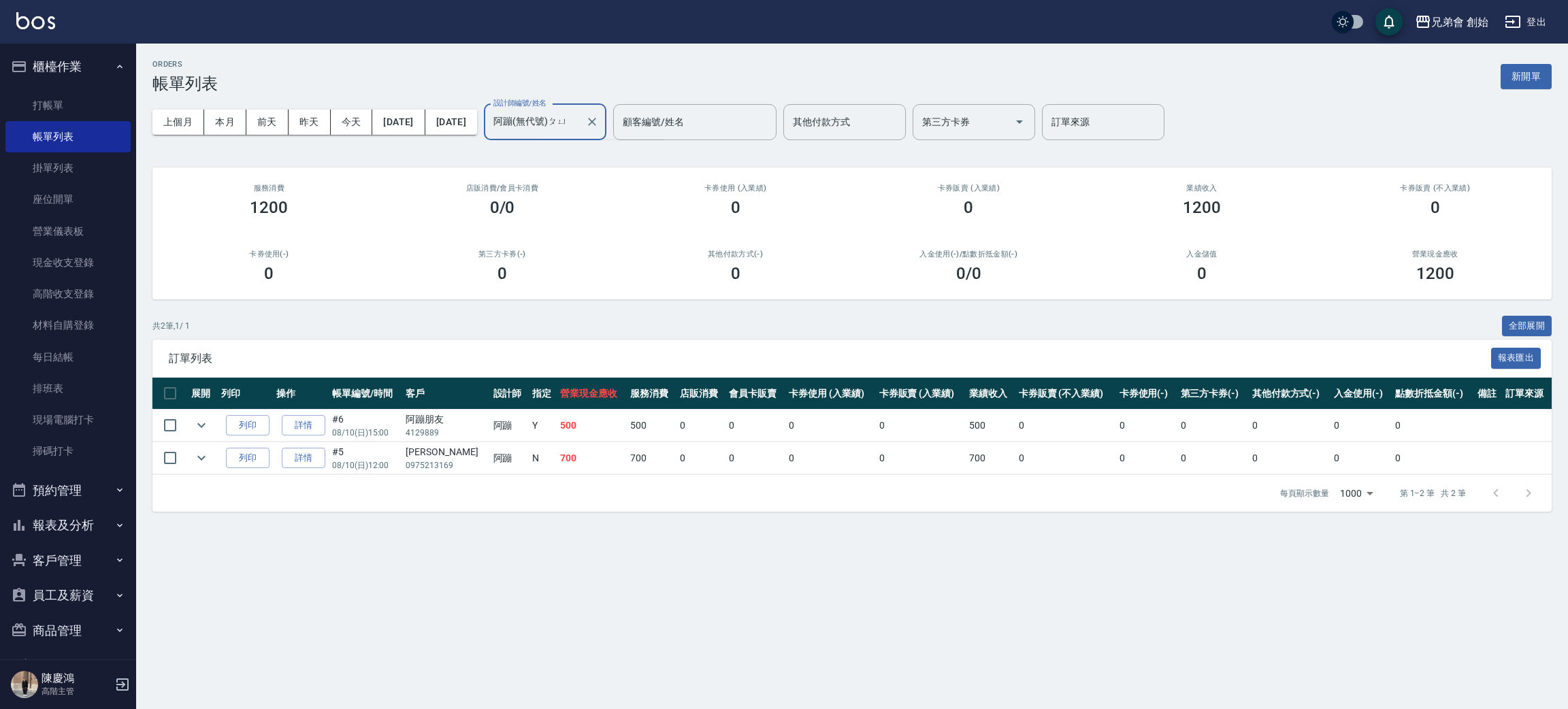
click at [38, 84] on ul "打帳單 帳單列表 掛單列表 座位開單 營業儀表板 現金收支登錄 高階收支登錄 材料自購登錄 每日結帳 排班表 現場電腦打卡 掃碼打卡" at bounding box center [68, 278] width 125 height 389
type input "阿蹦(無代號)"
click at [92, 109] on link "打帳單" at bounding box center [68, 105] width 125 height 31
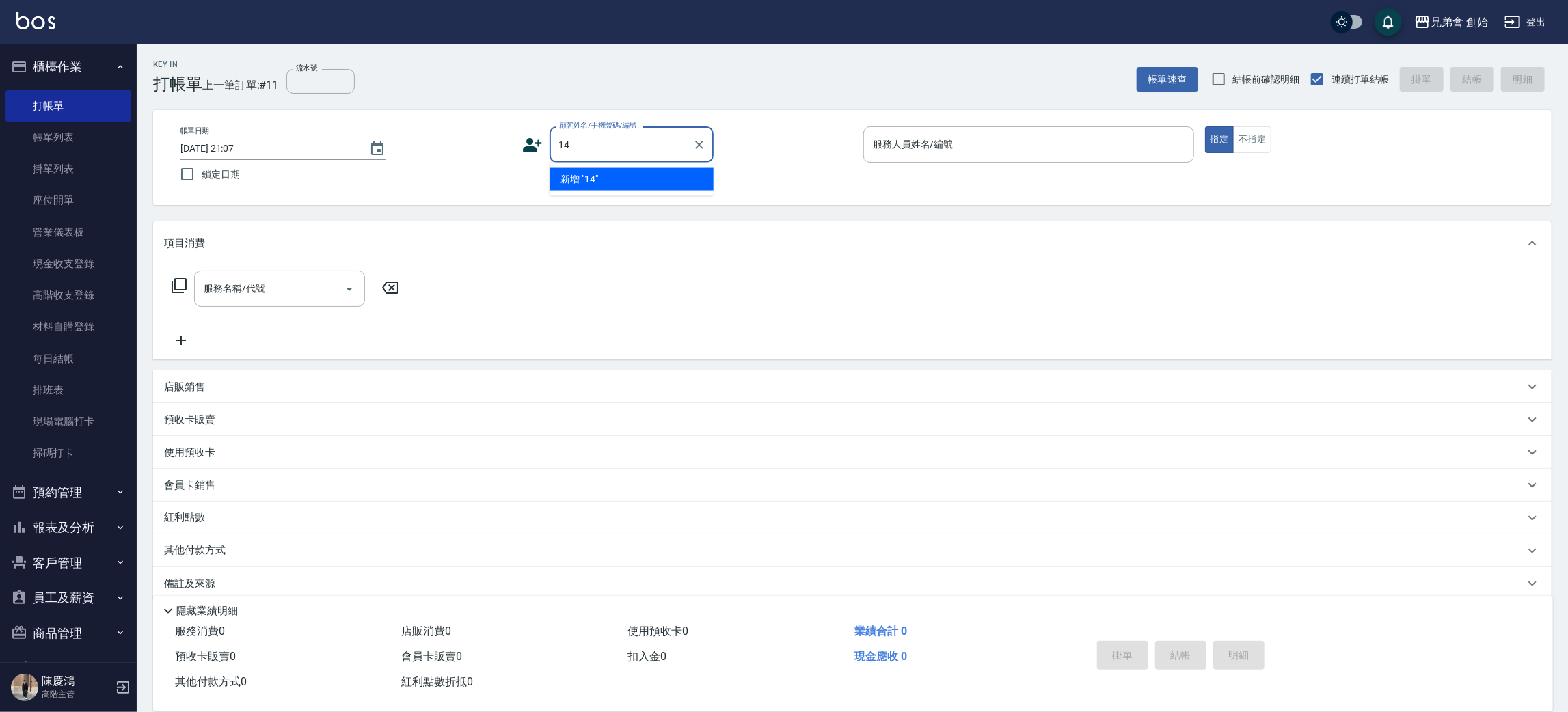
type input "1"
click at [600, 178] on li "[PERSON_NAME]朋友/4129889/null" at bounding box center [632, 186] width 164 height 37
type input "[PERSON_NAME]朋友/4129889/null"
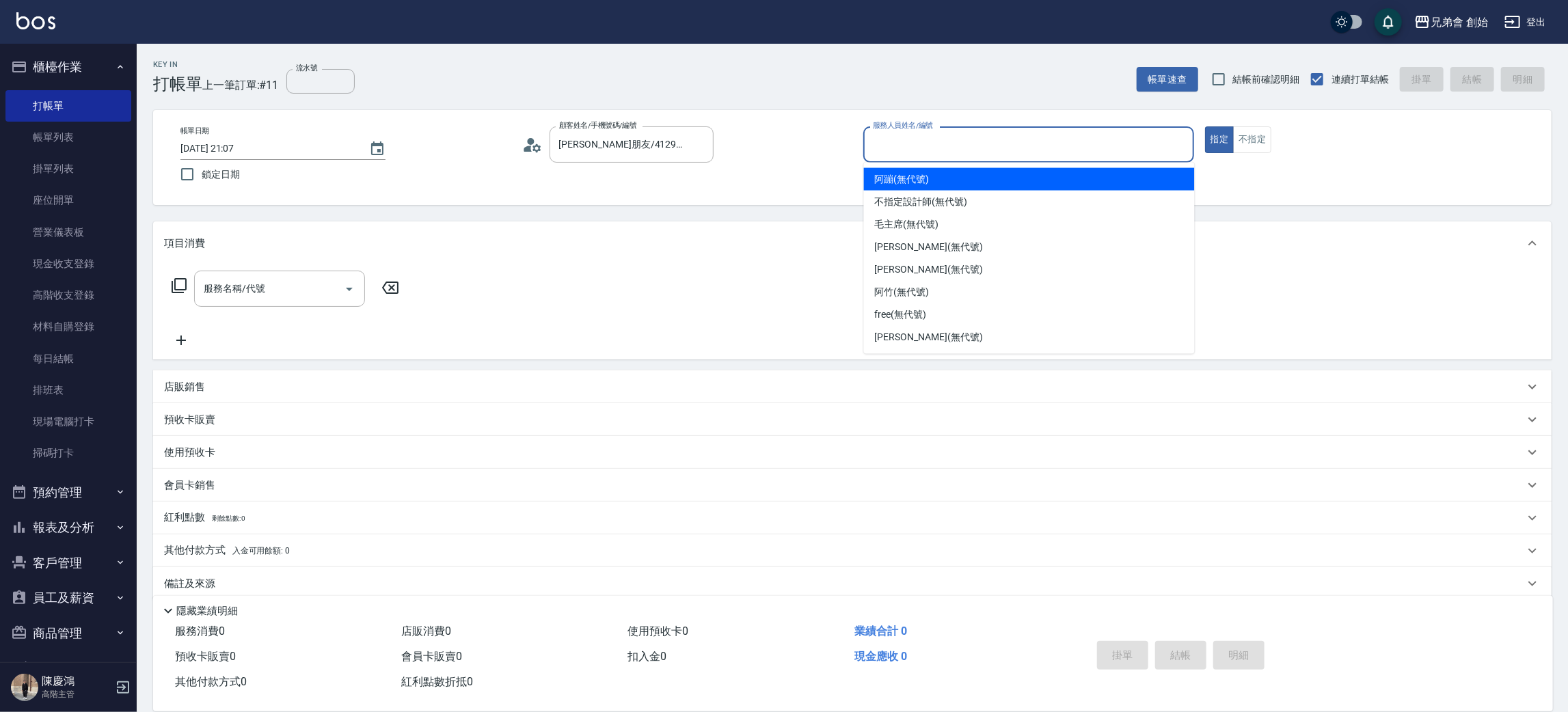
click at [978, 133] on input "服務人員姓名/編號" at bounding box center [1029, 144] width 319 height 24
click at [983, 181] on div "阿蹦 (無代號)" at bounding box center [1029, 179] width 331 height 22
type input "阿蹦(無代號)"
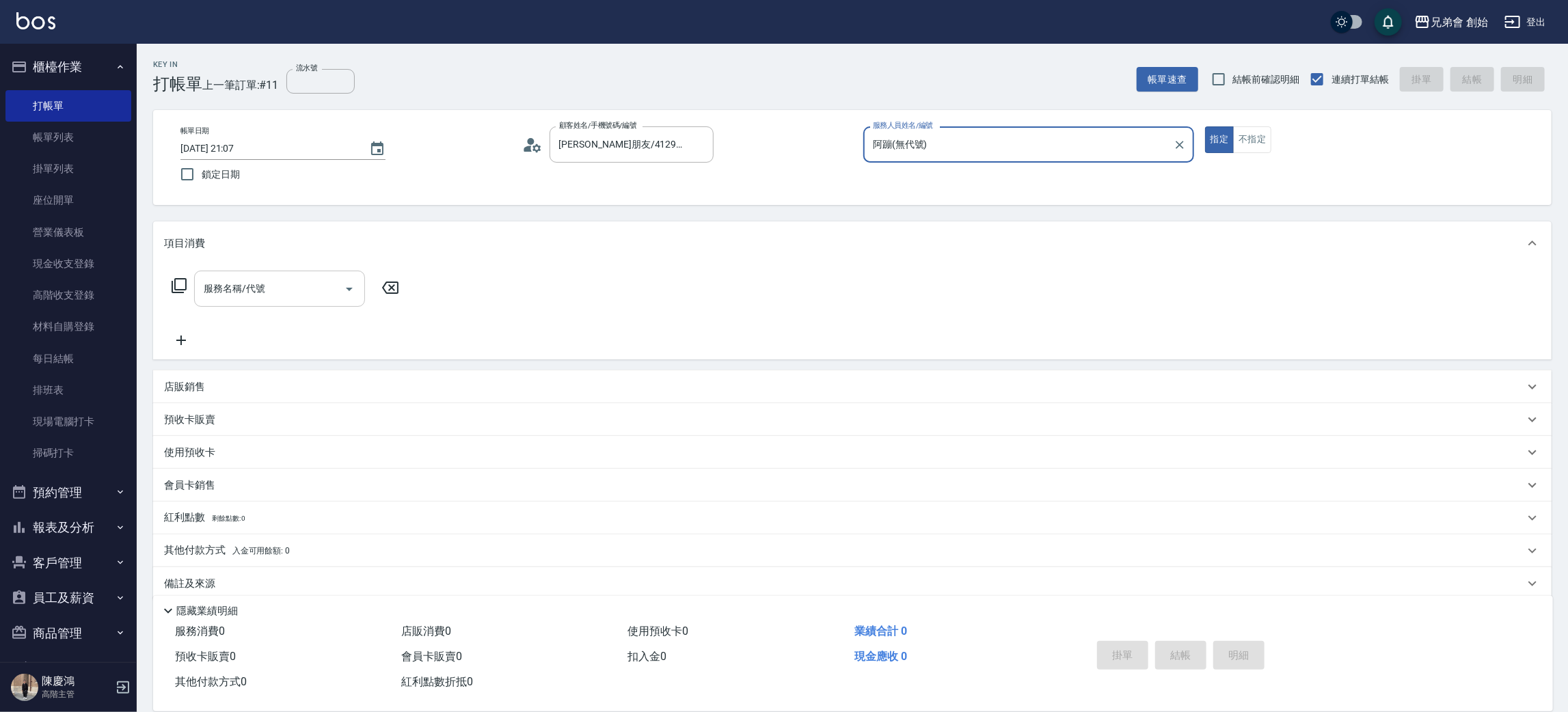
click at [272, 276] on input "服務名稱/代號" at bounding box center [269, 288] width 138 height 24
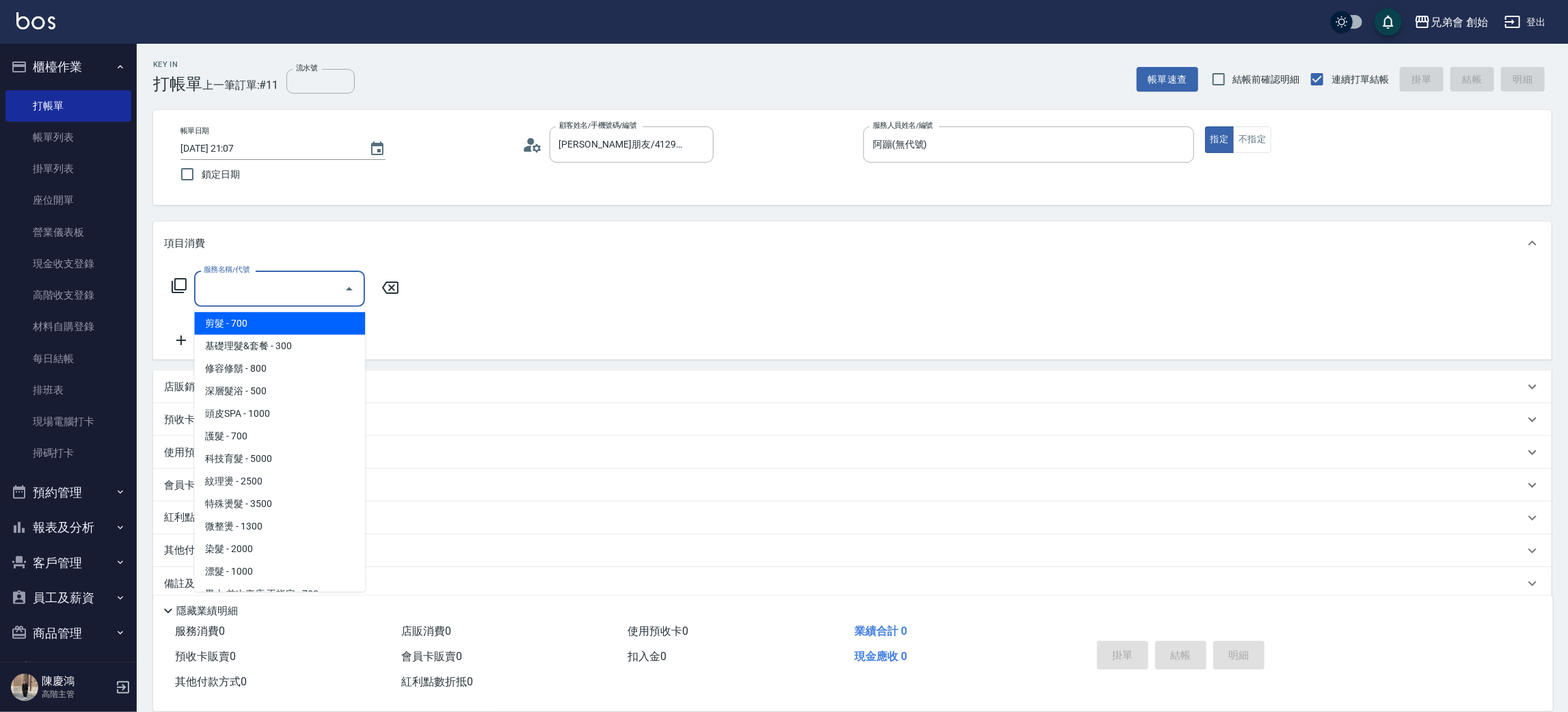
click at [269, 323] on span "剪髮 - 700" at bounding box center [280, 323] width 171 height 22
type input "剪髮(A01)"
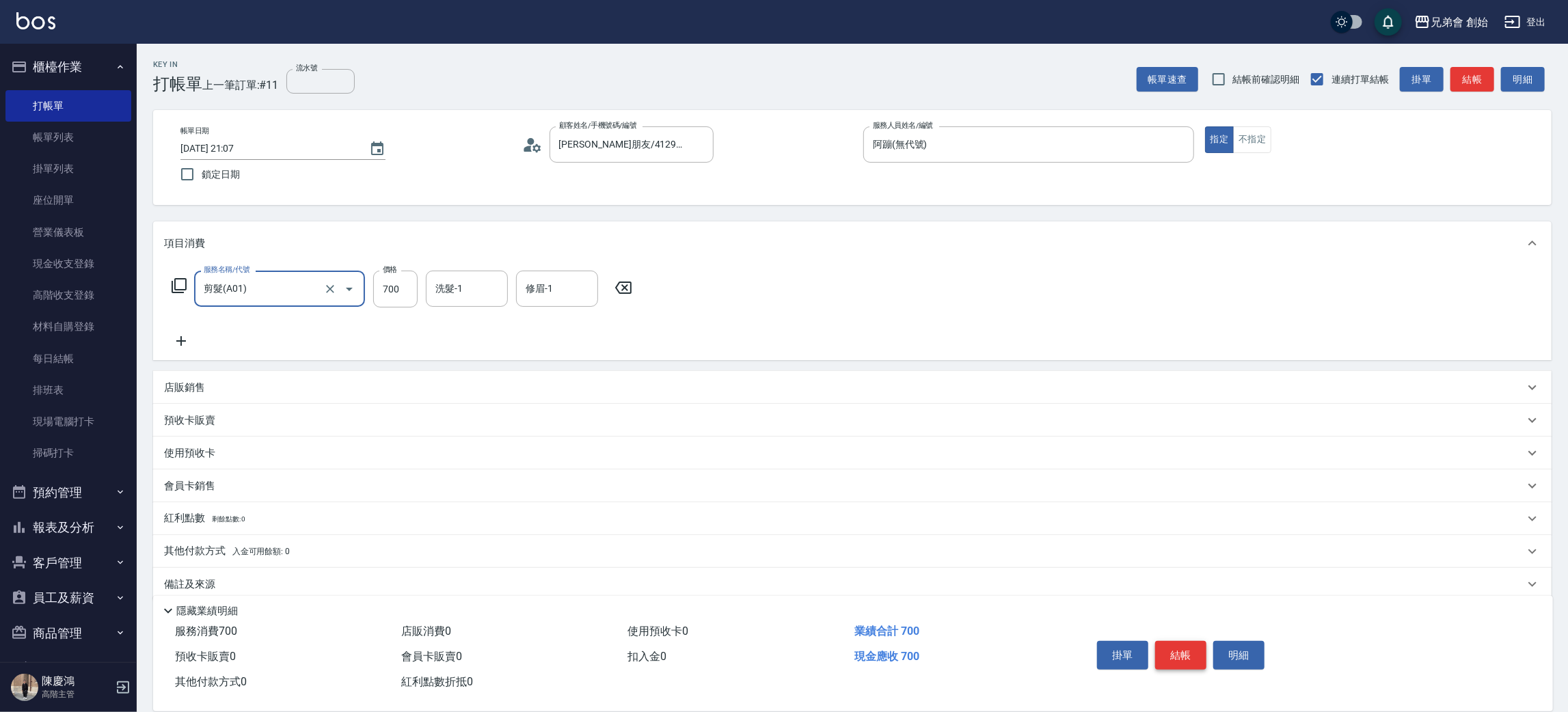
click at [1193, 647] on button "結帳" at bounding box center [1181, 655] width 51 height 29
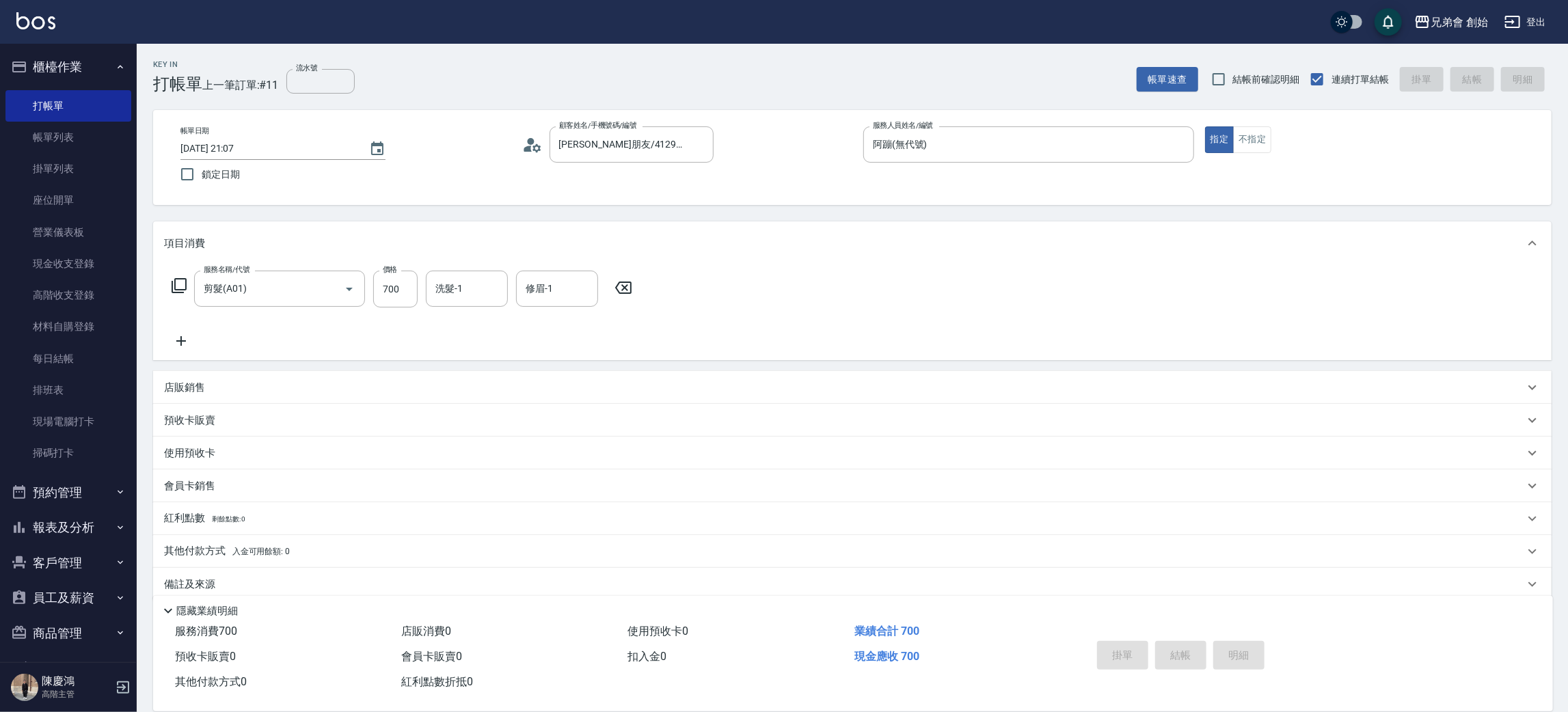
type input "2025/08/10 21:08"
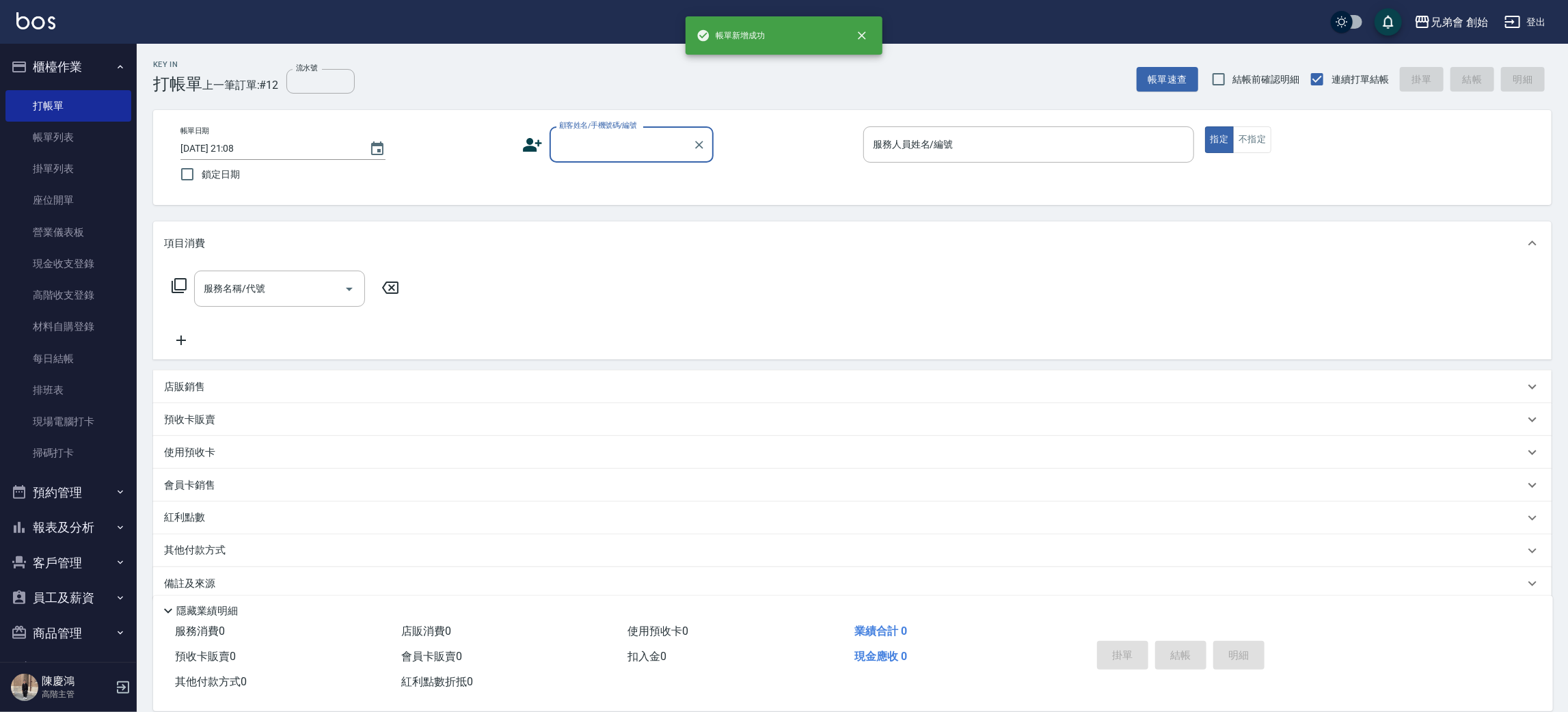
click at [597, 146] on input "顧客姓名/手機號碼/編號" at bounding box center [621, 144] width 131 height 24
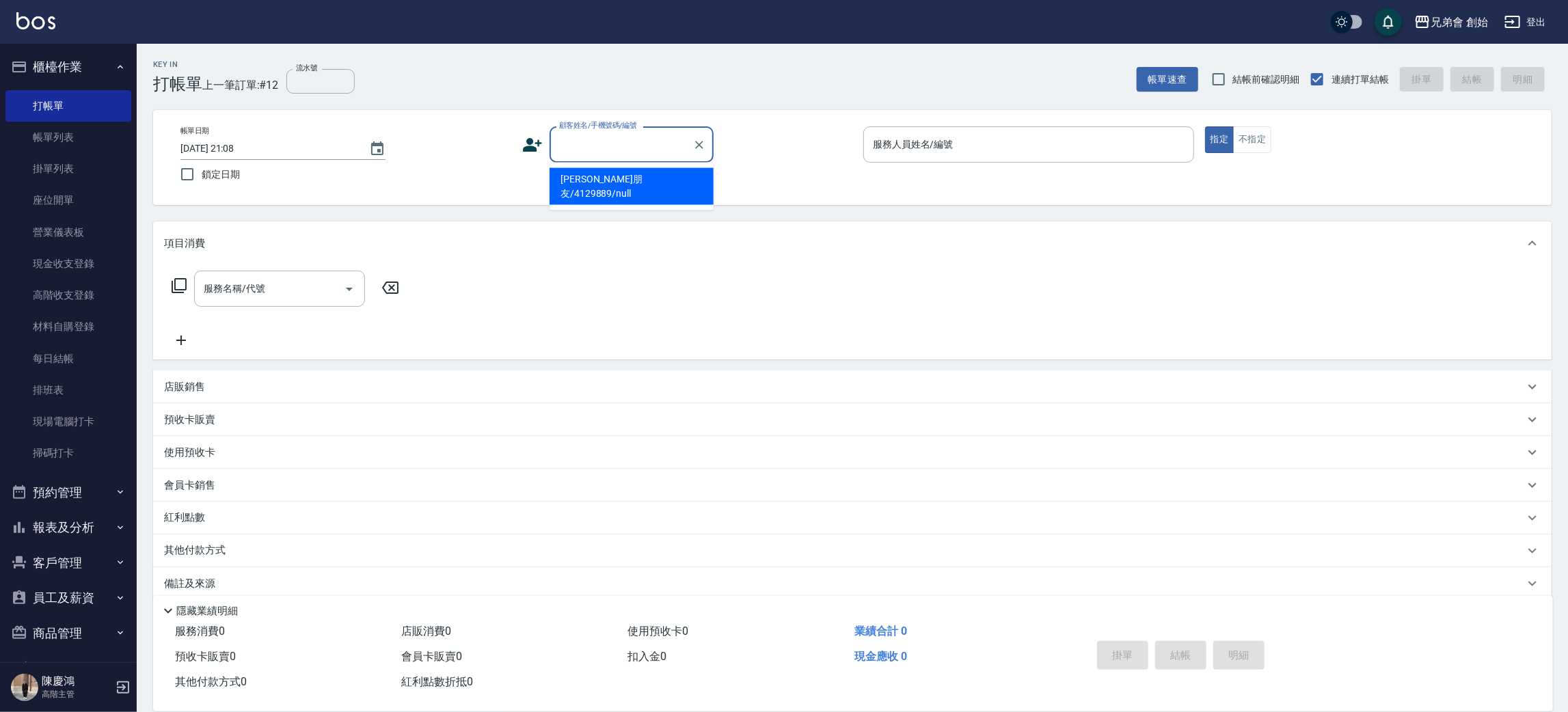
click at [98, 490] on button "預約管理" at bounding box center [69, 492] width 126 height 36
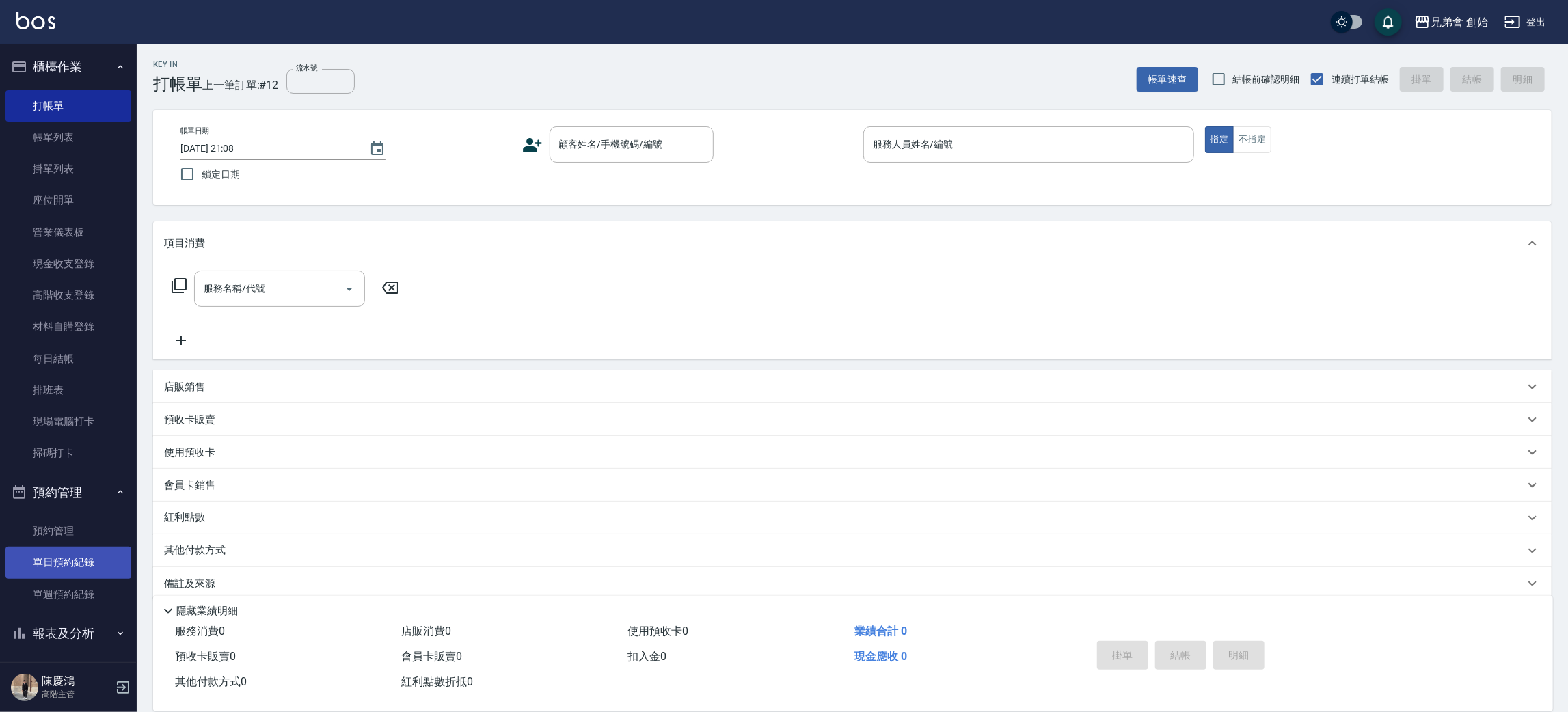
click at [100, 556] on link "單日預約紀錄" at bounding box center [69, 561] width 126 height 31
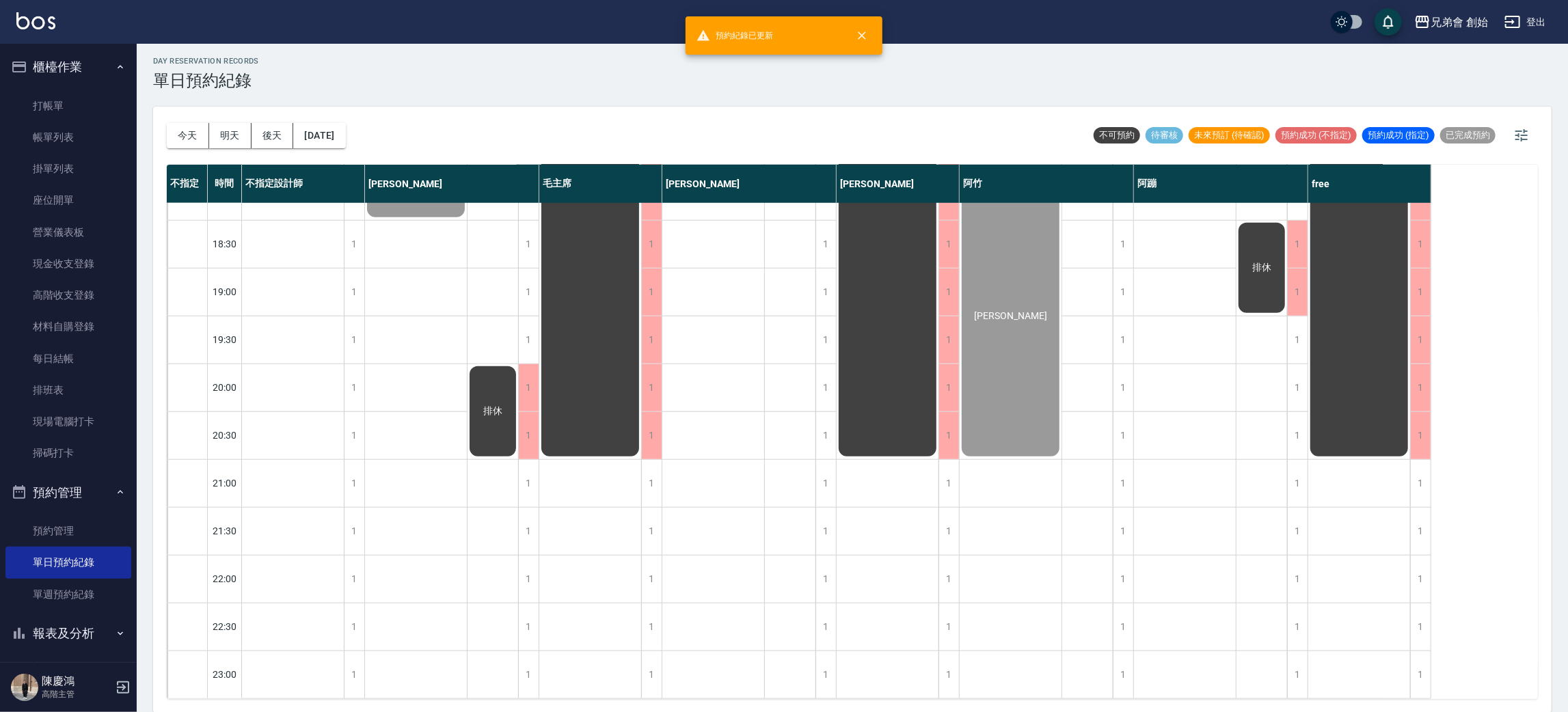
scroll to position [394, 0]
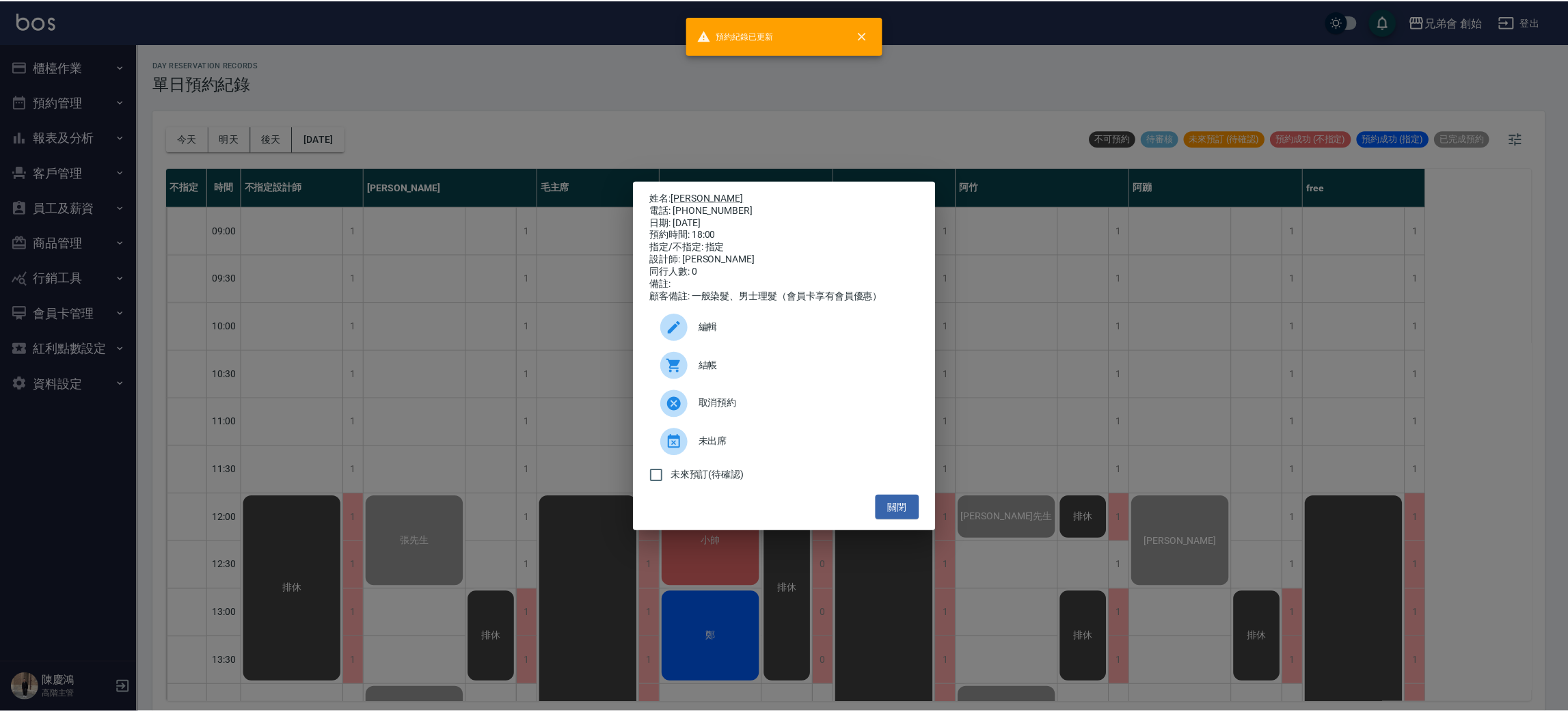
scroll to position [702, 0]
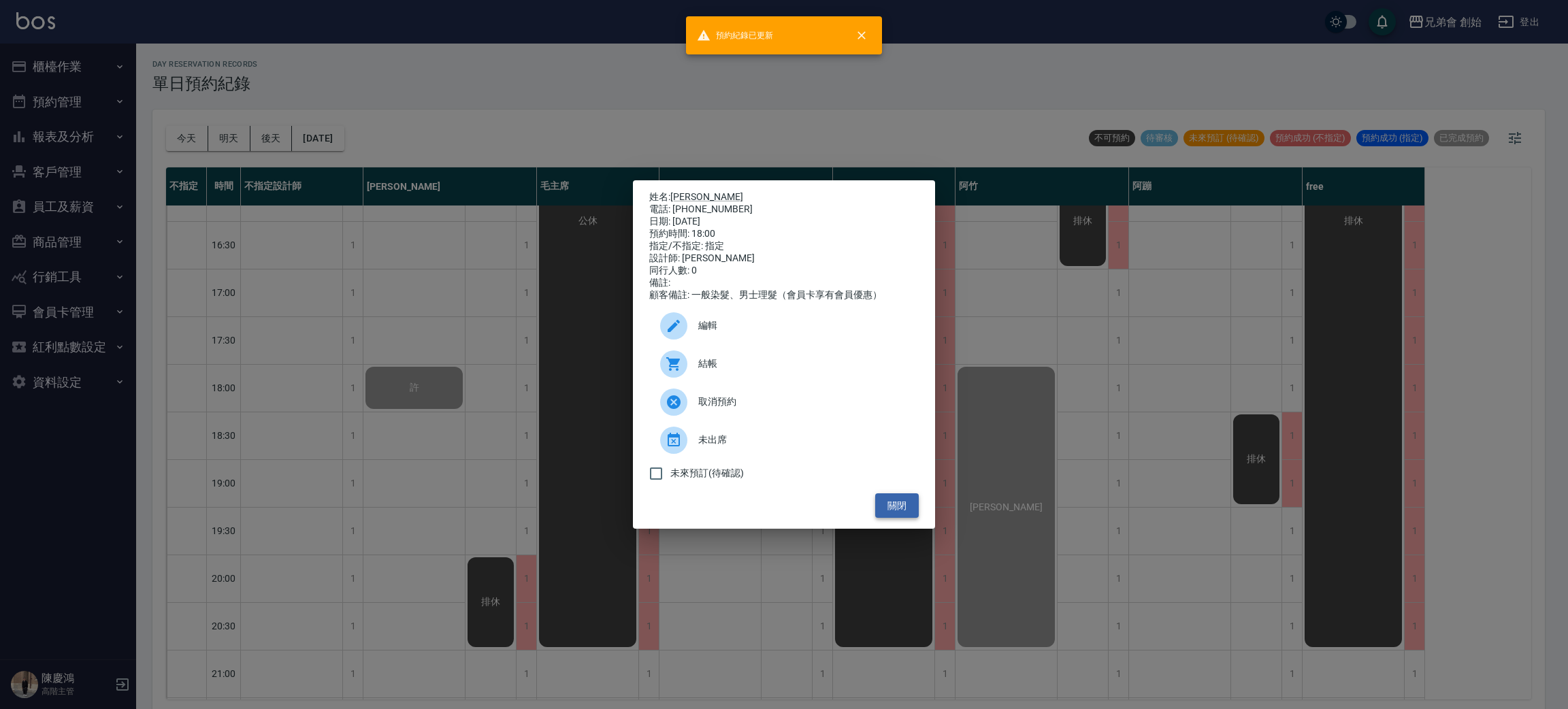
click at [903, 518] on button "關閉" at bounding box center [896, 506] width 44 height 25
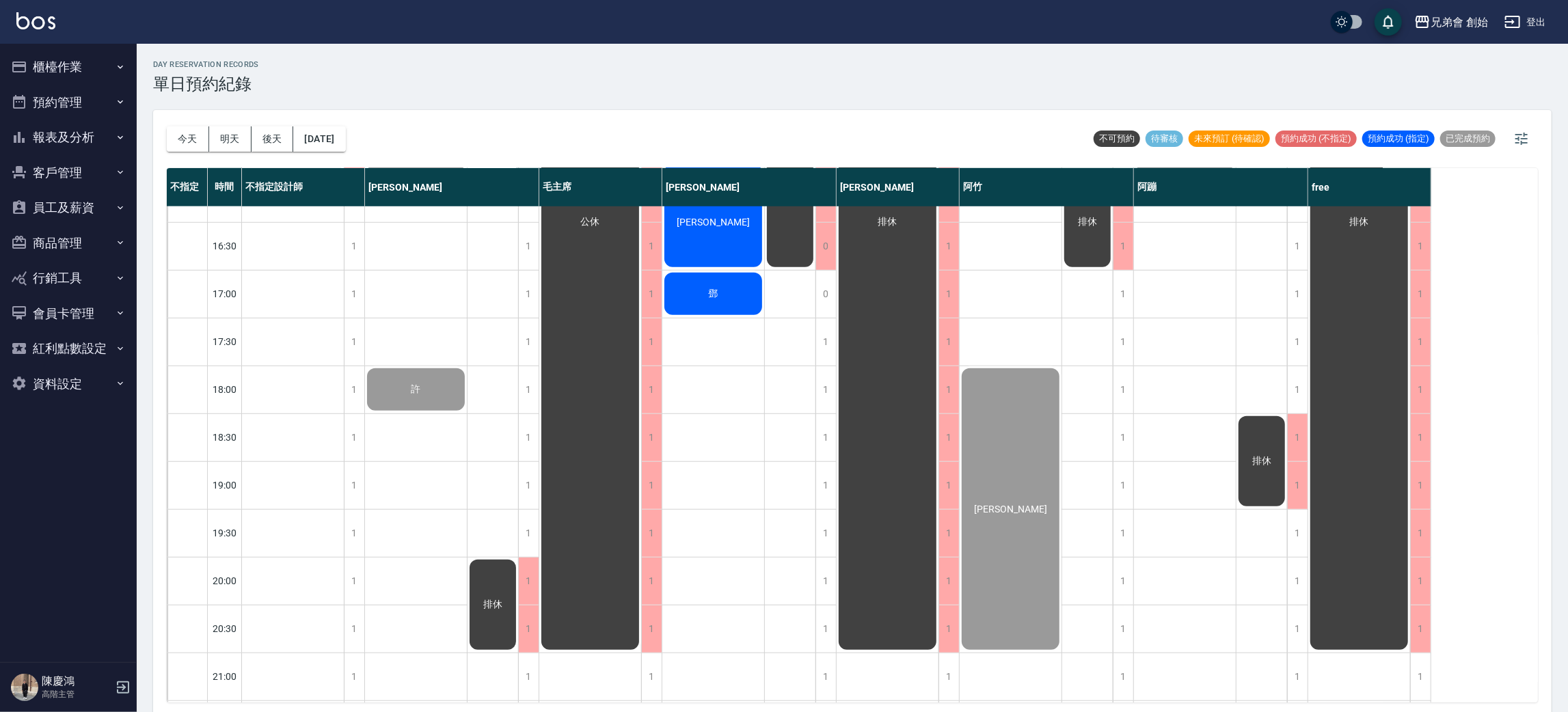
click at [80, 53] on button "櫃檯作業" at bounding box center [69, 67] width 126 height 36
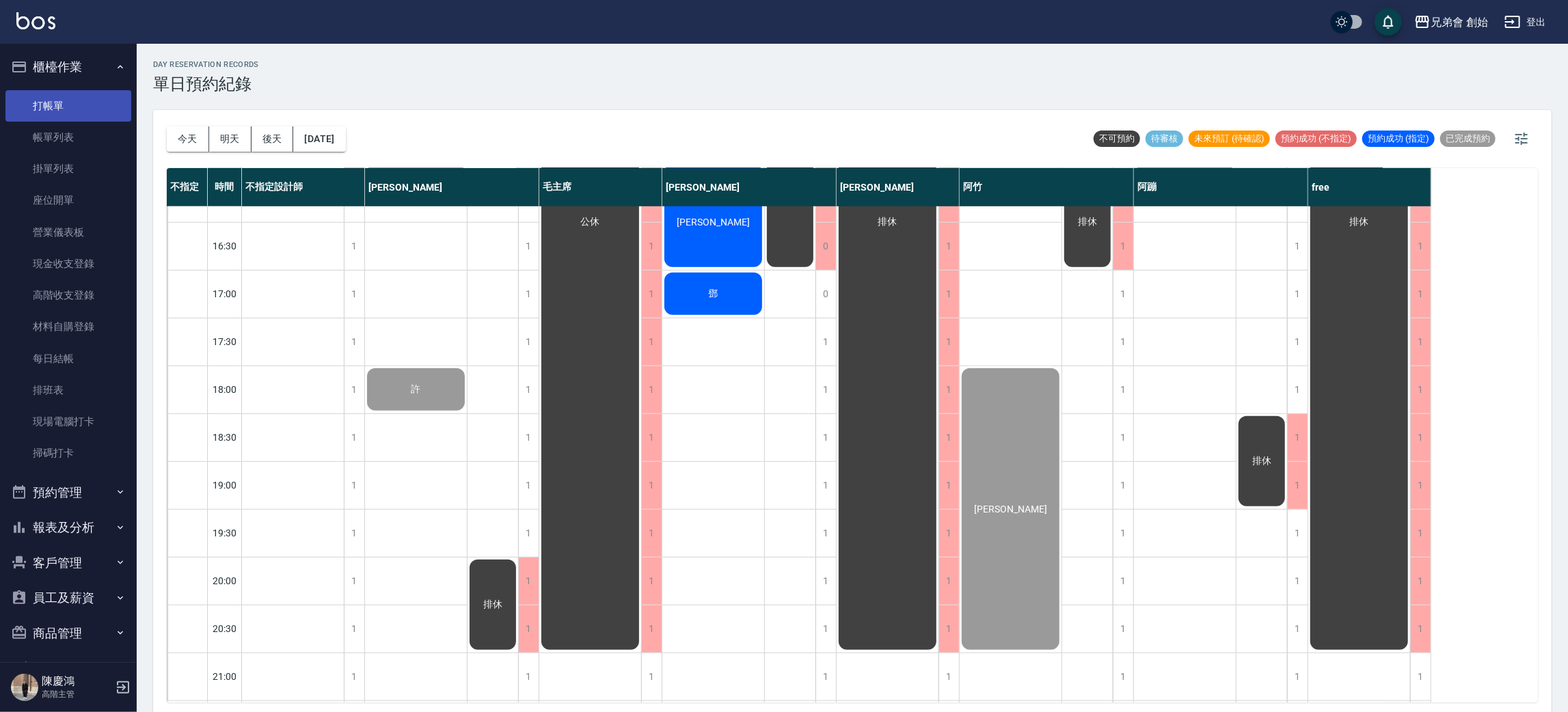
click at [93, 113] on link "打帳單" at bounding box center [69, 105] width 126 height 31
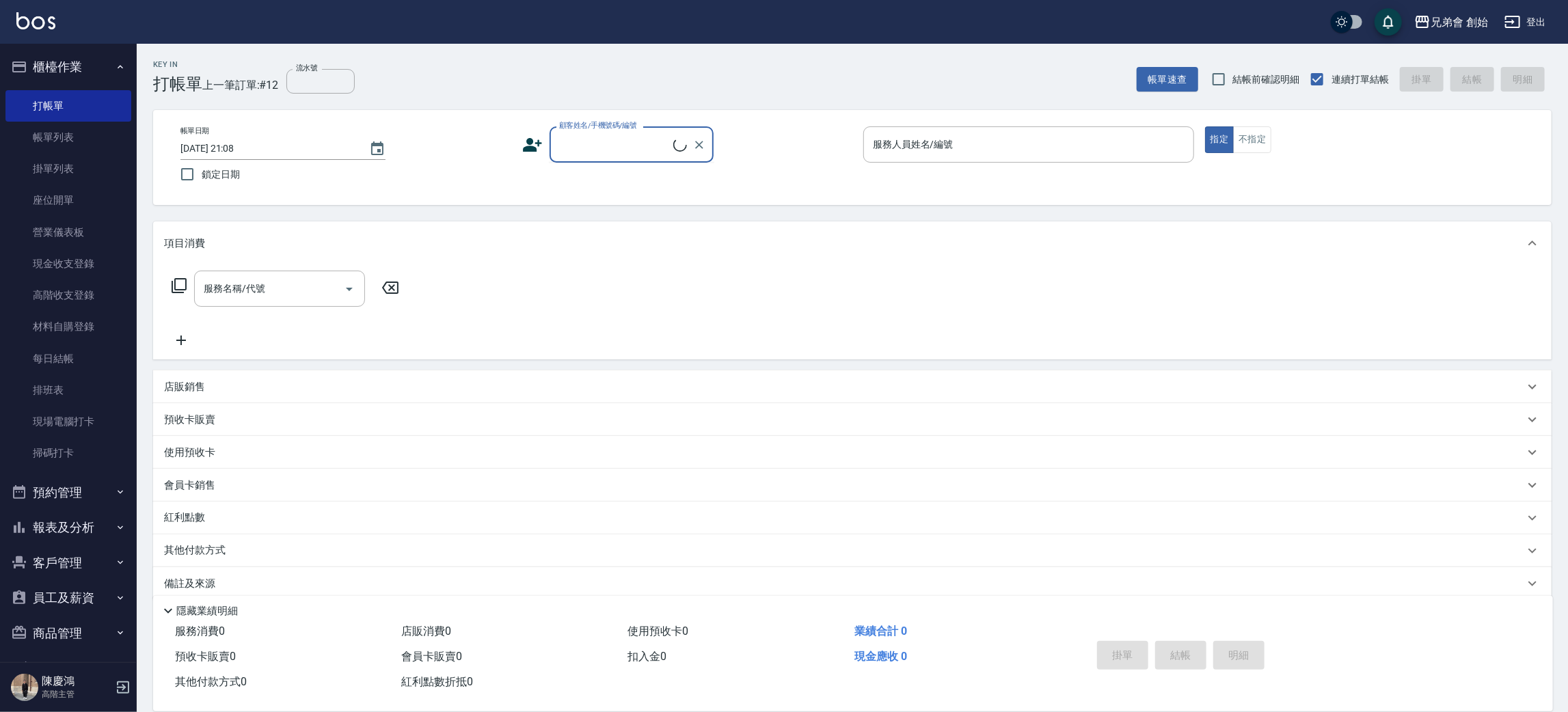
click at [667, 142] on input "顧客姓名/手機號碼/編號" at bounding box center [615, 144] width 118 height 24
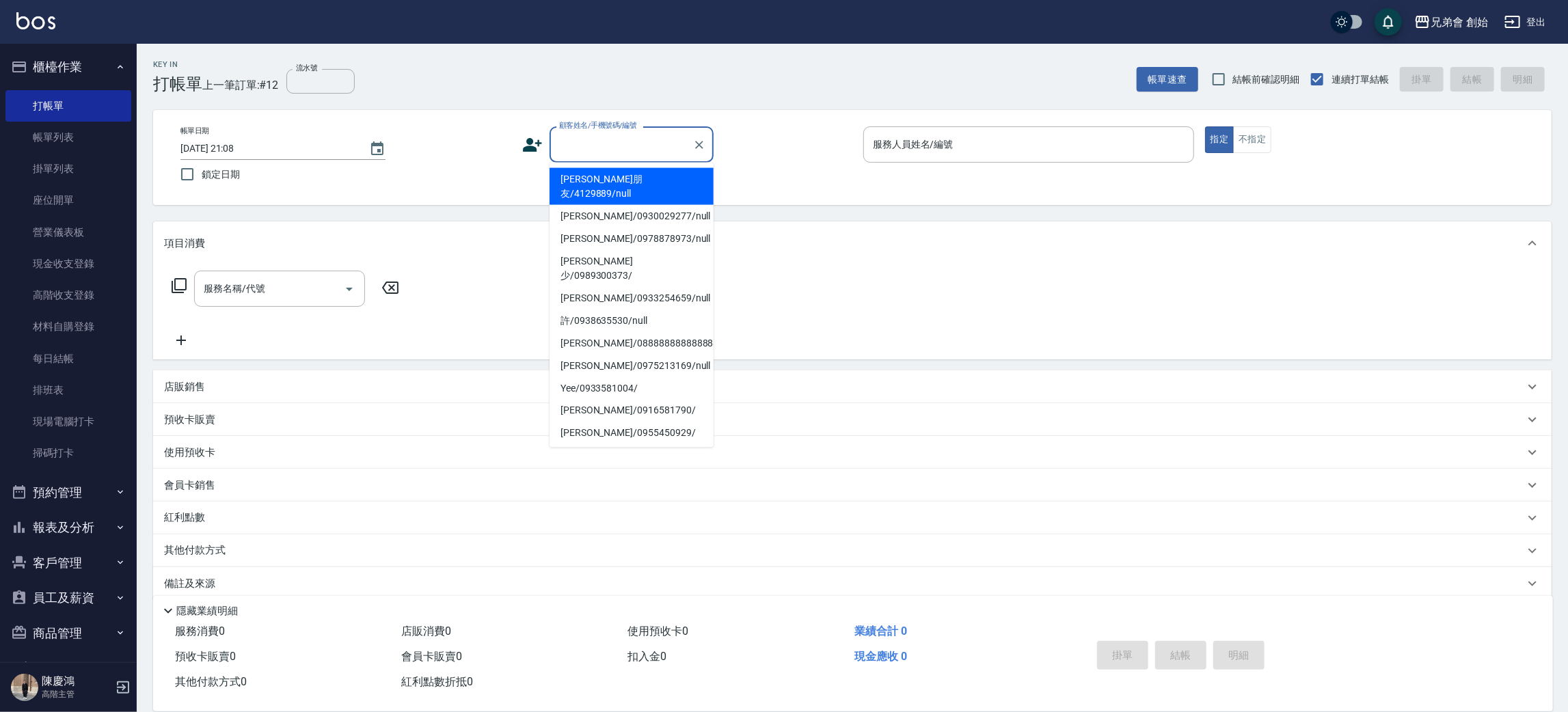
click at [601, 180] on li "阿蹦朋友/4129889/null" at bounding box center [632, 186] width 164 height 37
type input "阿蹦朋友/4129889/null"
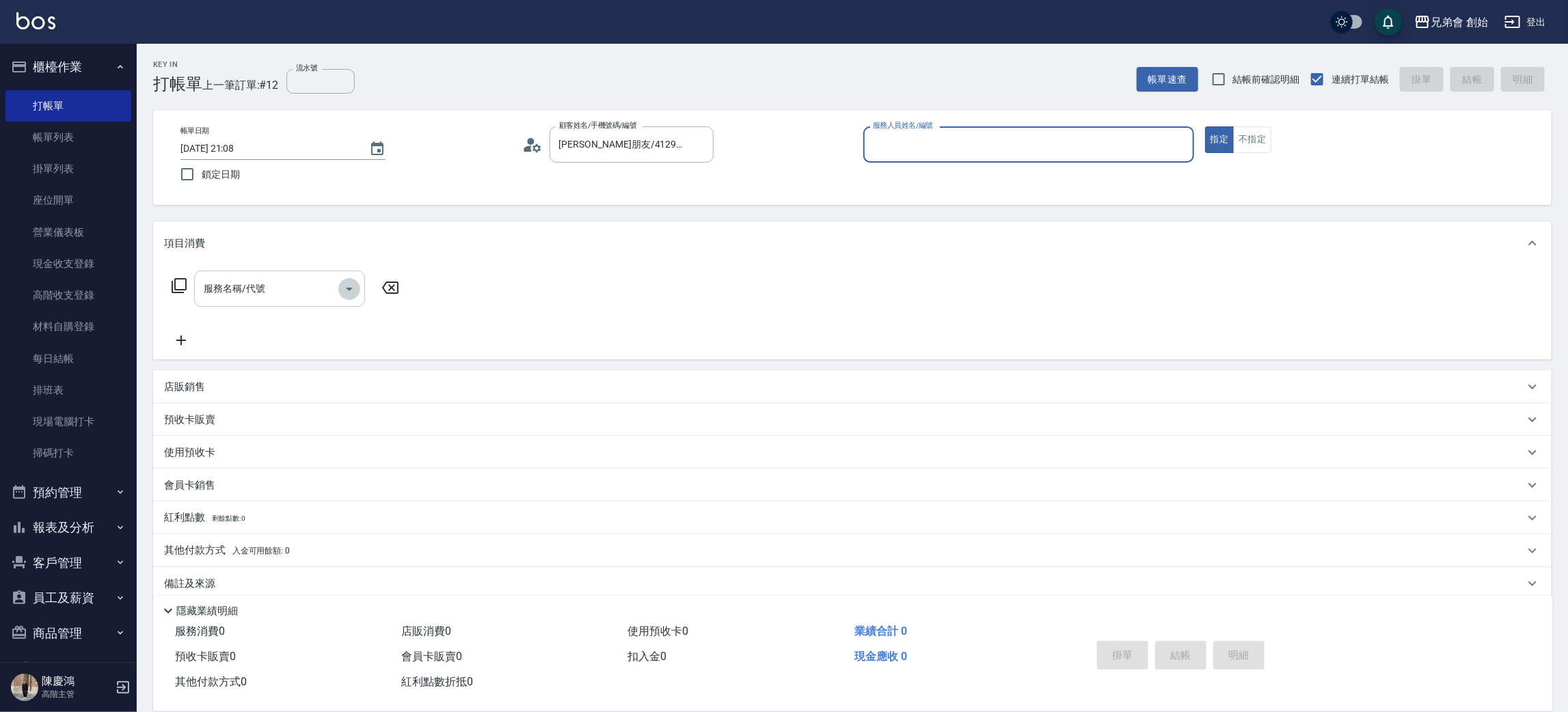
click at [349, 289] on icon "Open" at bounding box center [349, 289] width 7 height 3
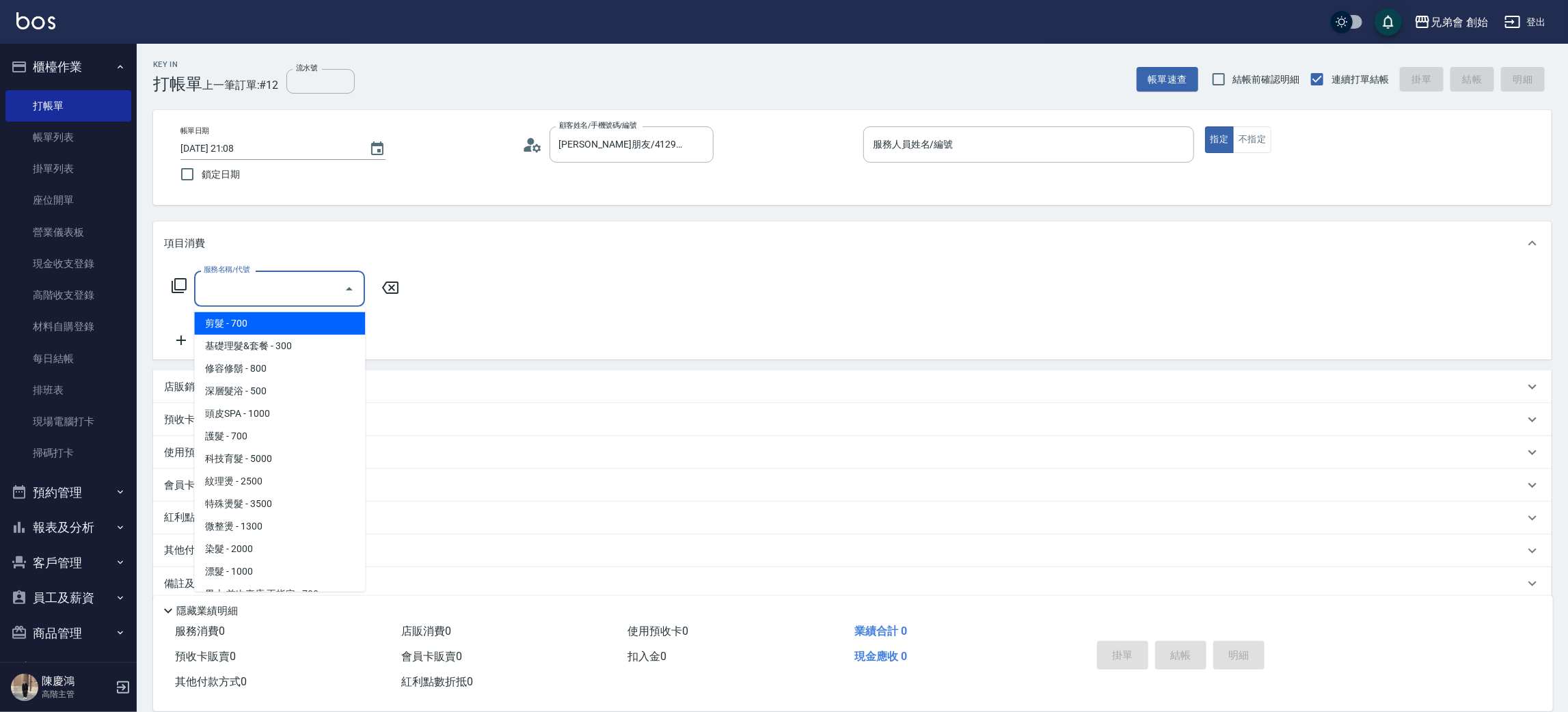
click at [309, 322] on span "剪髮 - 700" at bounding box center [280, 323] width 171 height 22
type input "剪髮(A01)"
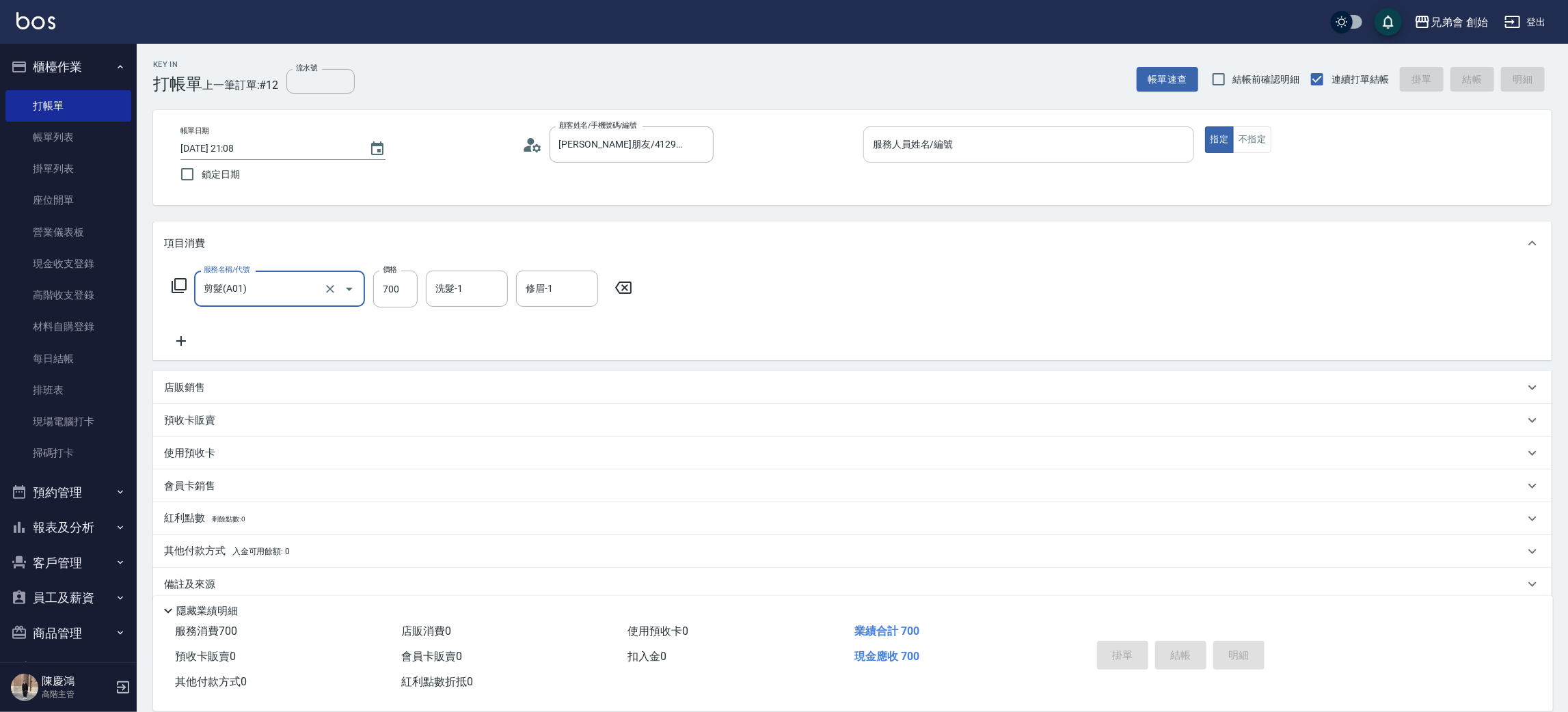
click at [874, 143] on input "服務人員姓名/編號" at bounding box center [1029, 144] width 319 height 24
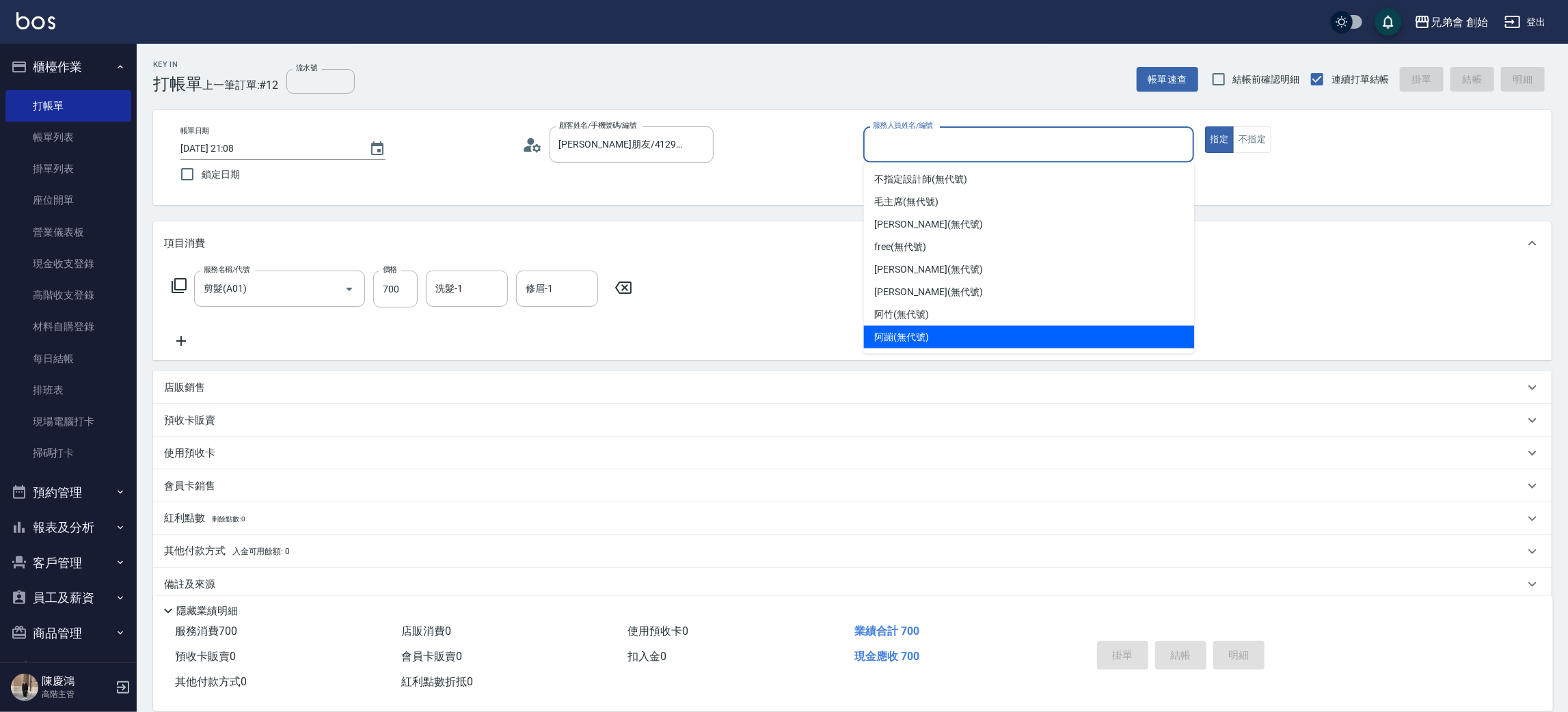
drag, startPoint x: 955, startPoint y: 340, endPoint x: 1085, endPoint y: 514, distance: 217.2
click at [954, 340] on div "阿蹦 (無代號)" at bounding box center [1029, 337] width 331 height 22
type input "阿蹦(無代號)"
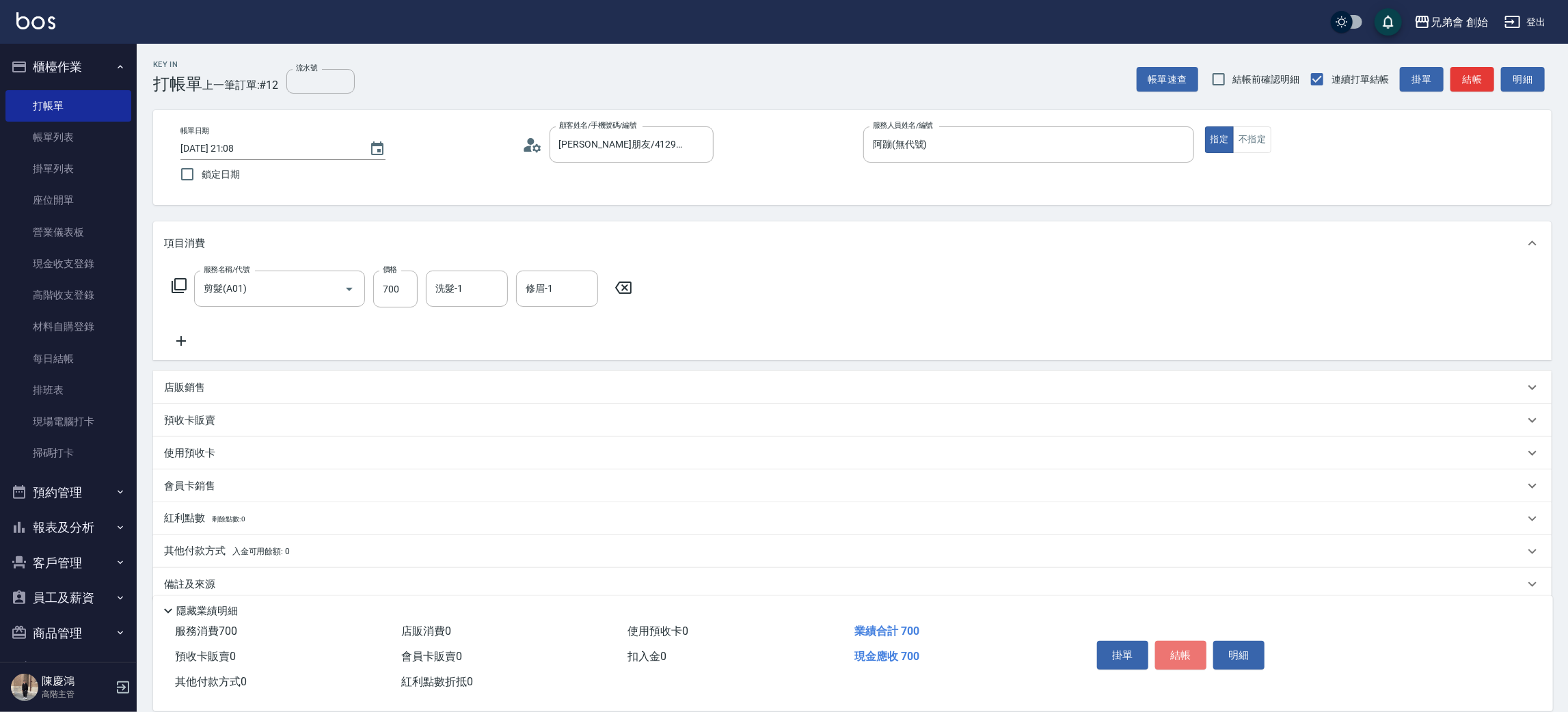
click at [1190, 662] on button "結帳" at bounding box center [1181, 655] width 51 height 29
type input "2025/08/10 21:09"
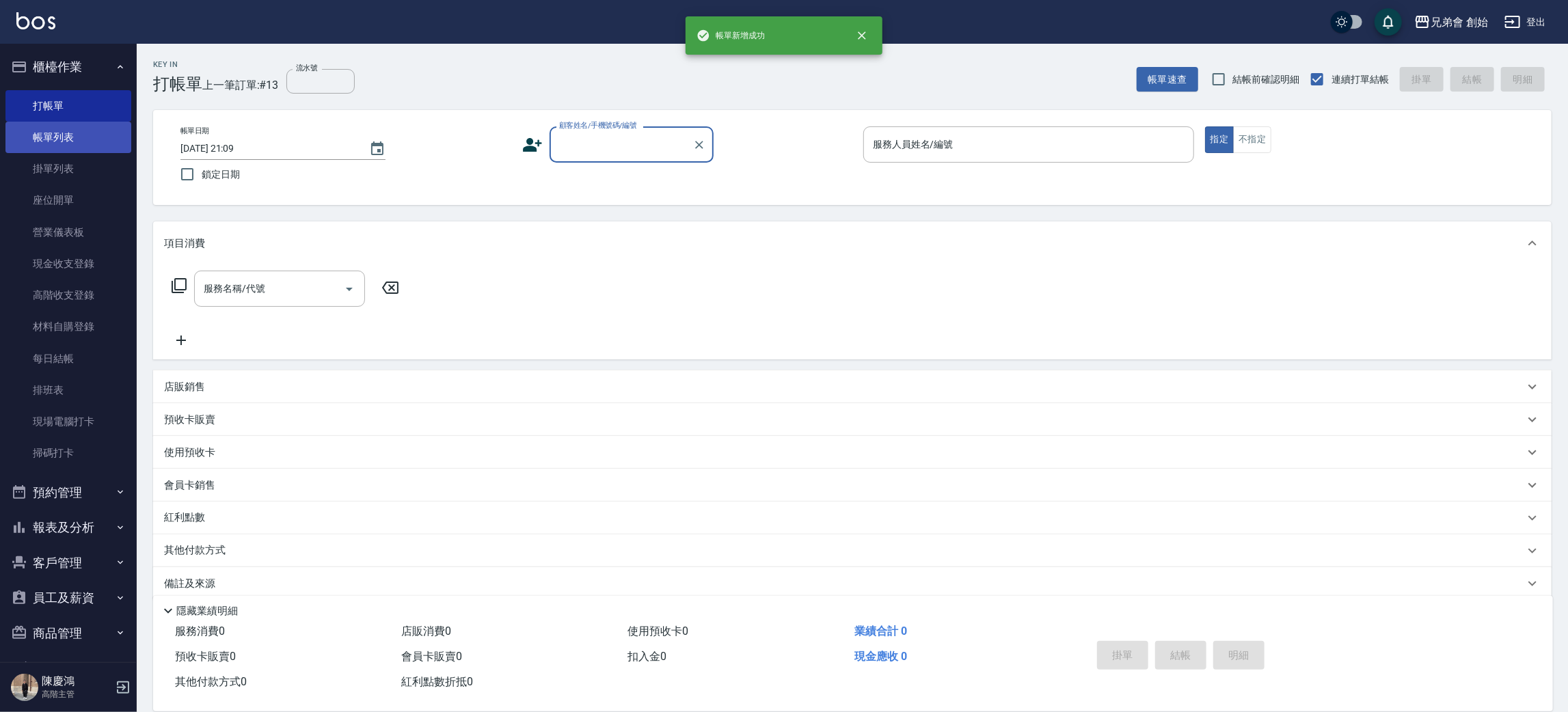
click at [100, 134] on link "帳單列表" at bounding box center [69, 137] width 126 height 31
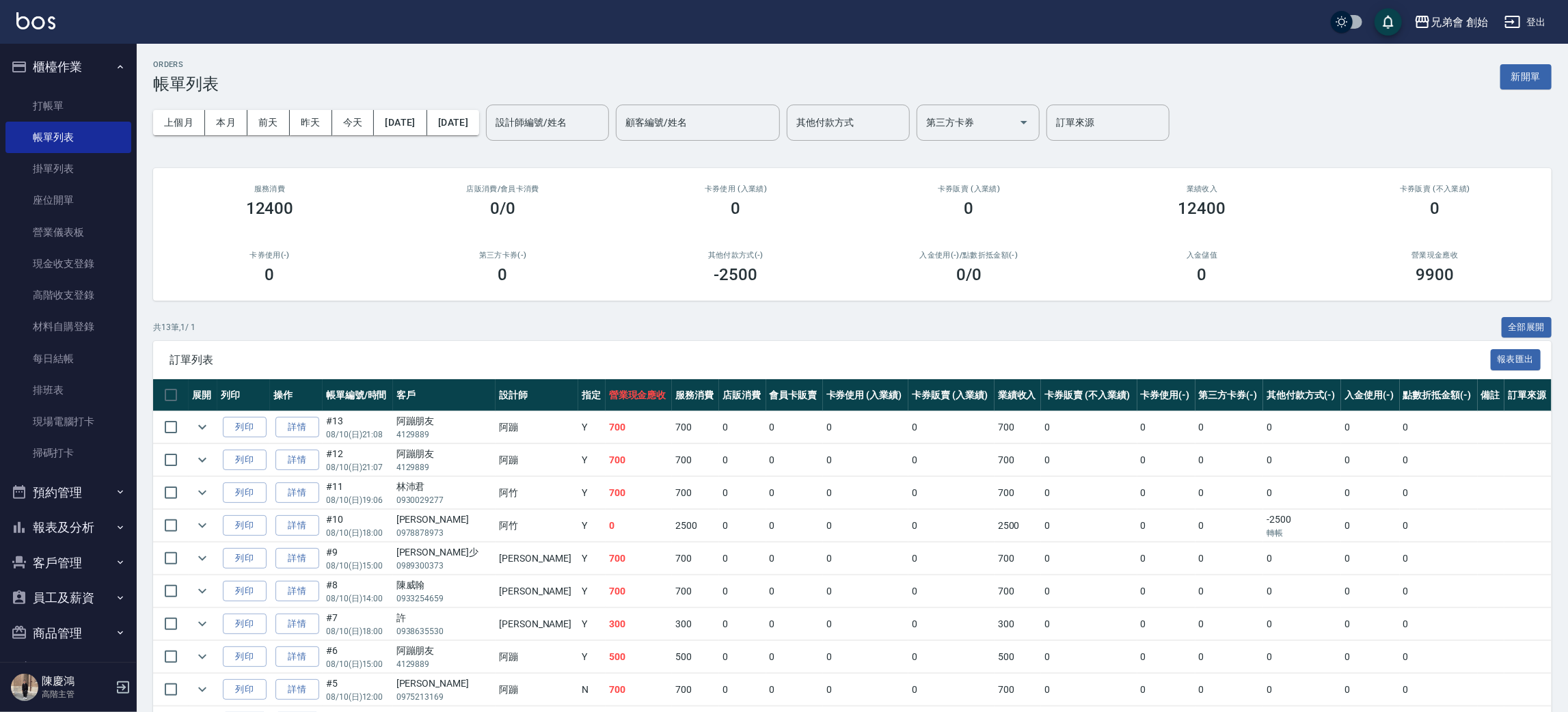
click at [474, 100] on div "上個月 本月 前天 昨天 今天 2025/08/10 2025/08/10 設計師編號/姓名 設計師編號/姓名 顧客編號/姓名 顧客編號/姓名 其他付款方式 …" at bounding box center [852, 123] width 1398 height 58
click at [577, 134] on input "設計師編號/姓名" at bounding box center [547, 123] width 111 height 24
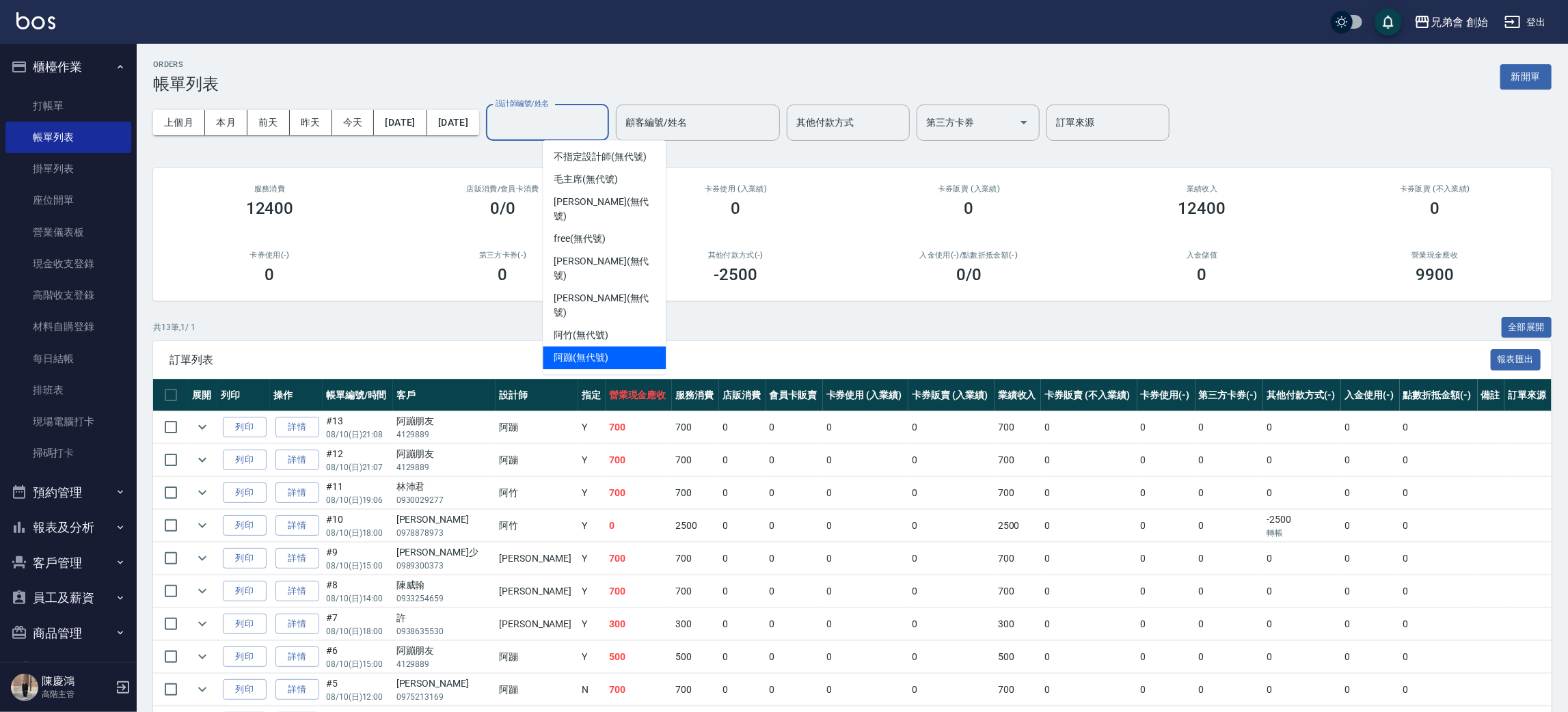
click at [623, 346] on div "阿蹦 (無代號)" at bounding box center [604, 358] width 123 height 22
type input "阿蹦(無代號)"
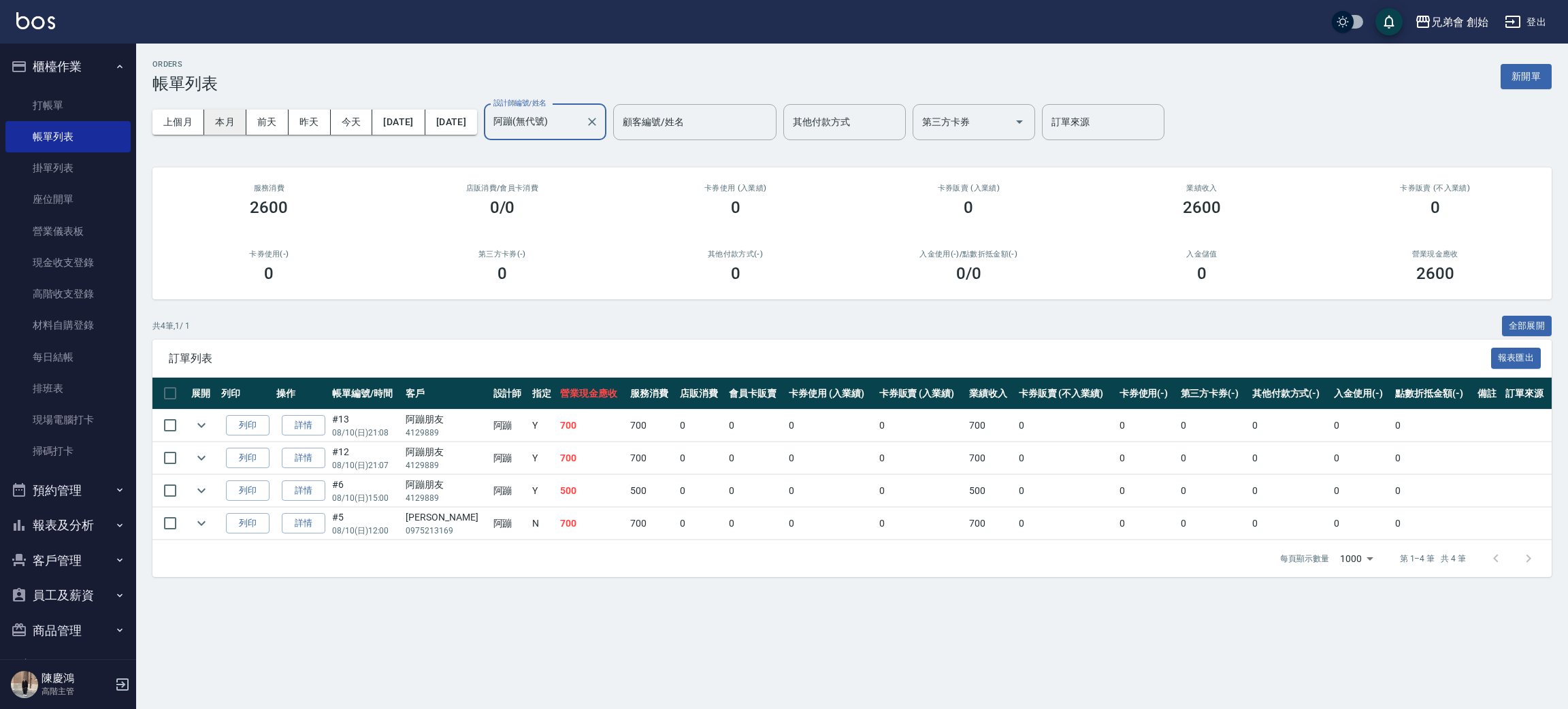
click at [213, 125] on button "本月" at bounding box center [224, 122] width 42 height 25
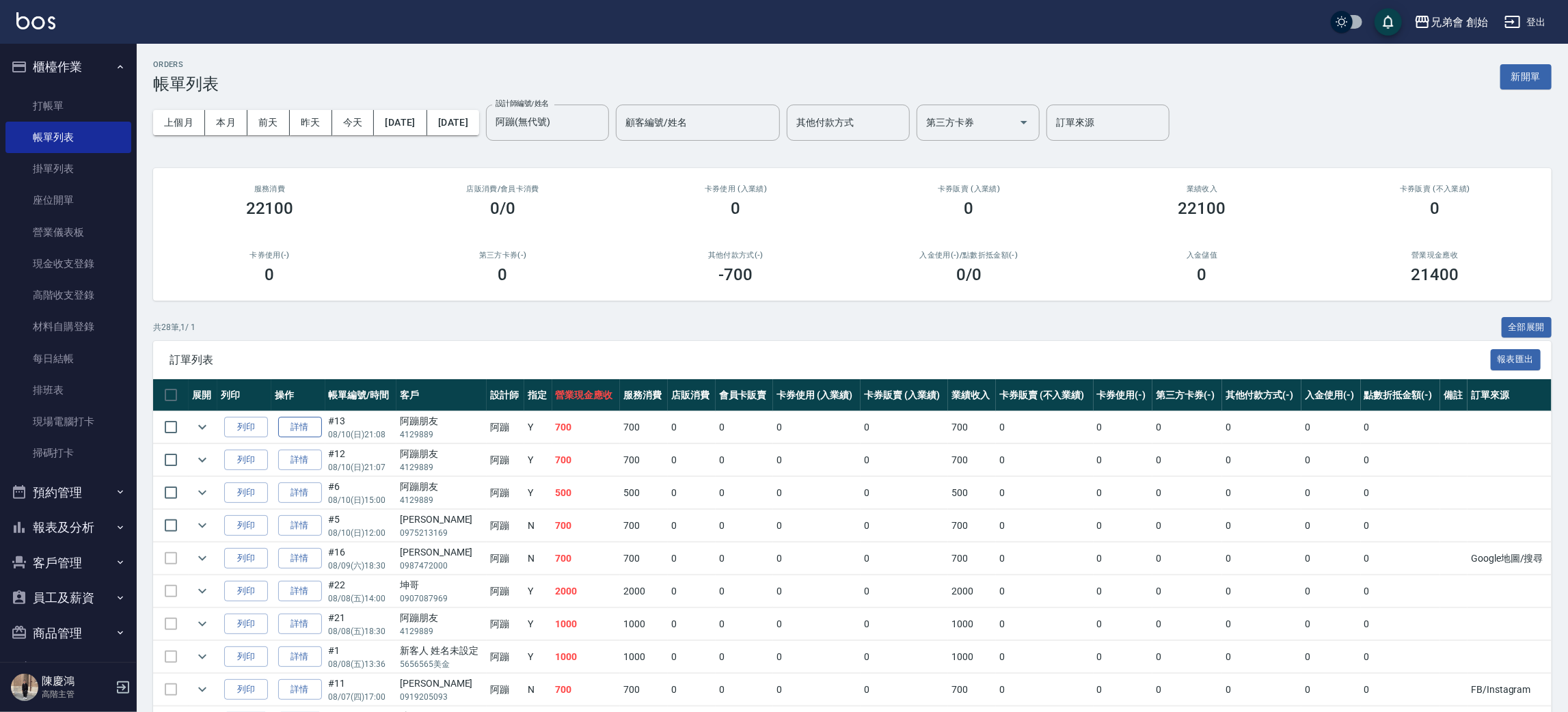
click at [292, 430] on link "詳情" at bounding box center [300, 427] width 44 height 22
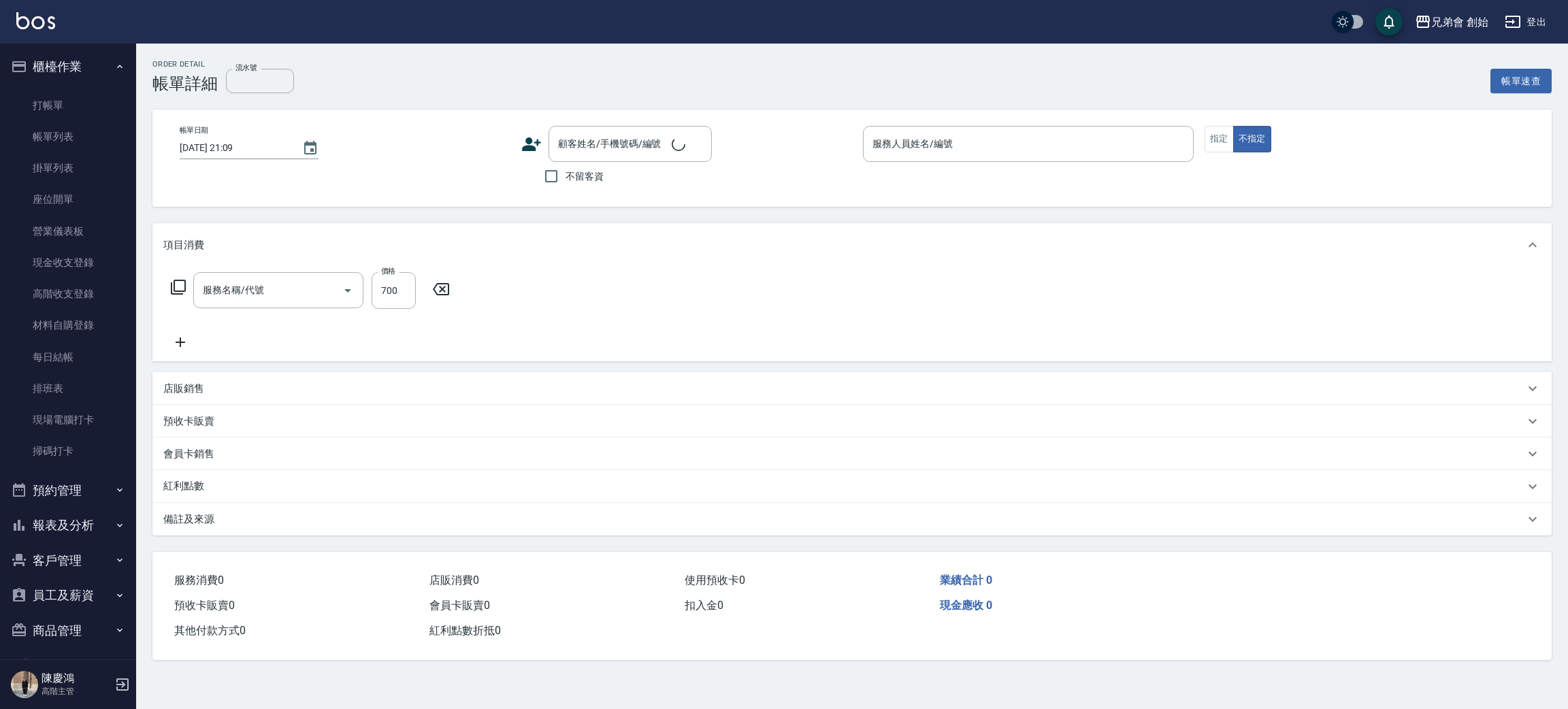
type input "2025/08/10 21:08"
type input "阿蹦(無代號)"
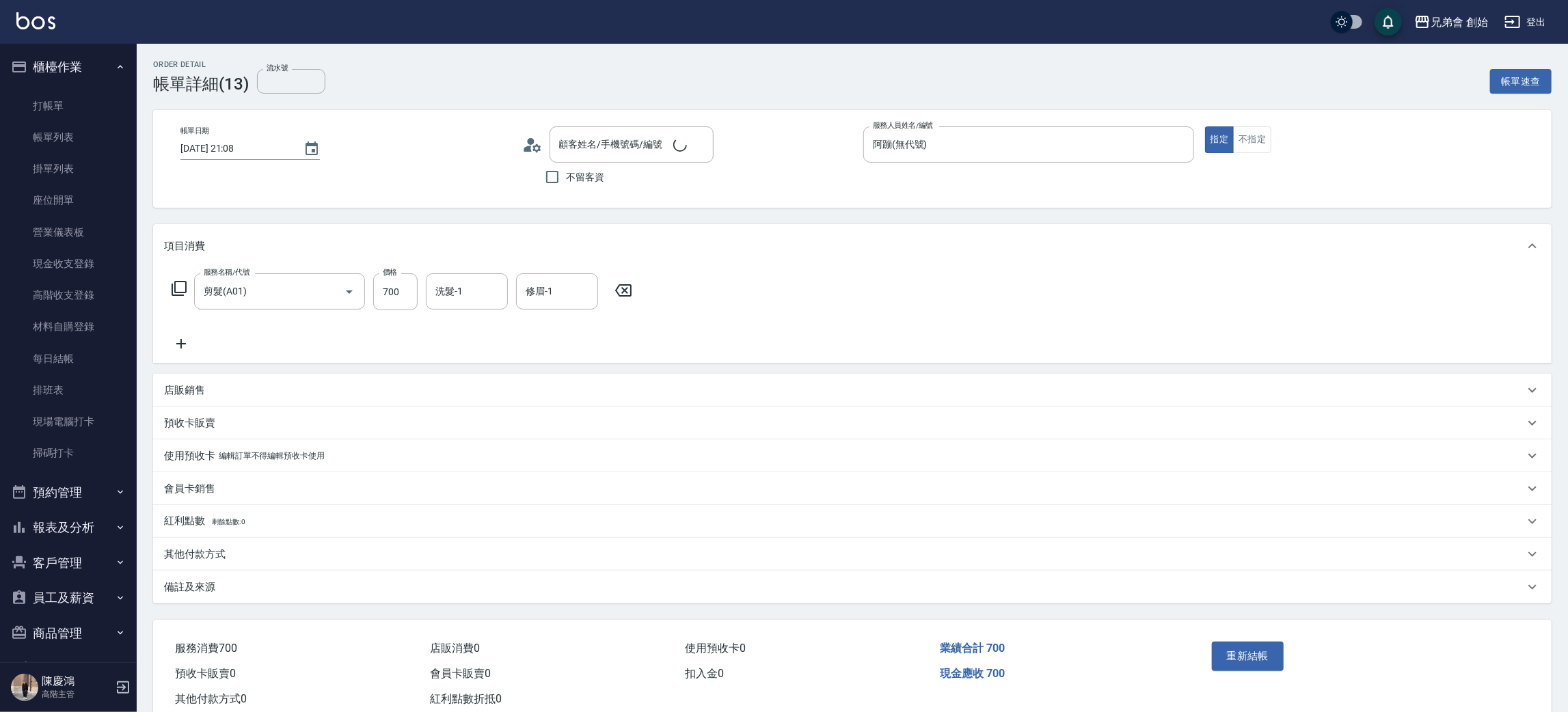
type input "剪髮(A01)"
type input "阿蹦朋友/4129889/null"
click at [214, 555] on p "其他付款方式" at bounding box center [194, 554] width 61 height 14
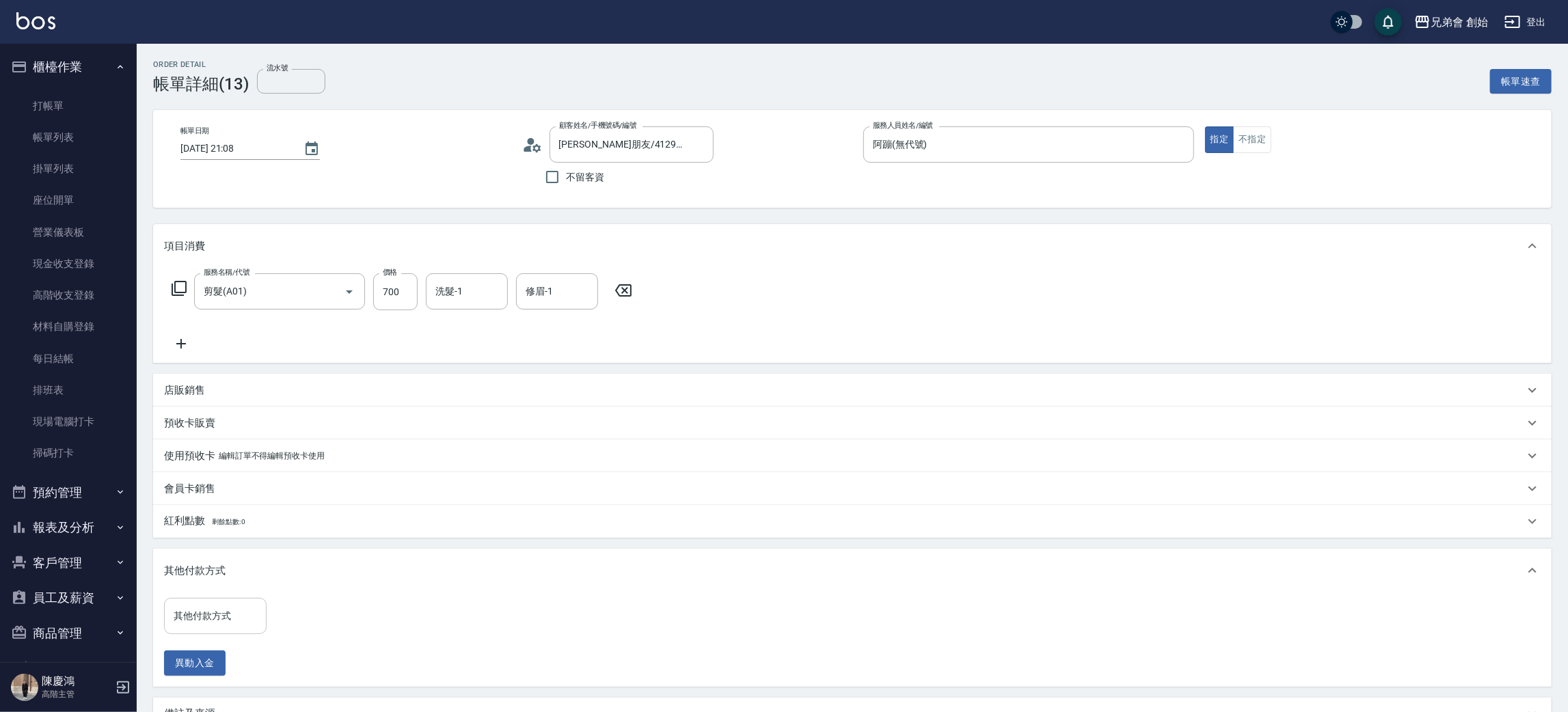
click at [220, 613] on input "其他付款方式" at bounding box center [215, 616] width 90 height 24
click at [210, 540] on span "轉帳" at bounding box center [215, 536] width 103 height 22
type input "轉帳"
click at [348, 608] on input "0" at bounding box center [326, 616] width 103 height 37
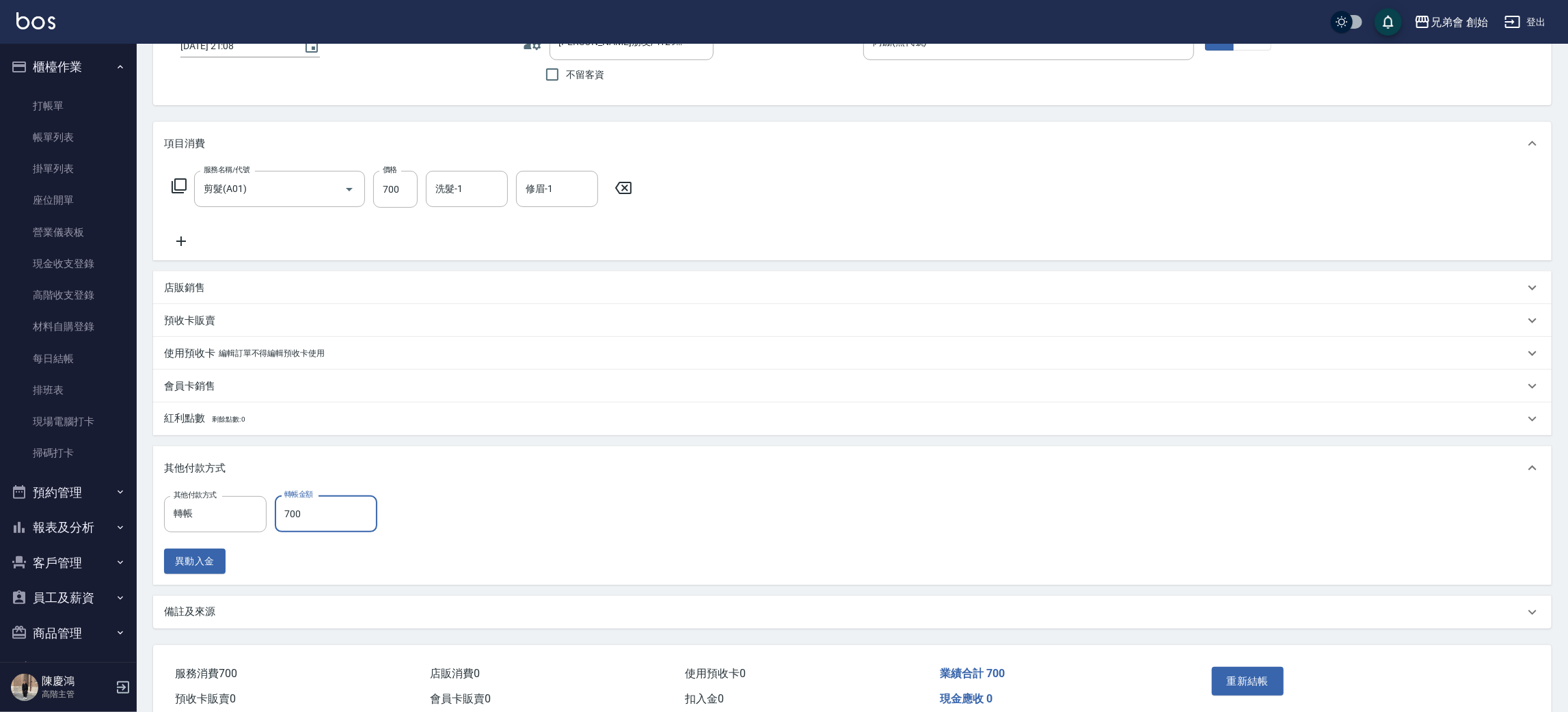
scroll to position [162, 0]
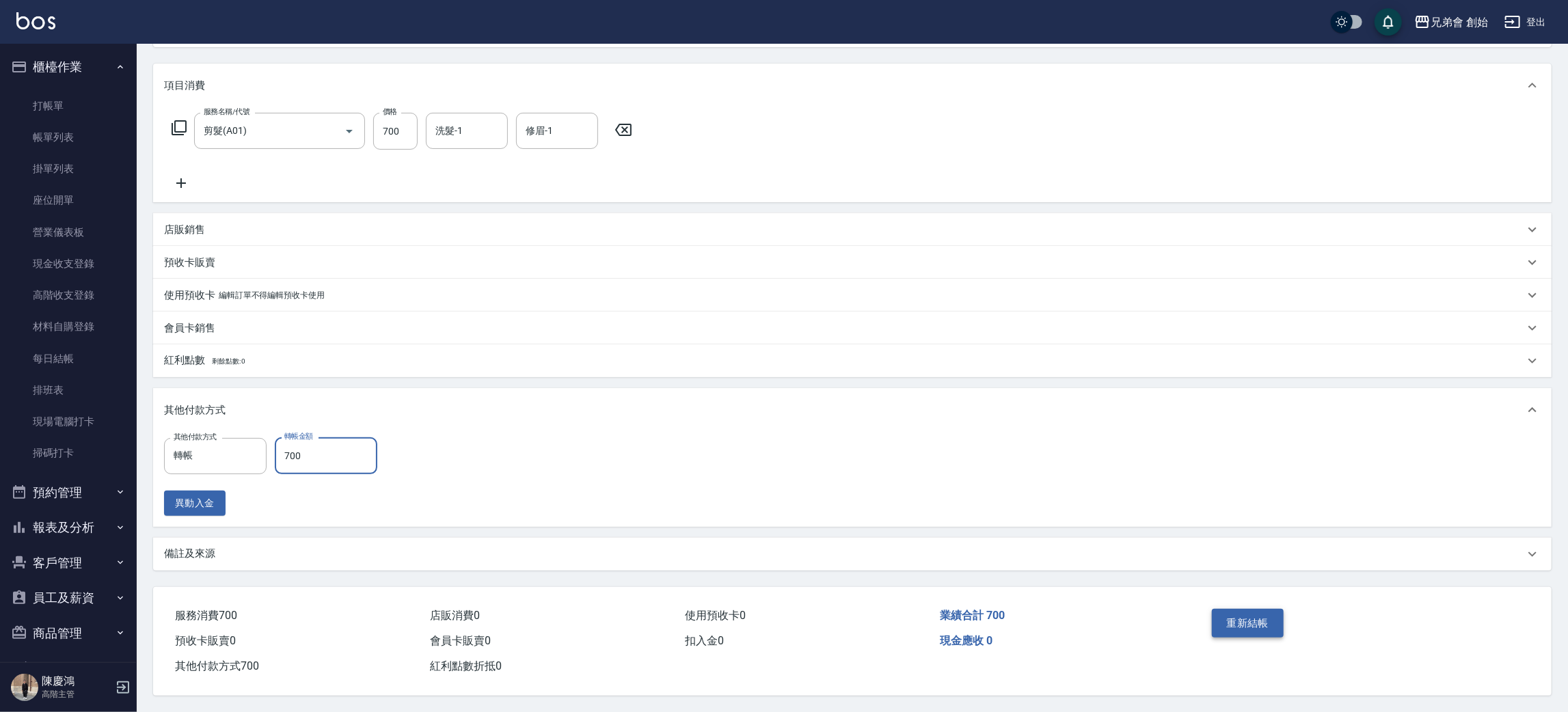
type input "700"
click at [1252, 623] on button "重新結帳" at bounding box center [1248, 623] width 73 height 29
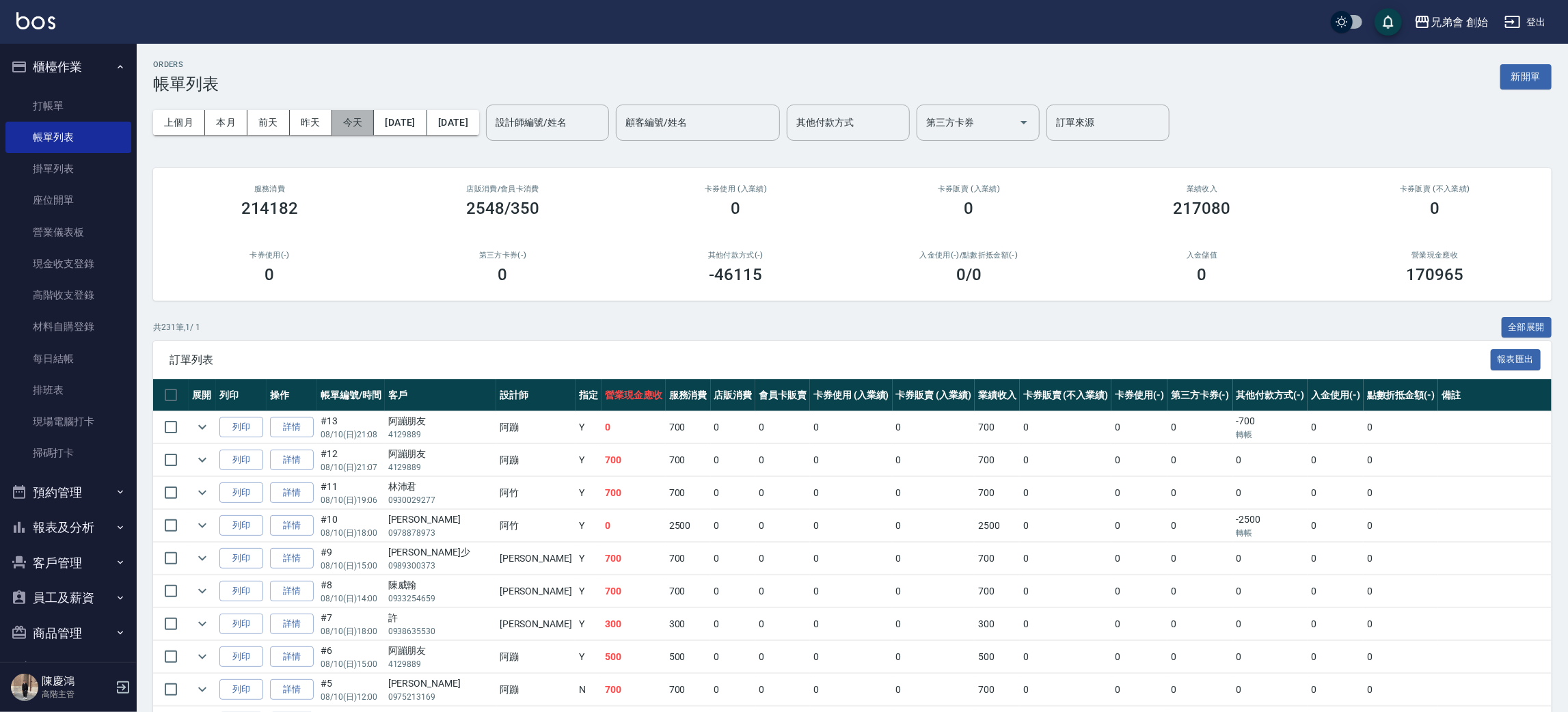
click at [358, 126] on button "今天" at bounding box center [353, 123] width 42 height 25
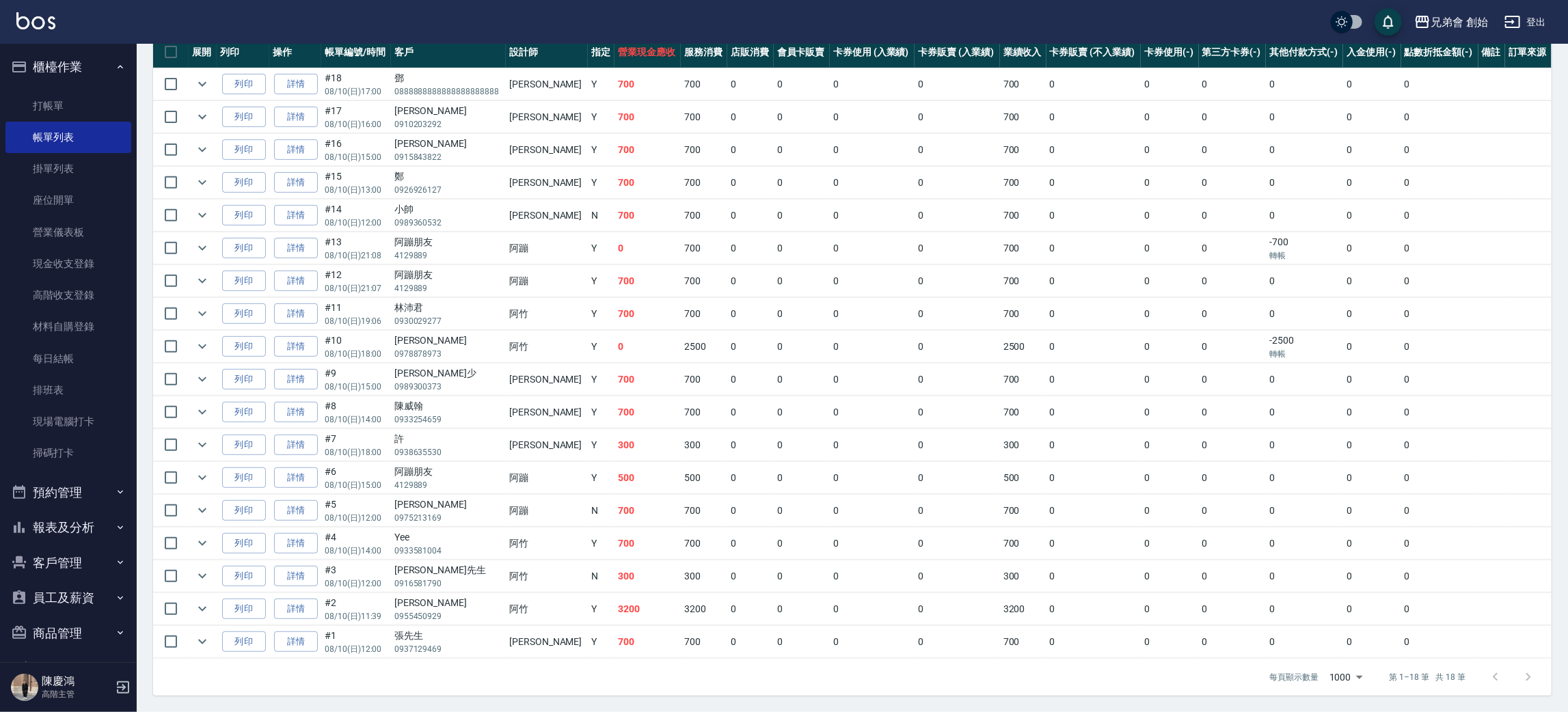
scroll to position [142, 0]
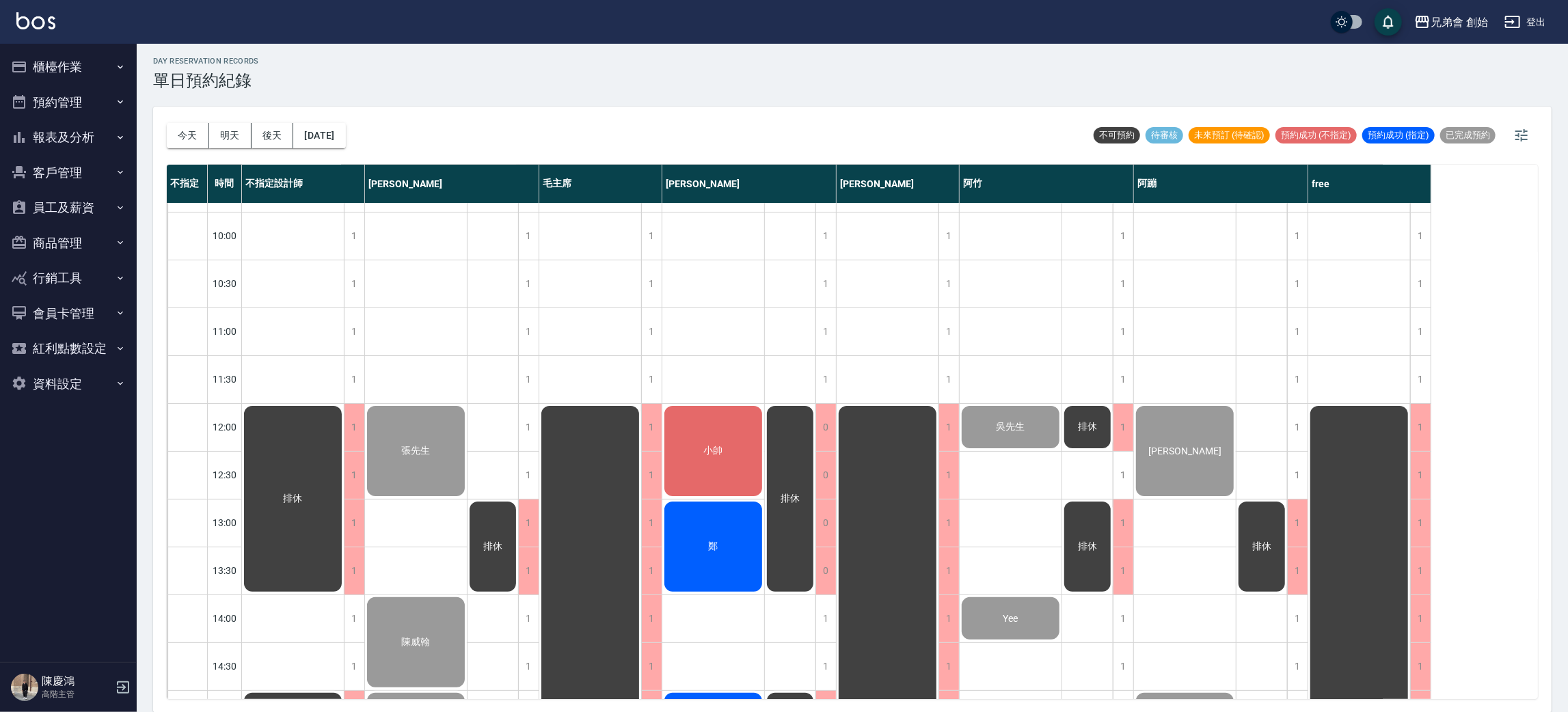
scroll to position [190, 0]
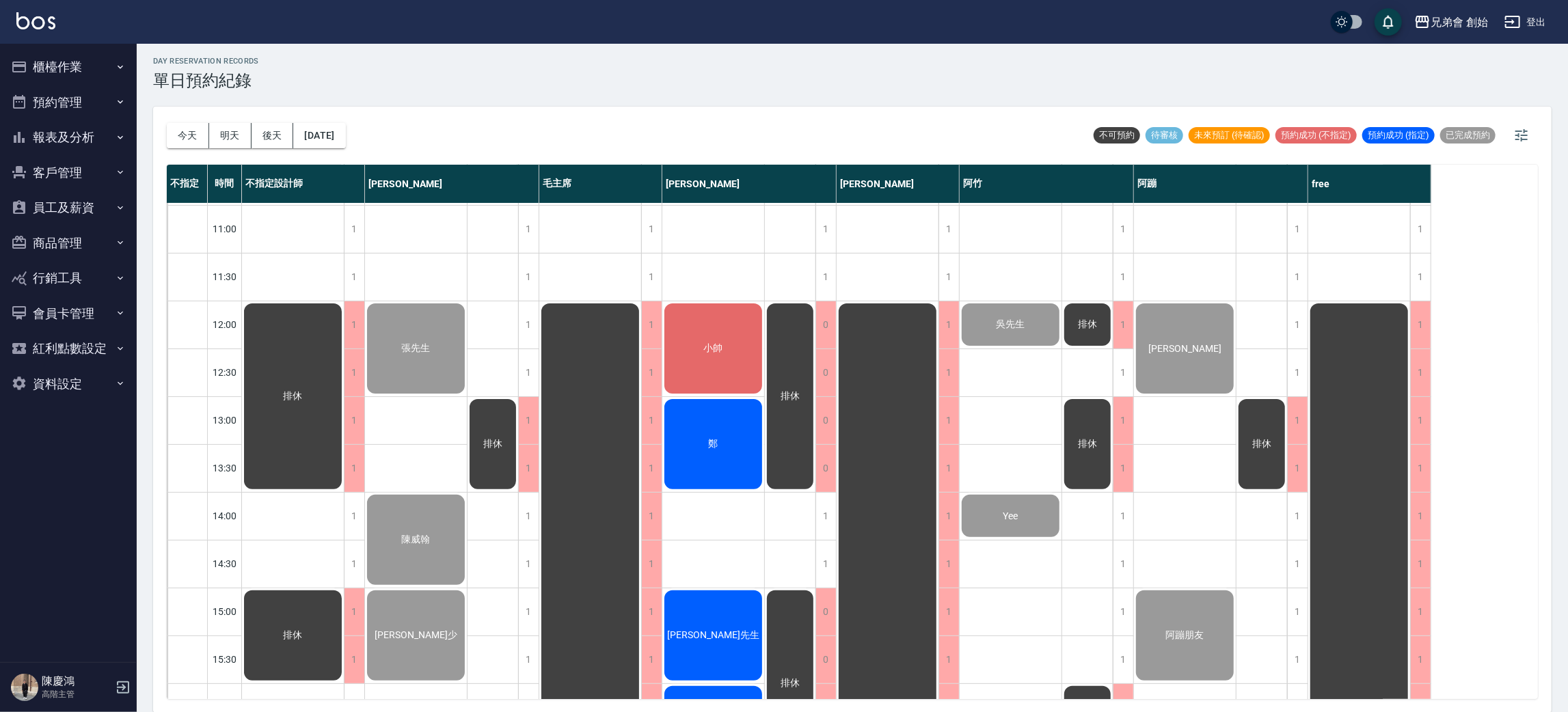
click at [344, 327] on div "小帥" at bounding box center [293, 396] width 102 height 190
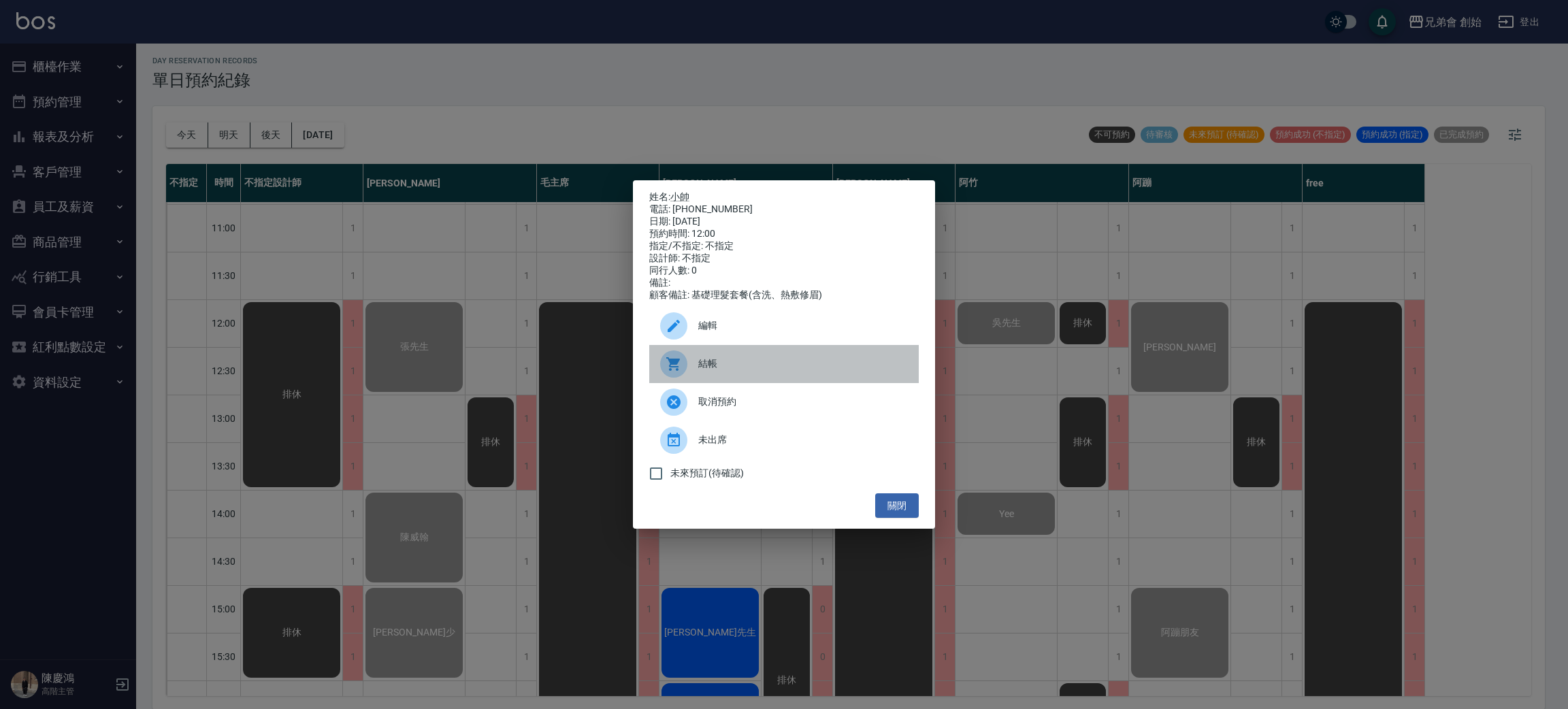
click at [733, 361] on div "結帳" at bounding box center [784, 364] width 270 height 38
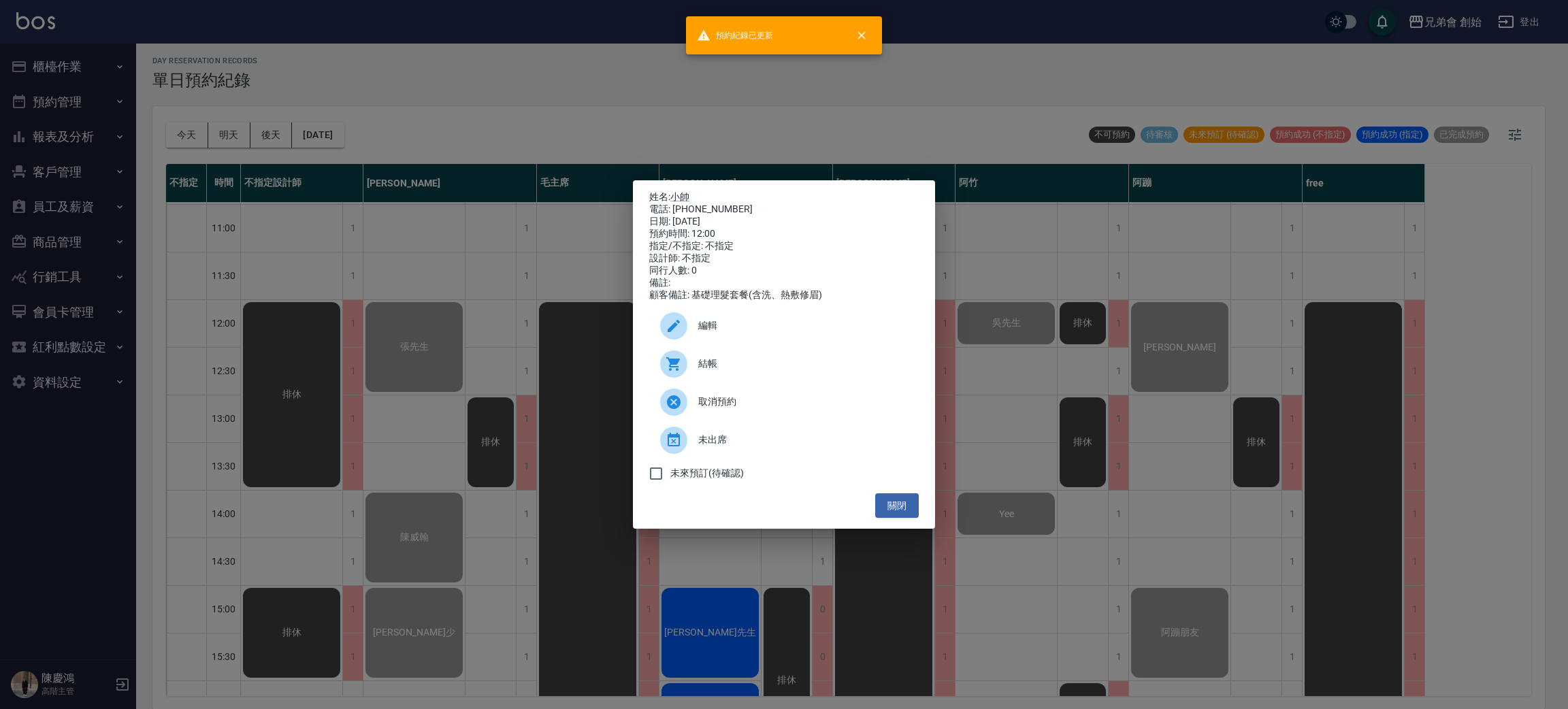
click at [570, 24] on div "姓名: 小帥 電話: 0989360532 日期: 2025/08/10 預約時間: 12:00 指定/不指定: 不指定 設計師: 不指定 同行人數: 0 備…" at bounding box center [784, 354] width 1568 height 709
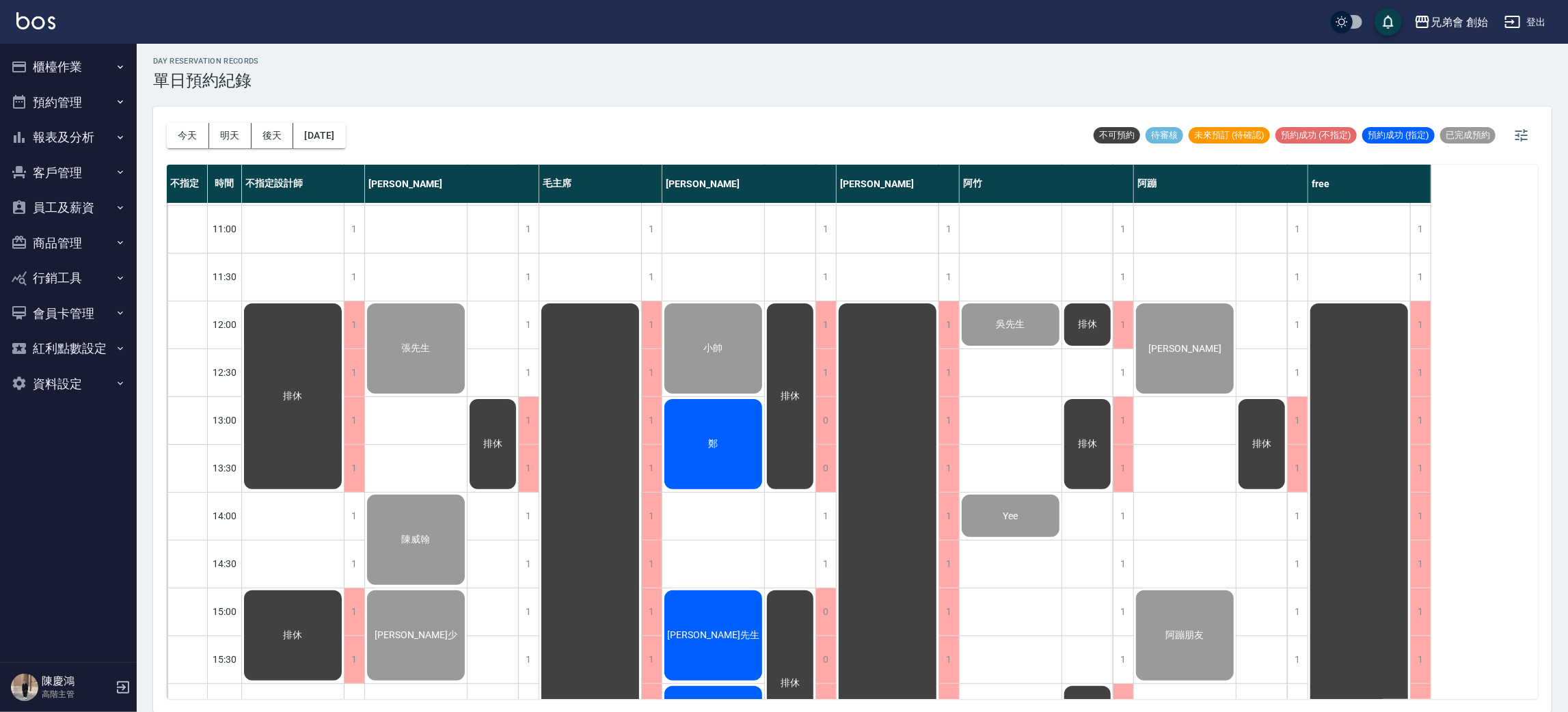
click at [344, 327] on div "小帥" at bounding box center [293, 396] width 102 height 190
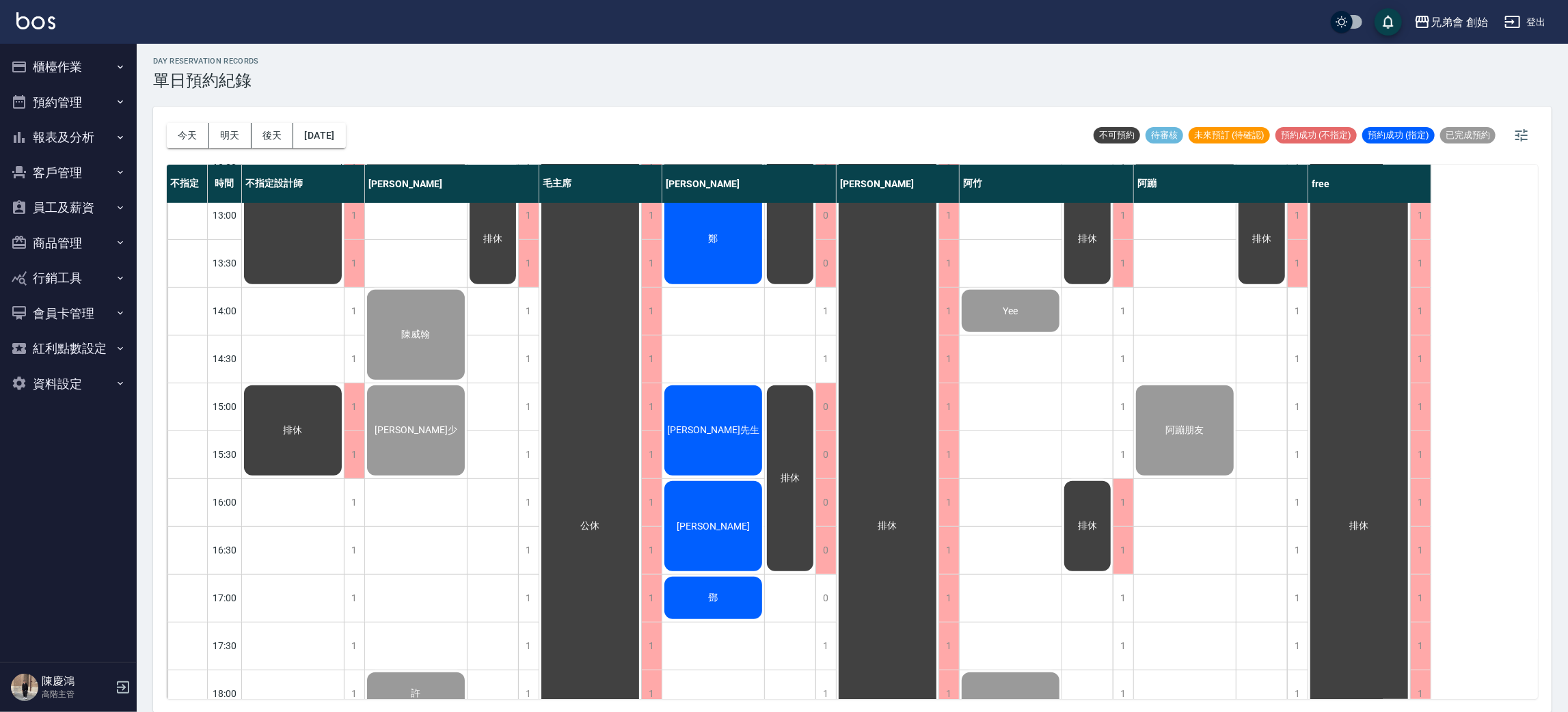
click at [306, 198] on span "鄭" at bounding box center [293, 191] width 25 height 12
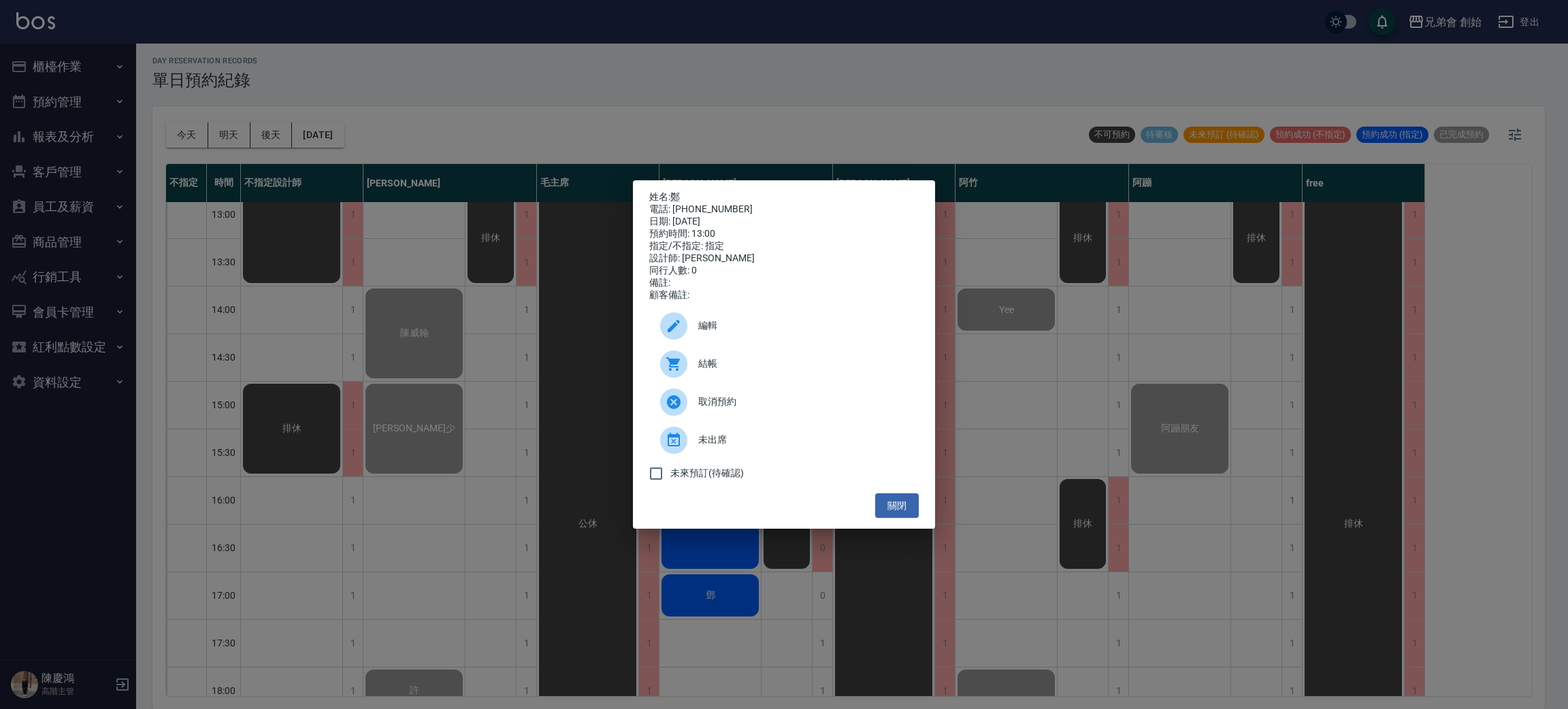
click at [689, 371] on div at bounding box center [679, 364] width 38 height 27
click at [577, 20] on div "姓名: 鄭 電話: 0926926127 日期: 2025/08/10 預約時間: 13:00 指定/不指定: 指定 設計師: 歐文 同行人數: 0 備註: …" at bounding box center [784, 354] width 1568 height 709
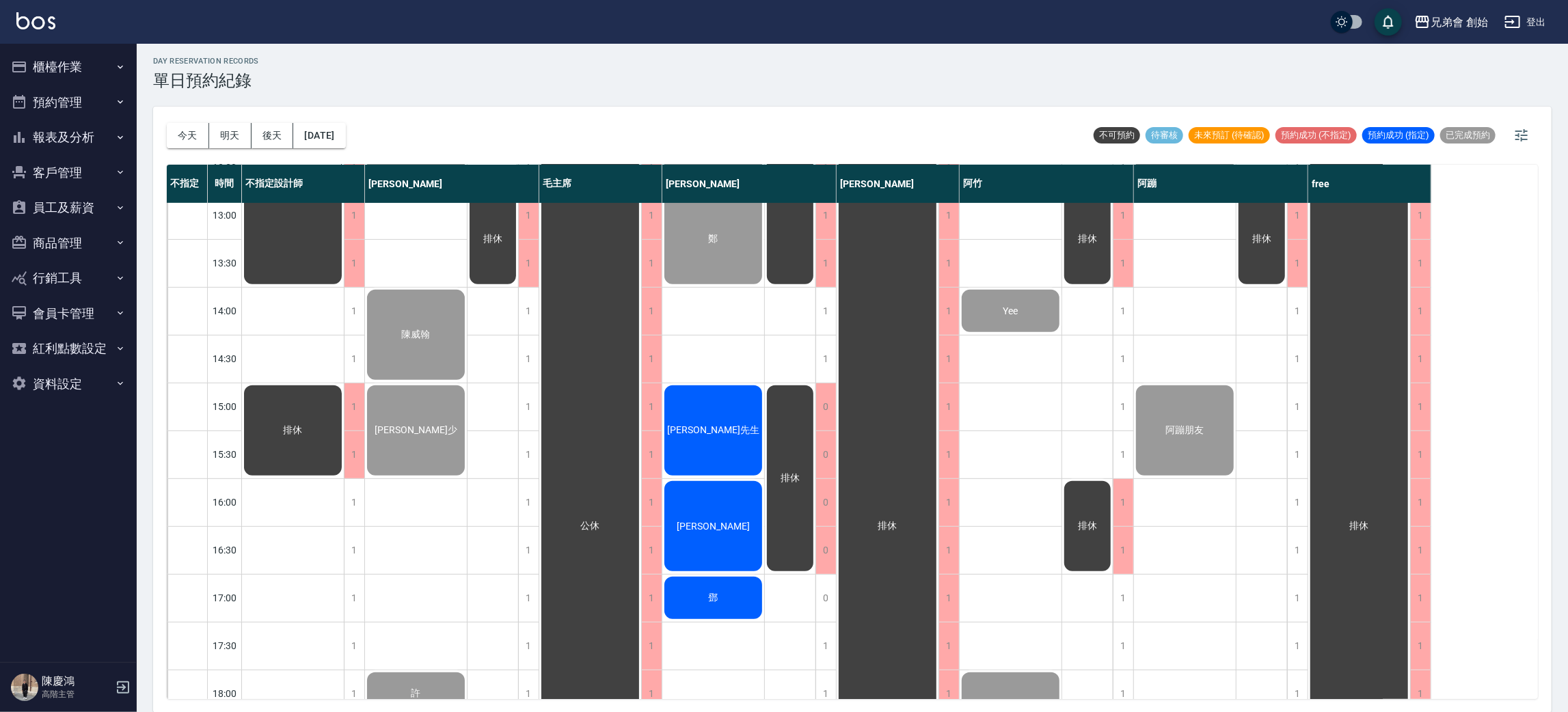
scroll to position [497, 0]
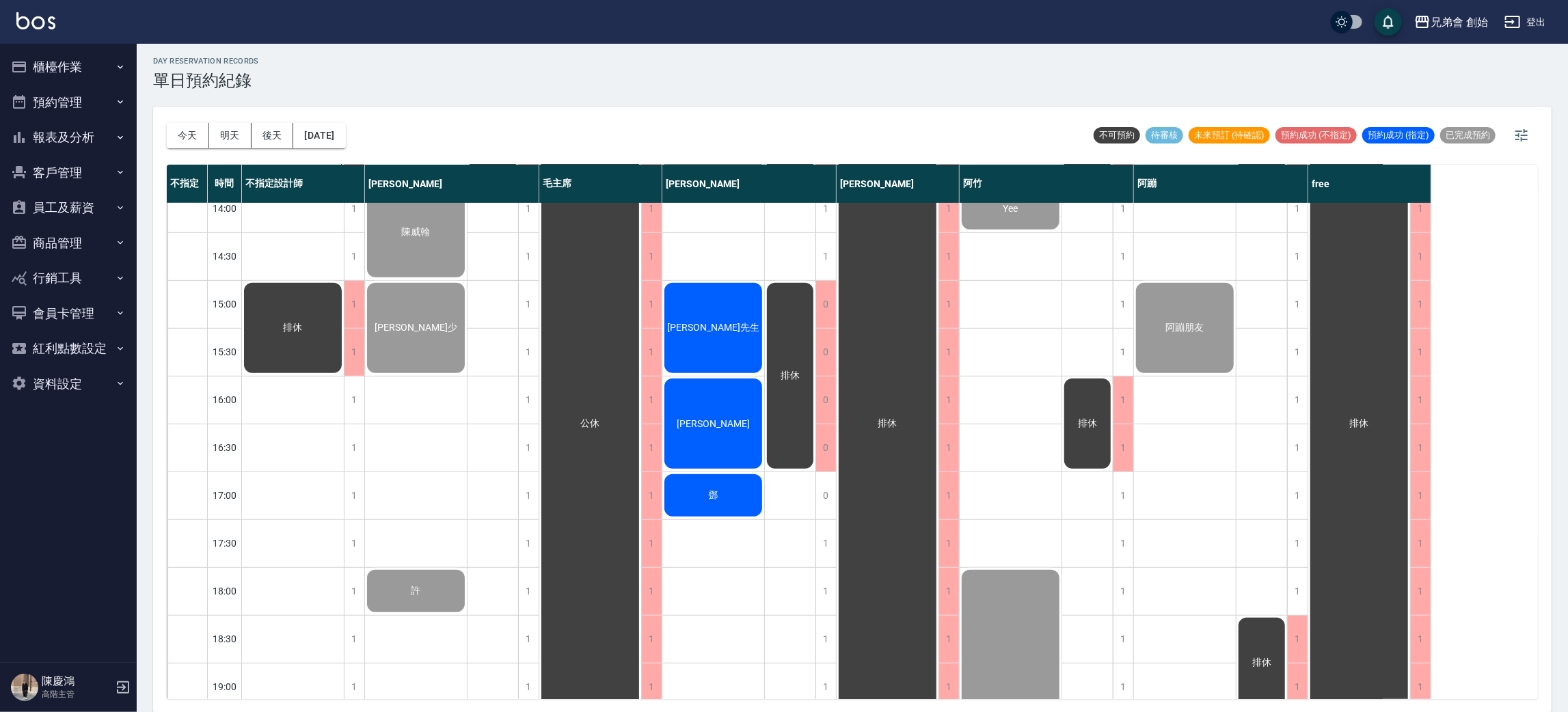
click at [344, 184] on div "蔡先生" at bounding box center [293, 88] width 102 height 190
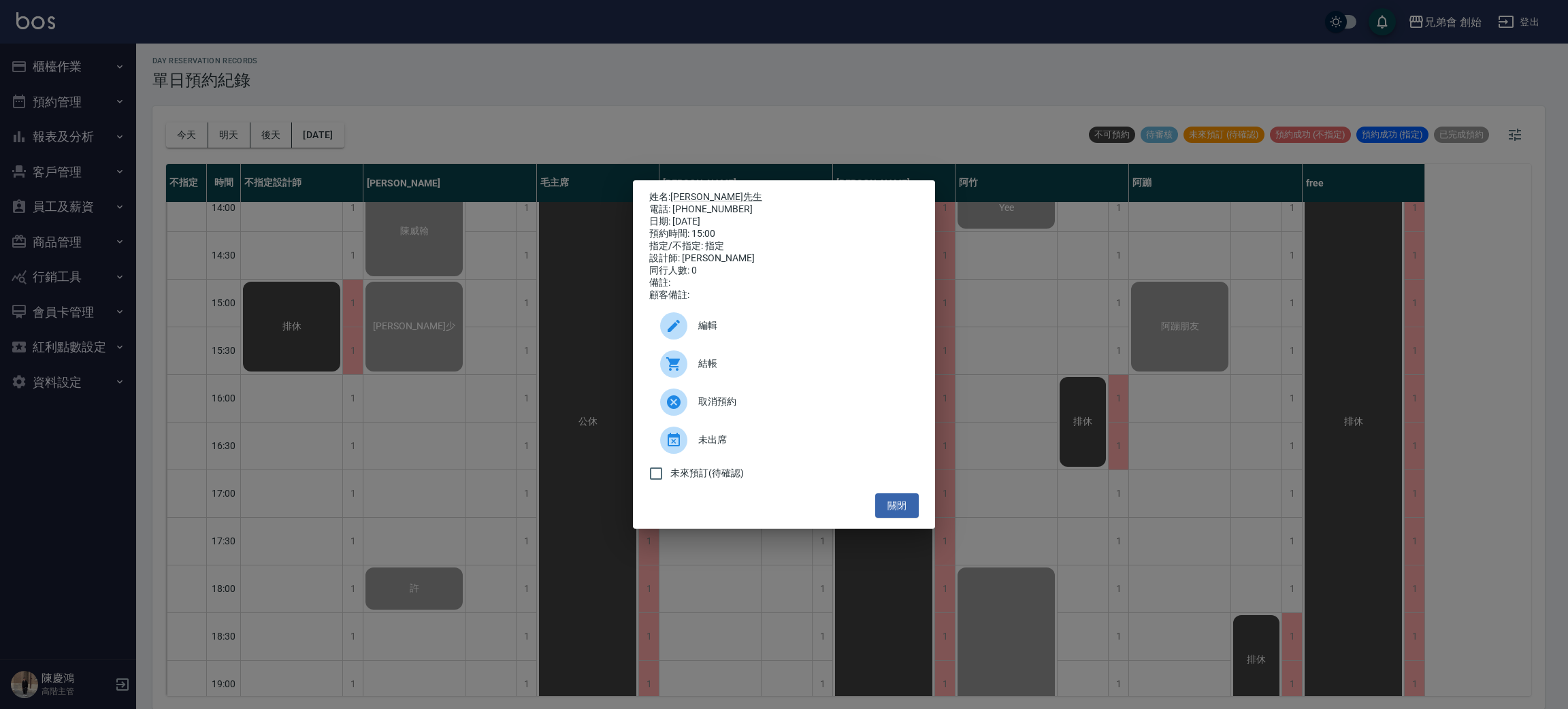
click at [723, 365] on span "結帳" at bounding box center [803, 364] width 209 height 14
click at [503, 67] on div "姓名: 蔡先生 電話: 0915843822 日期: 2025/08/10 預約時間: 15:00 指定/不指定: 指定 設計師: 歐文 同行人數: 0 備註…" at bounding box center [784, 354] width 1568 height 709
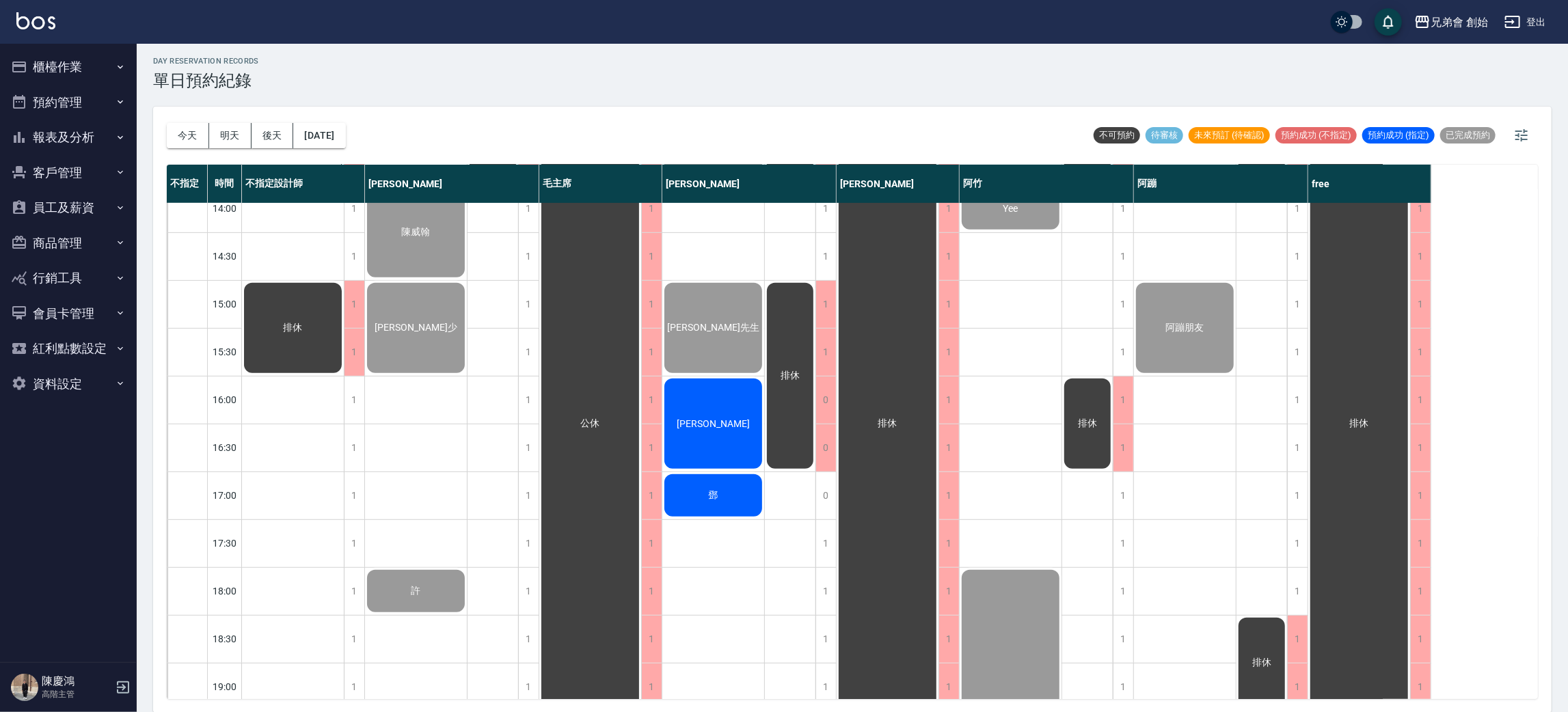
click at [344, 184] on div "江冠傑" at bounding box center [293, 88] width 102 height 190
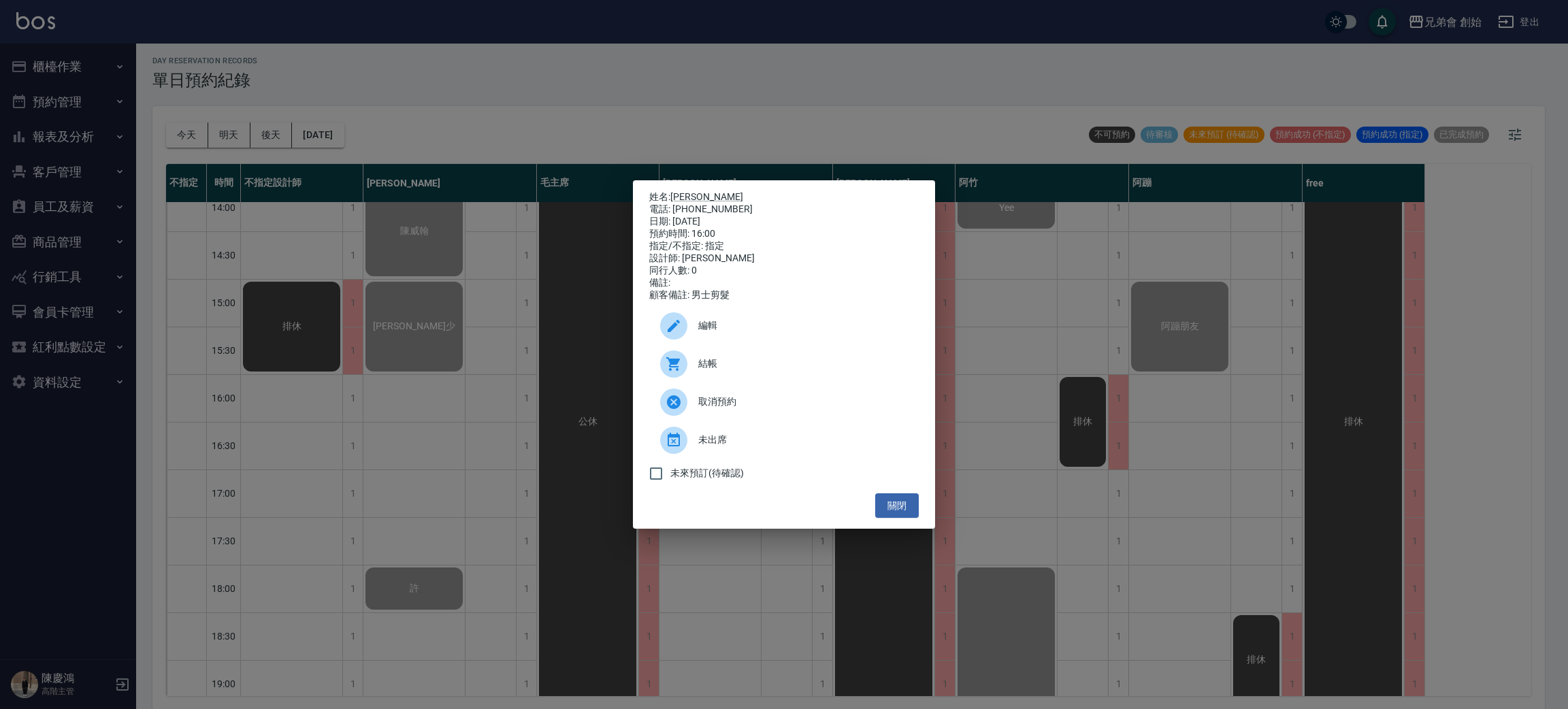
click at [681, 374] on div at bounding box center [673, 364] width 27 height 27
click at [549, 71] on div "姓名: 江冠傑 電話: 0910203292 日期: 2025/08/10 預約時間: 16:00 指定/不指定: 指定 設計師: 歐文 同行人數: 0 備註…" at bounding box center [784, 354] width 1568 height 709
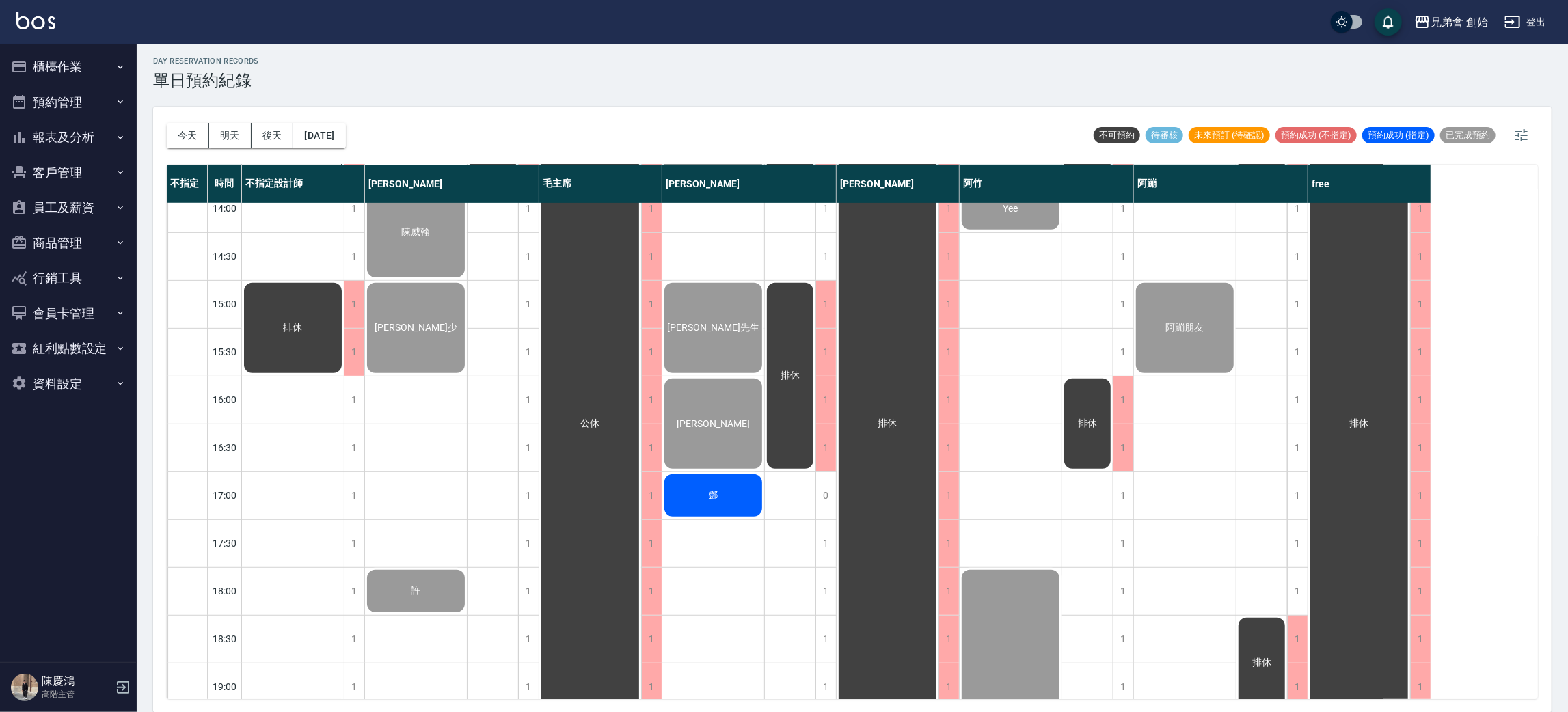
scroll to position [702, 0]
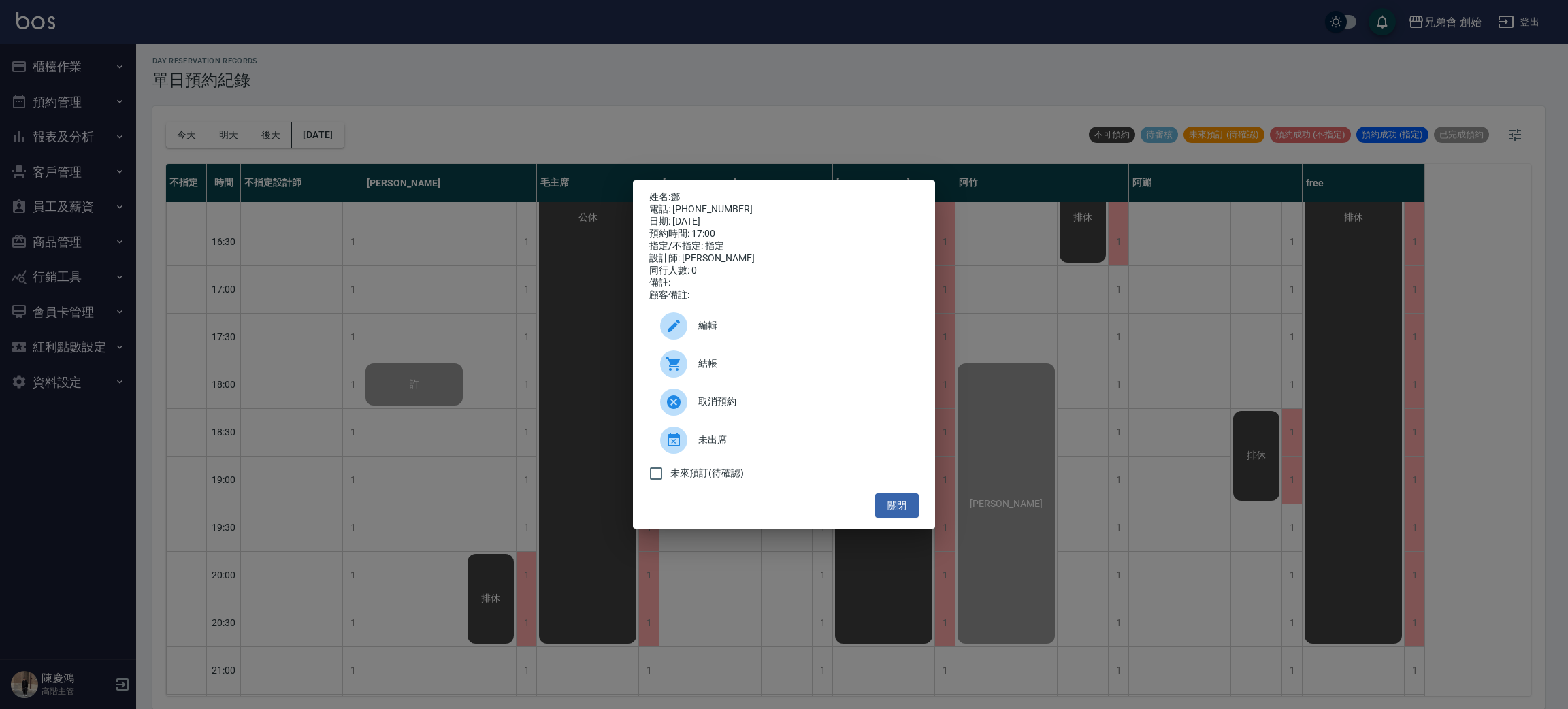
click at [700, 371] on span "結帳" at bounding box center [803, 364] width 209 height 14
click at [447, 151] on div "姓名: 鄧 電話: 0888888888888888888888 日期: 2025/08/10 預約時間: 17:00 指定/不指定: 指定 設計師: 歐文 …" at bounding box center [784, 354] width 1568 height 709
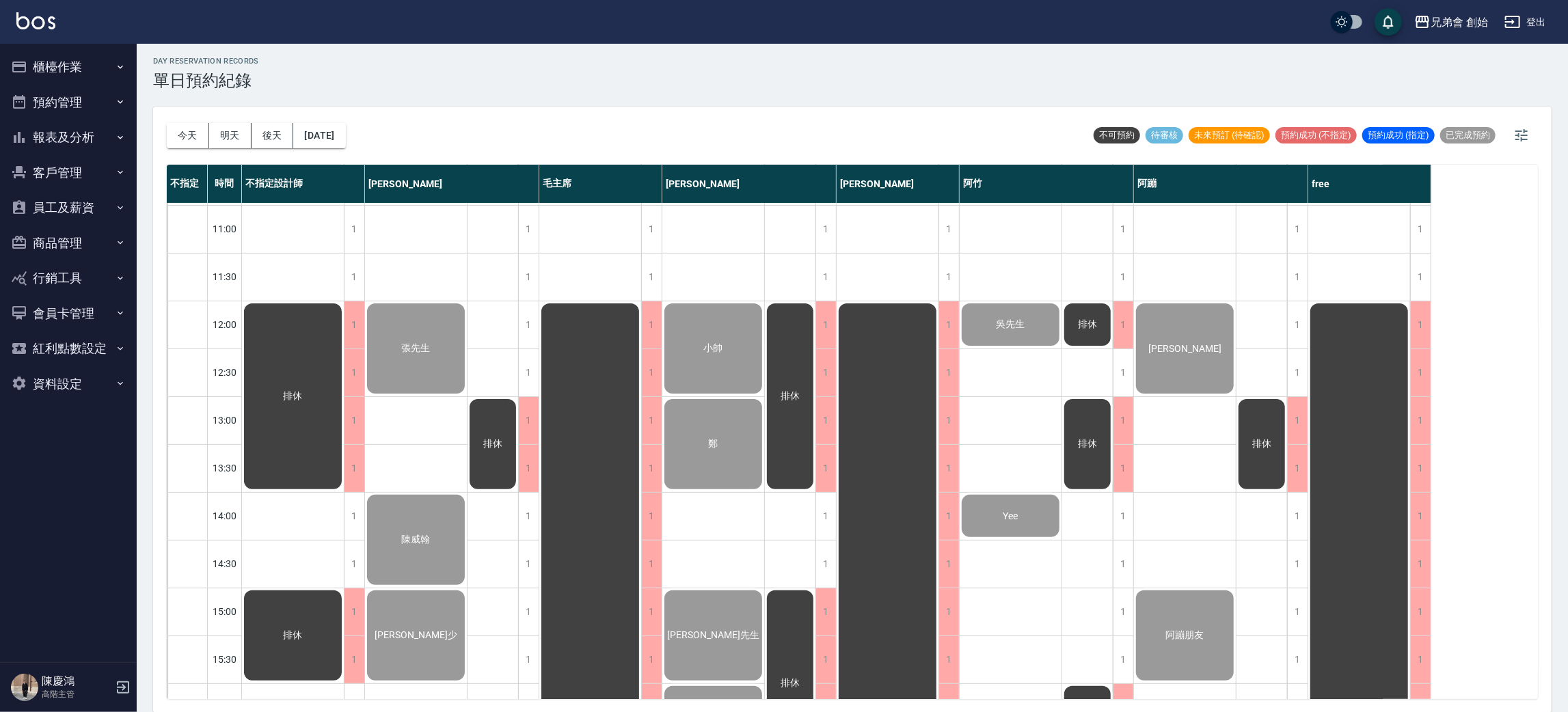
scroll to position [0, 0]
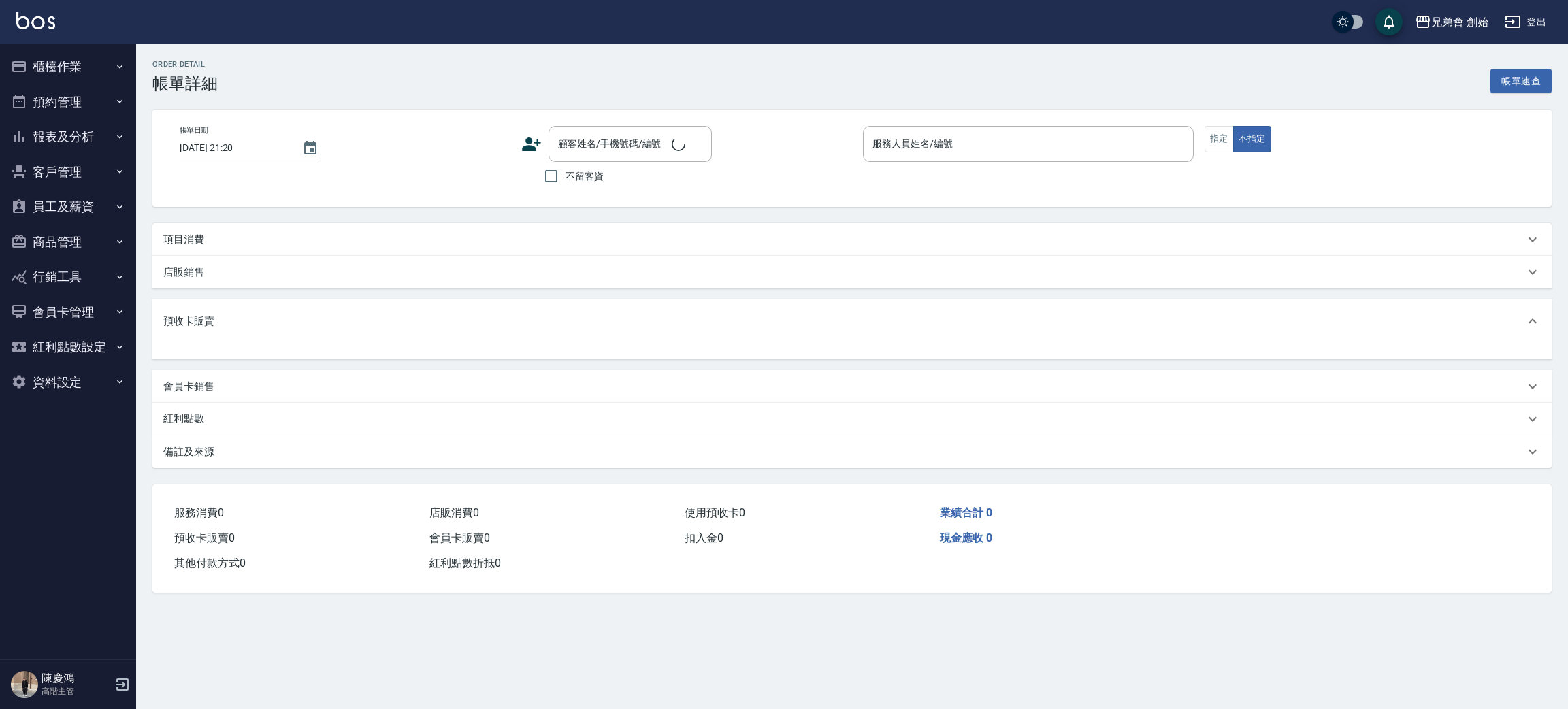
type input "2025/08/10 12:00"
type input "[PERSON_NAME](無代號)"
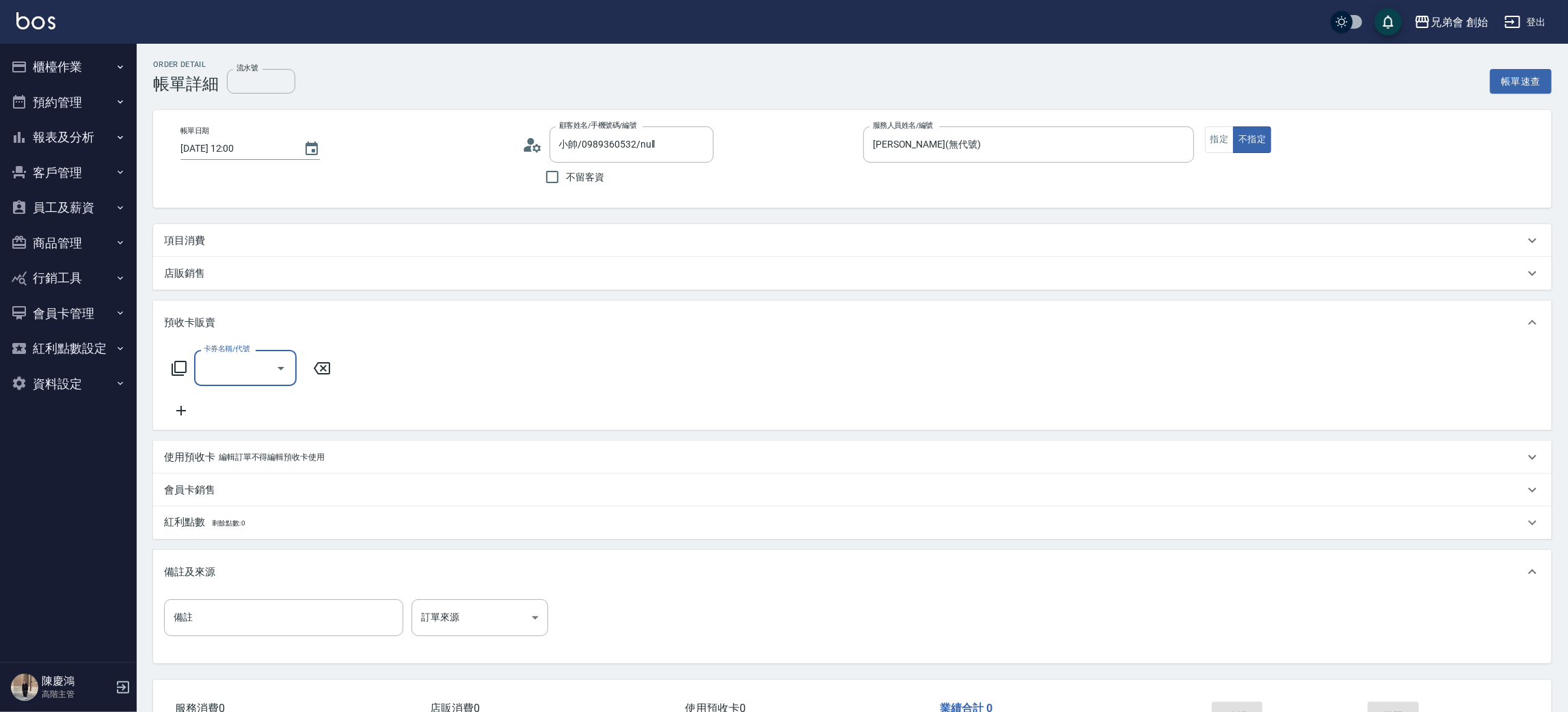
type input "小帥/0989360532/null"
click at [236, 237] on div "項目消費" at bounding box center [844, 241] width 1360 height 14
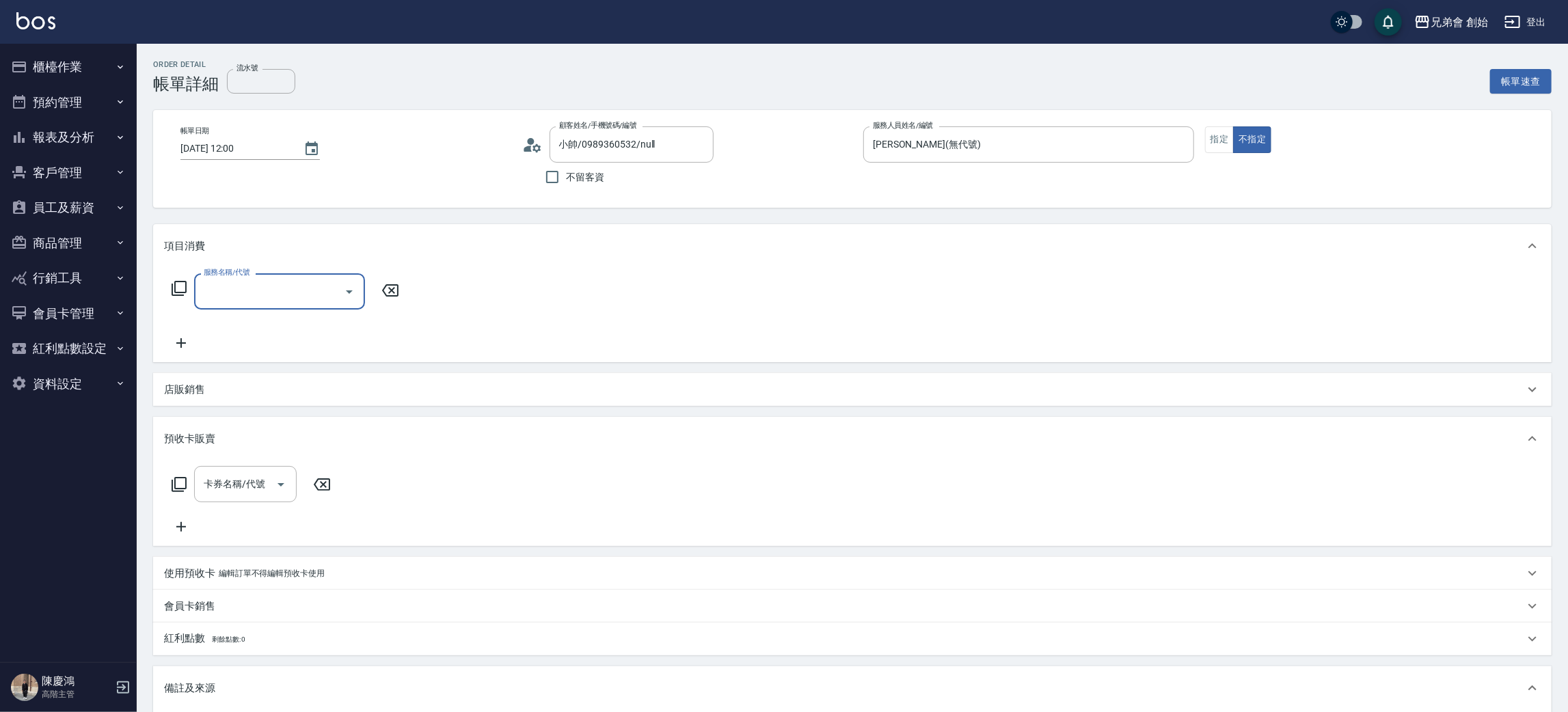
click at [233, 287] on input "服務名稱/代號" at bounding box center [269, 291] width 138 height 24
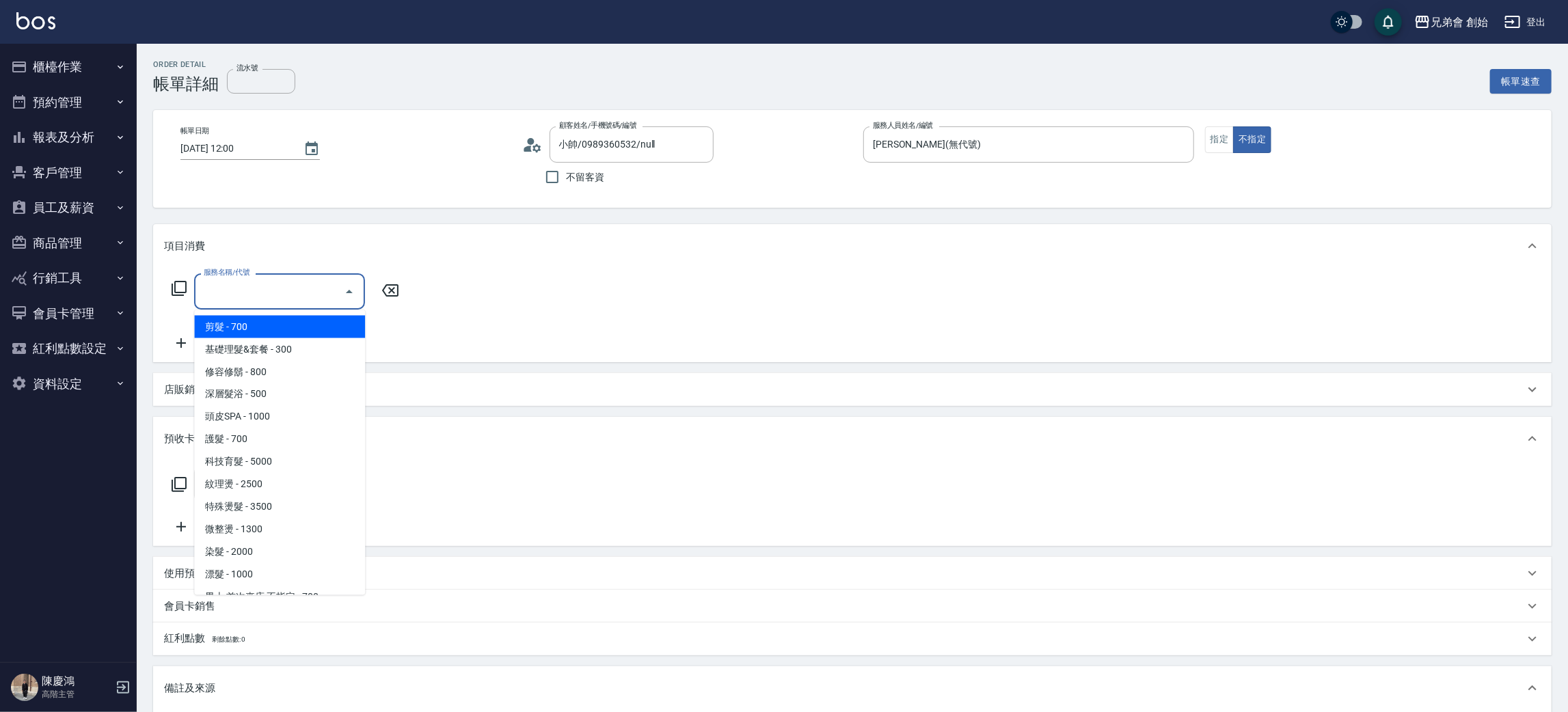
click at [248, 321] on span "剪髮 - 700" at bounding box center [280, 327] width 171 height 22
type input "剪髮(A01)"
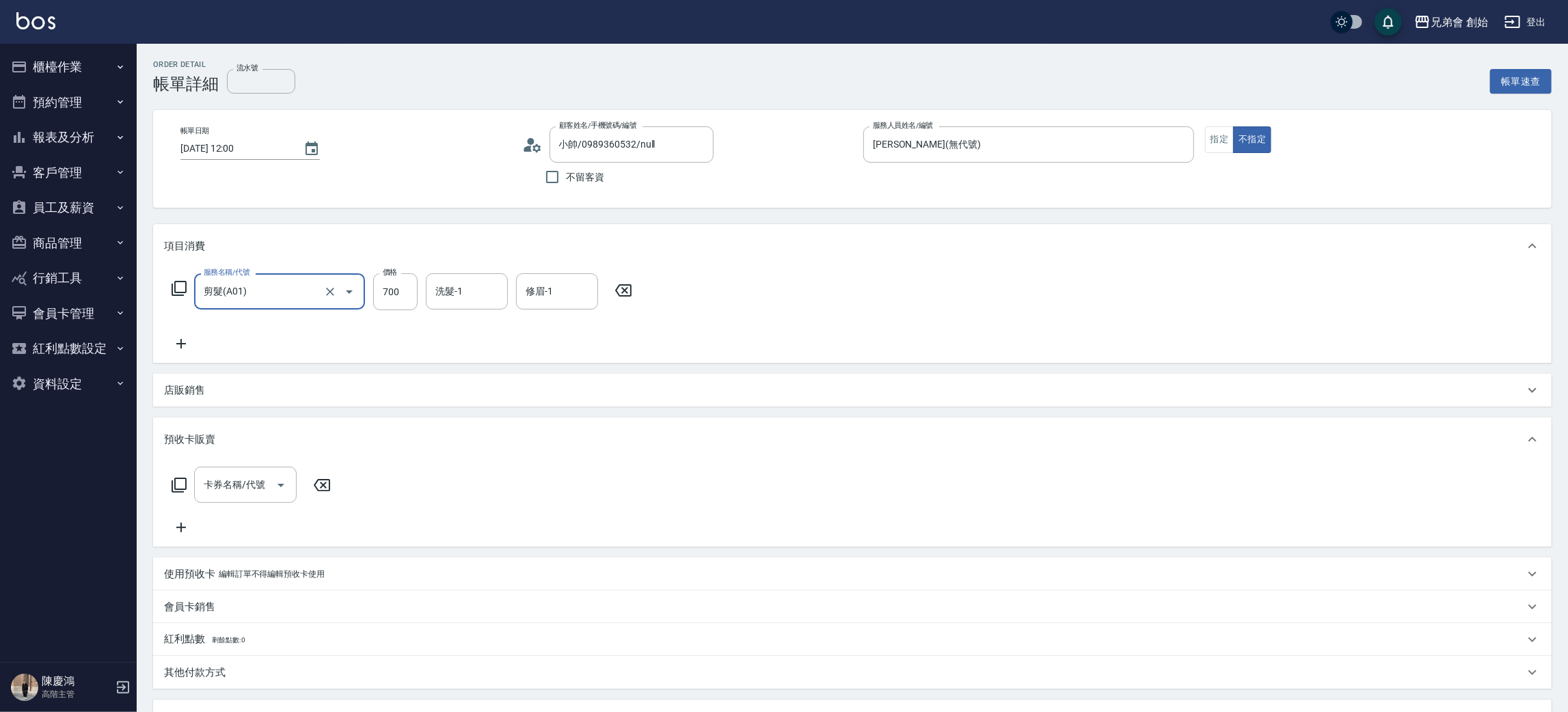
scroll to position [205, 0]
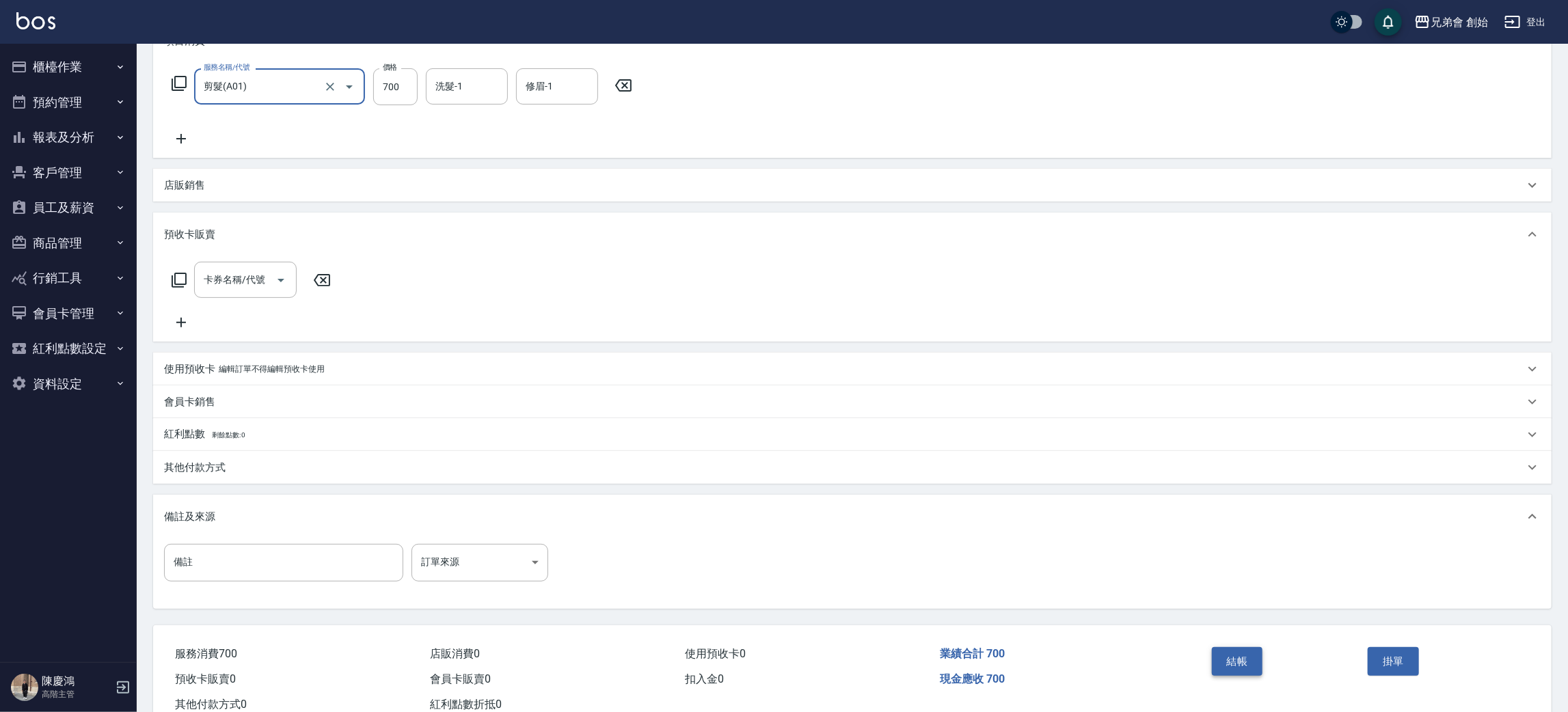
click at [1235, 671] on button "結帳" at bounding box center [1237, 662] width 51 height 29
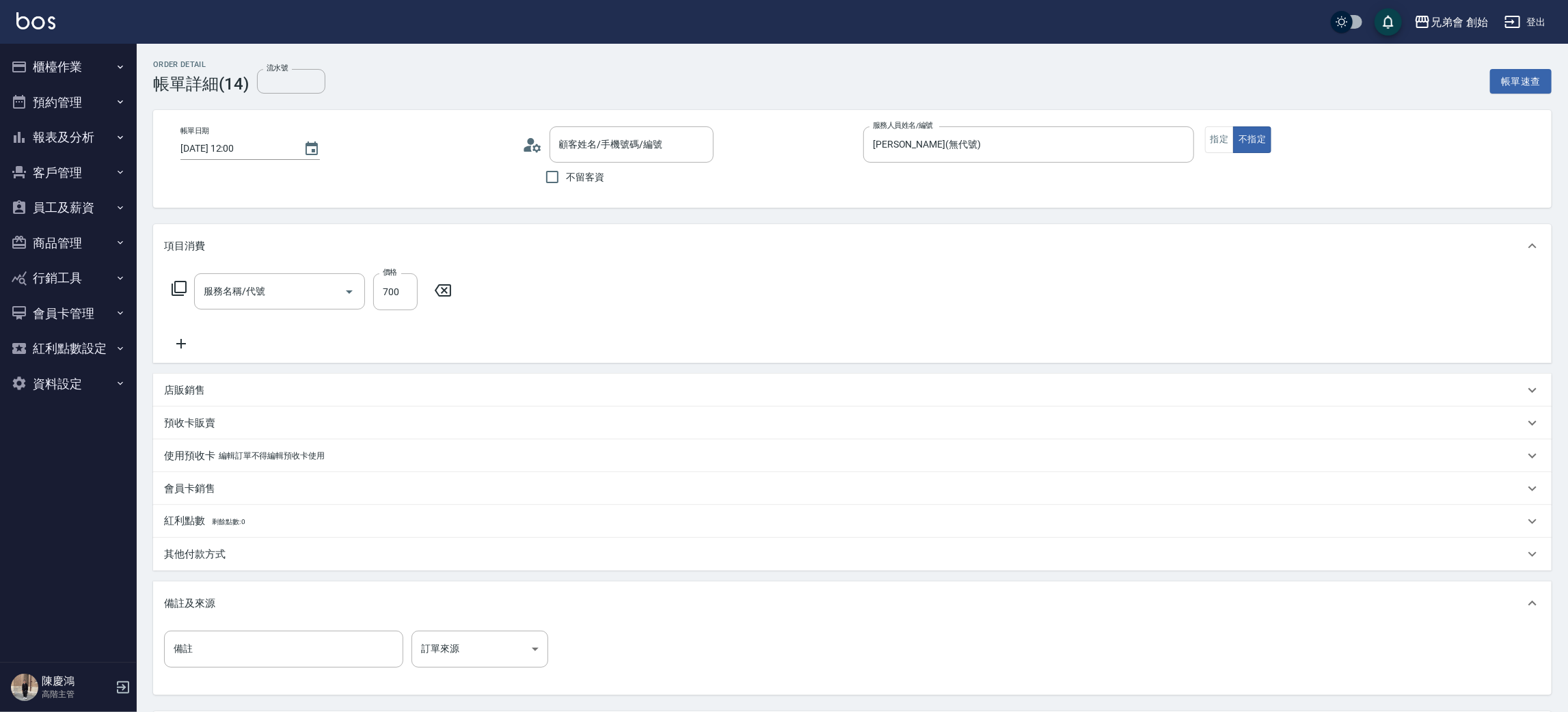
type input "小帥/0989360532/null"
type input "剪髮(A01)"
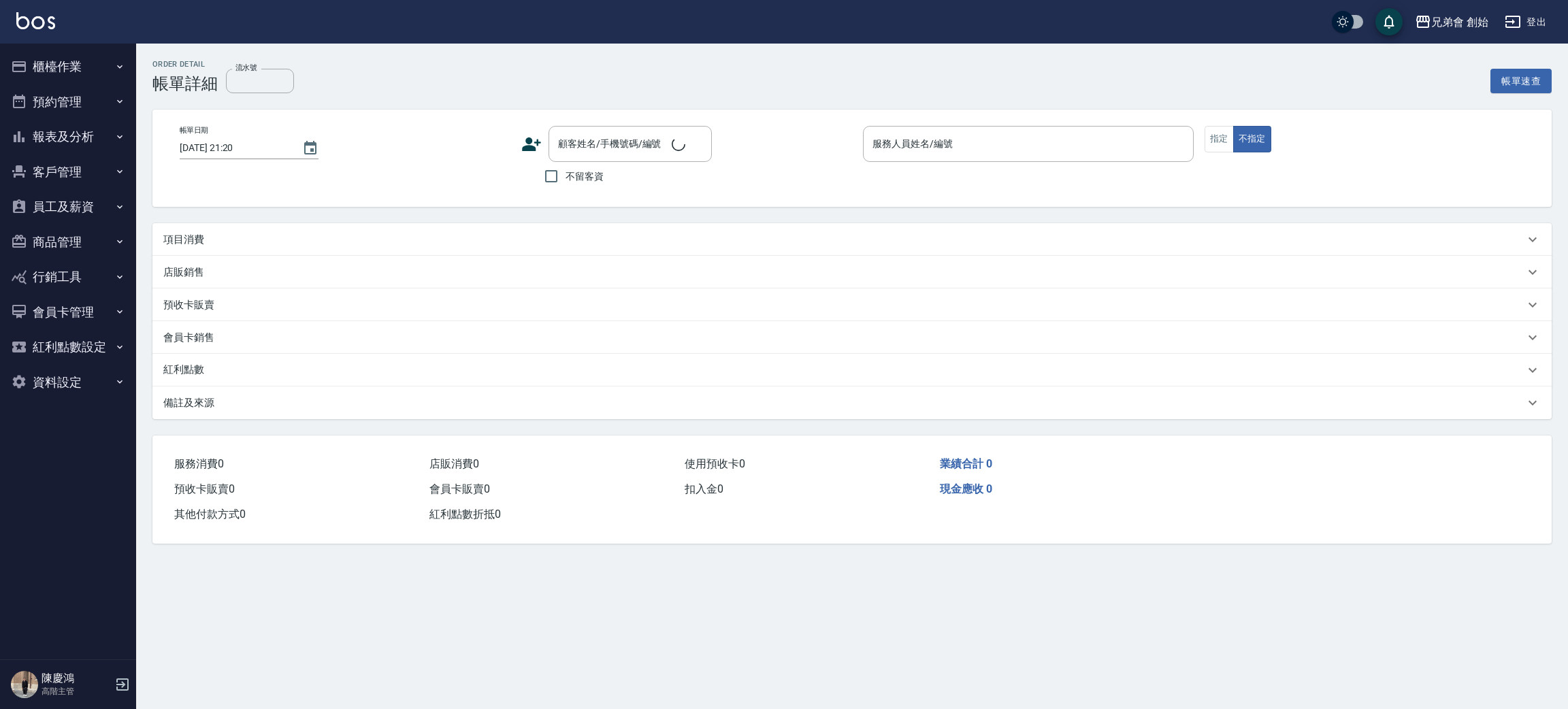
click at [194, 240] on p "項目消費" at bounding box center [183, 240] width 40 height 14
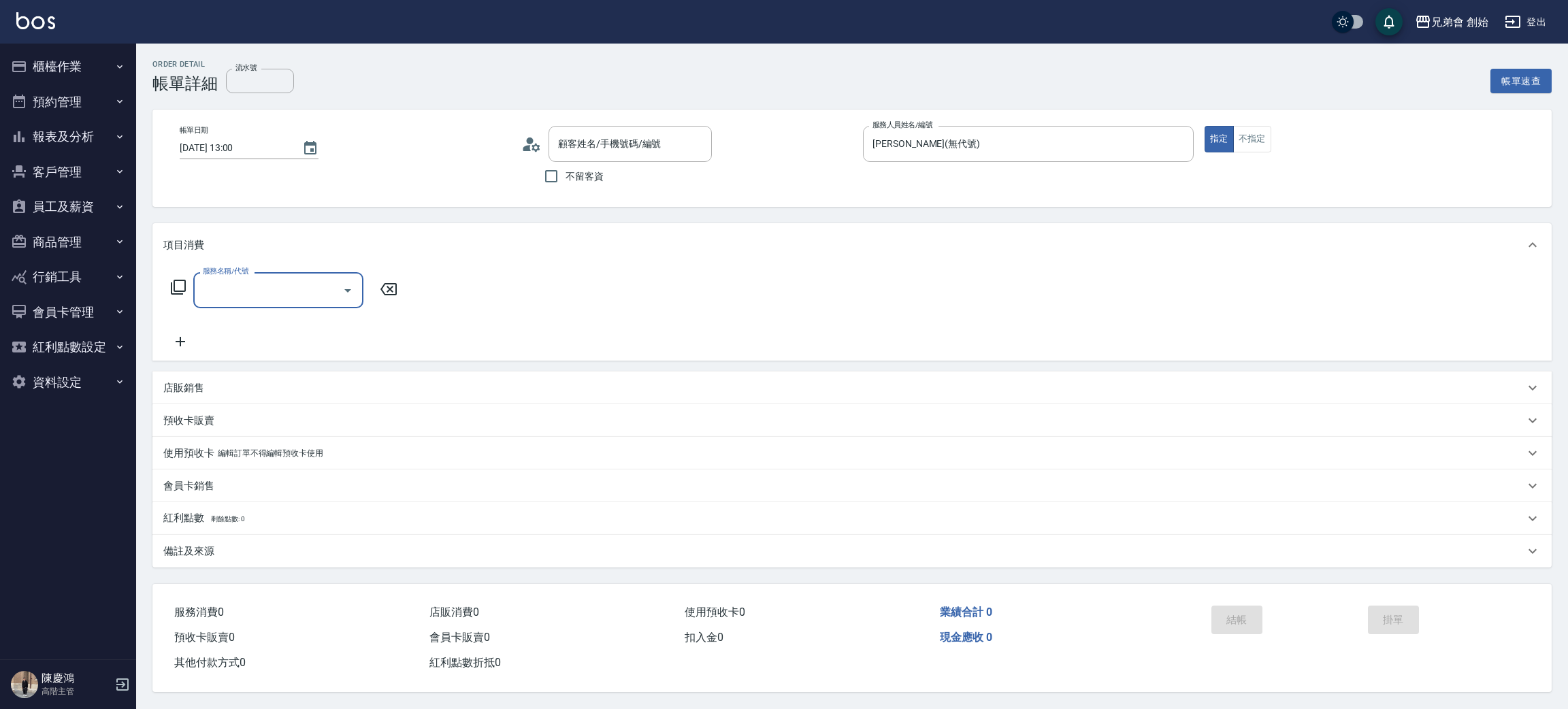
type input "[DATE] 13:00"
type input "[PERSON_NAME](無代號)"
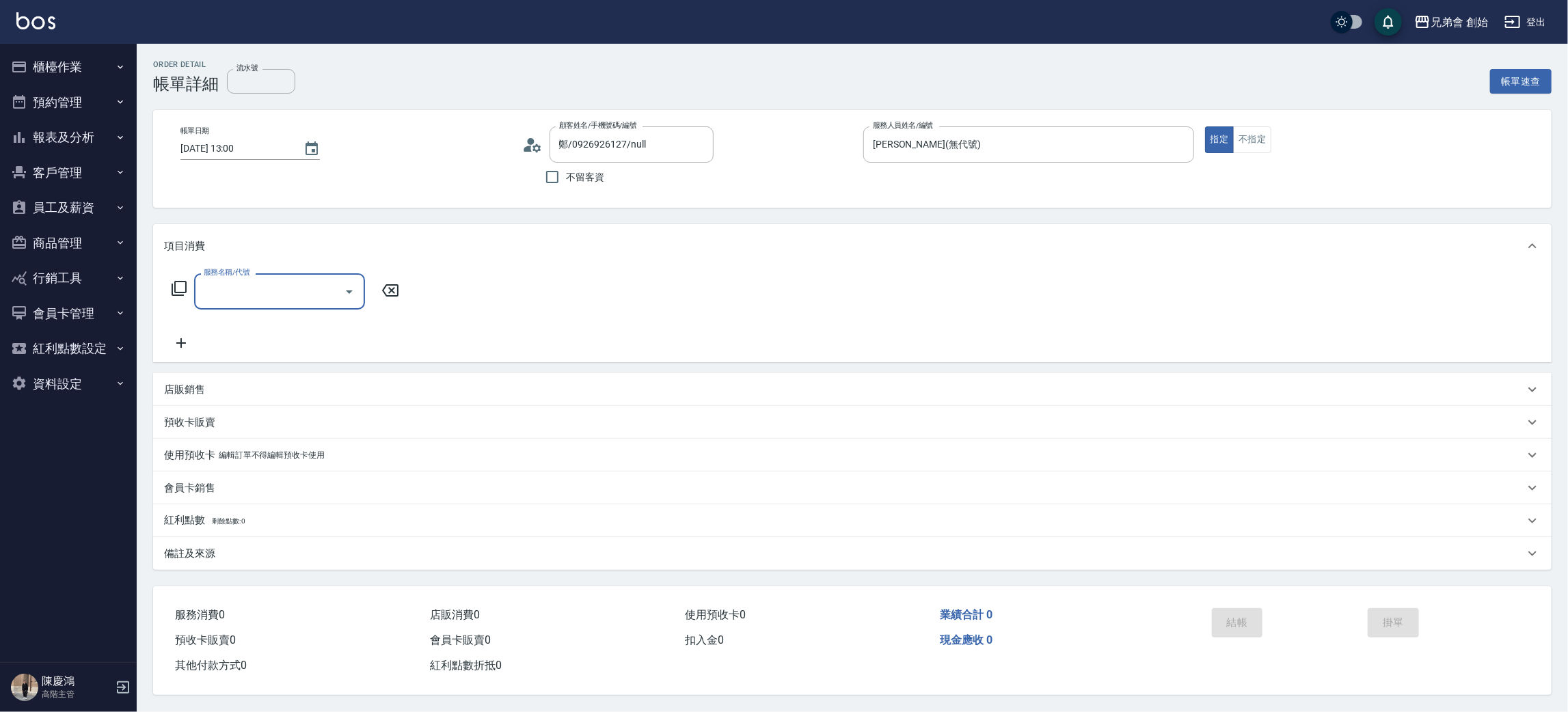
type input "鄭/0926926127/null"
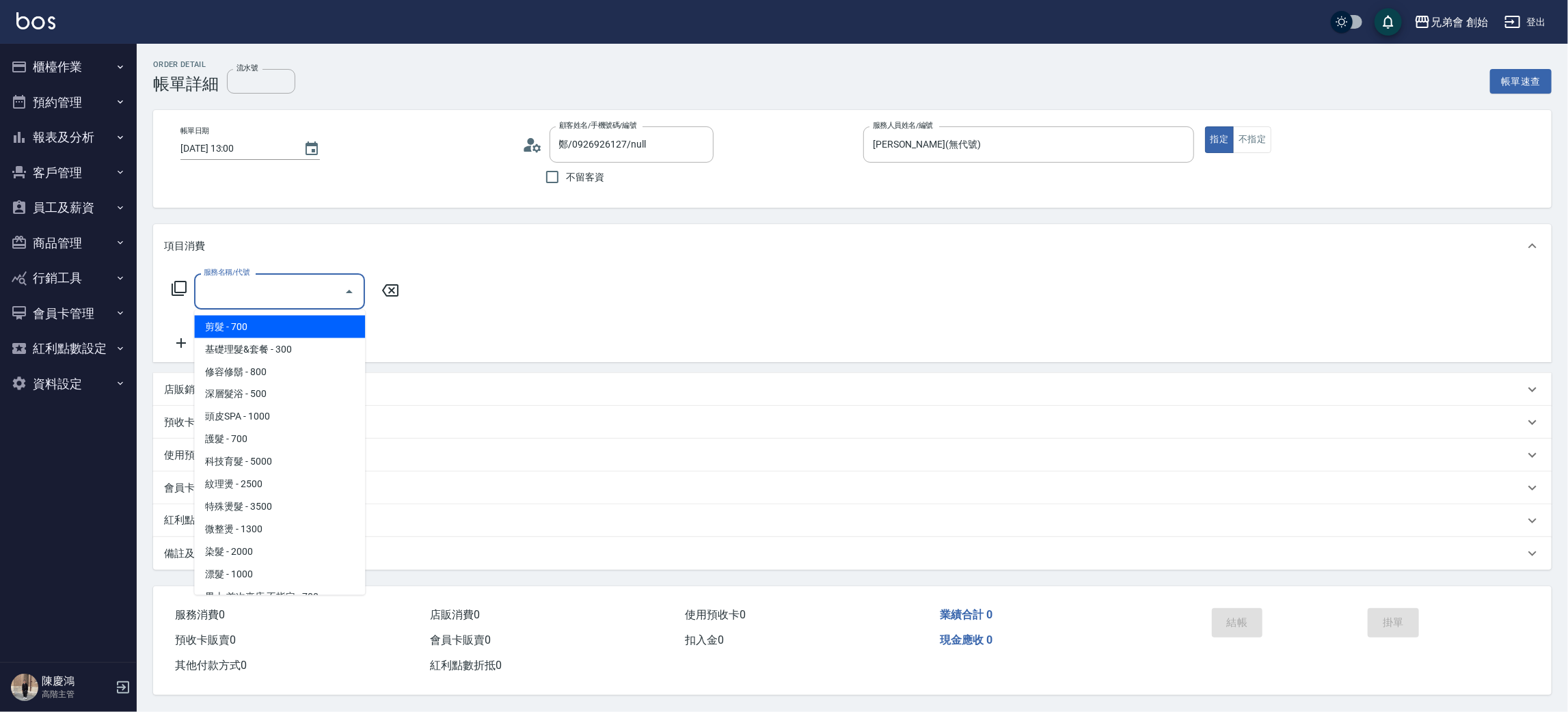
click at [230, 281] on input "服務名稱/代號" at bounding box center [269, 291] width 138 height 24
click at [249, 319] on span "剪髮 - 700" at bounding box center [280, 327] width 171 height 22
type input "剪髮(A01)"
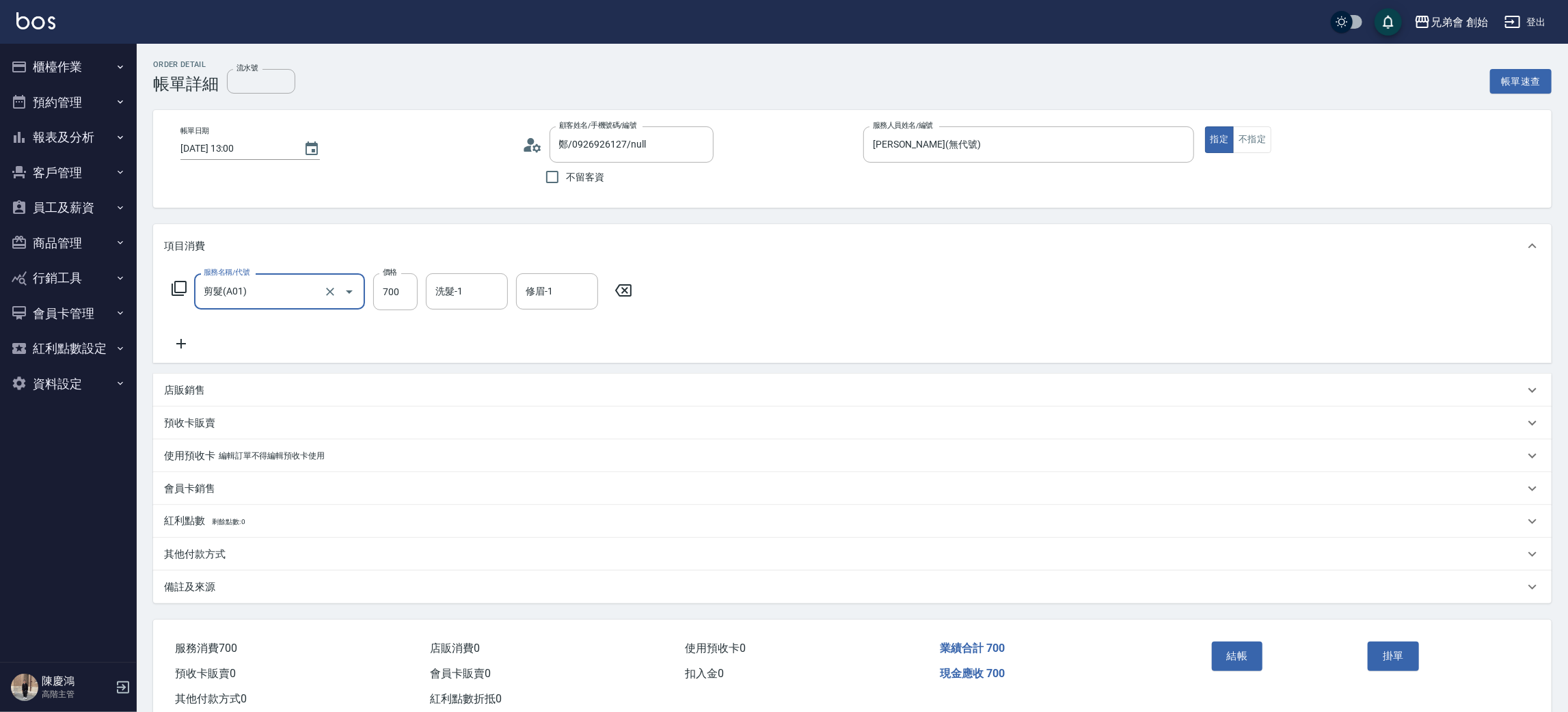
scroll to position [36, 0]
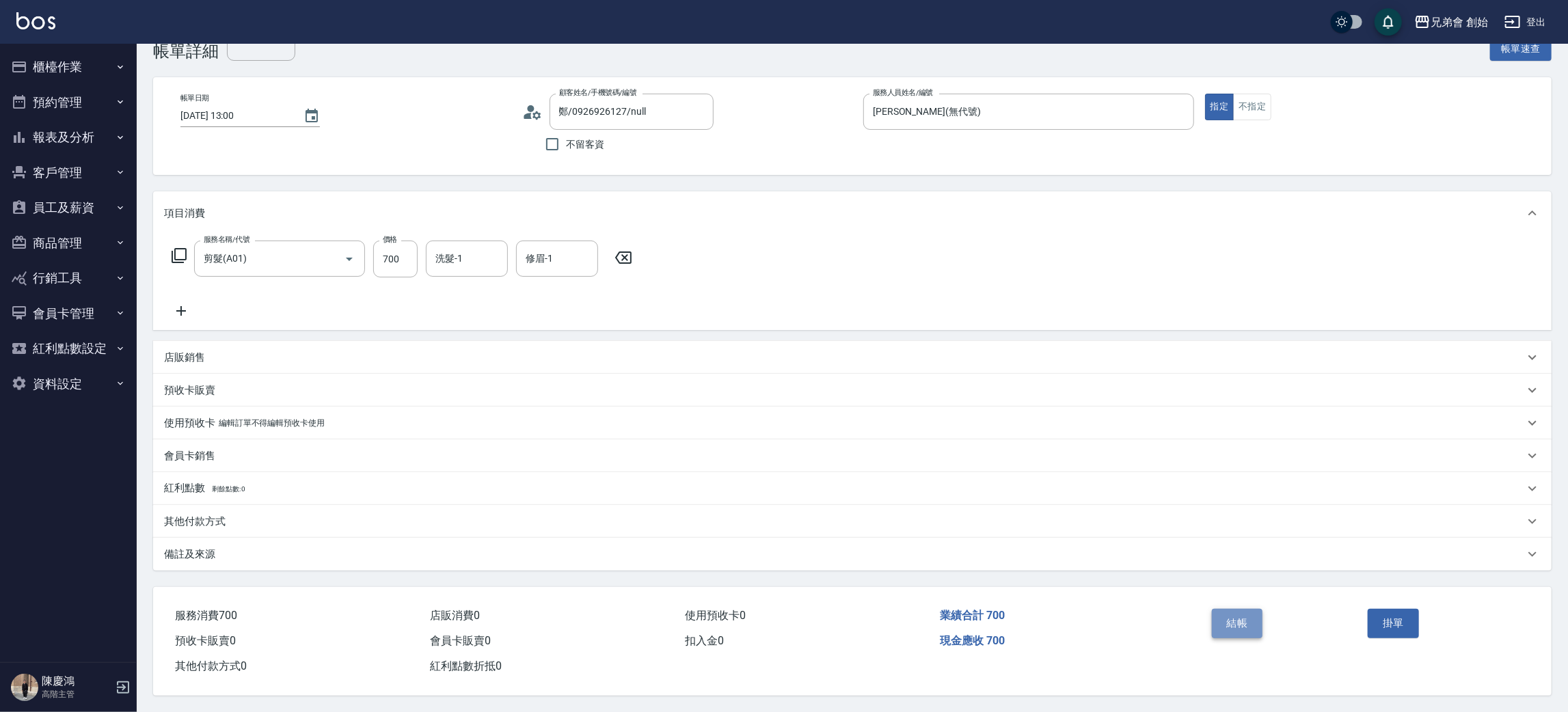
click at [1241, 608] on button "結帳" at bounding box center [1237, 623] width 51 height 29
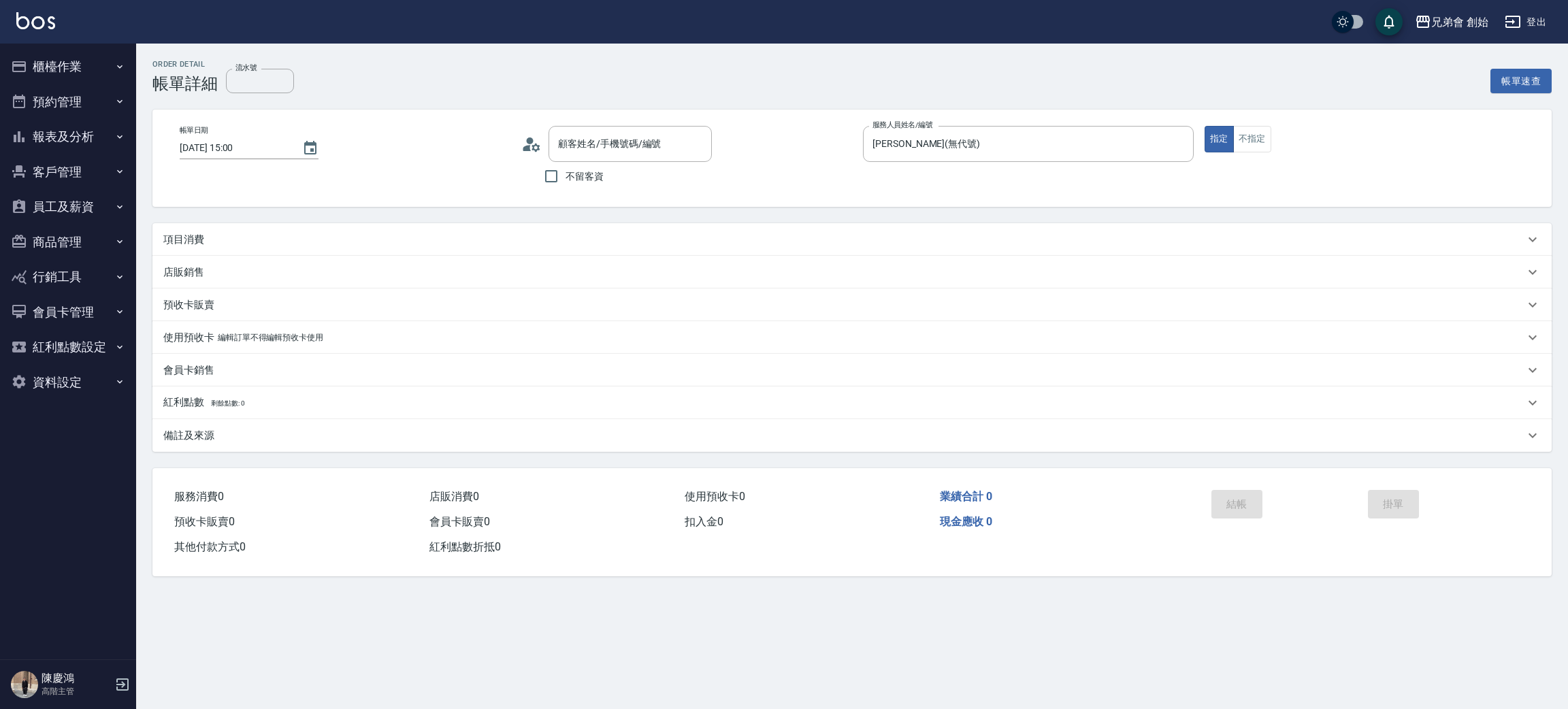
type input "[DATE] 15:00"
type input "[PERSON_NAME](無代號)"
click at [194, 239] on p "項目消費" at bounding box center [183, 240] width 40 height 14
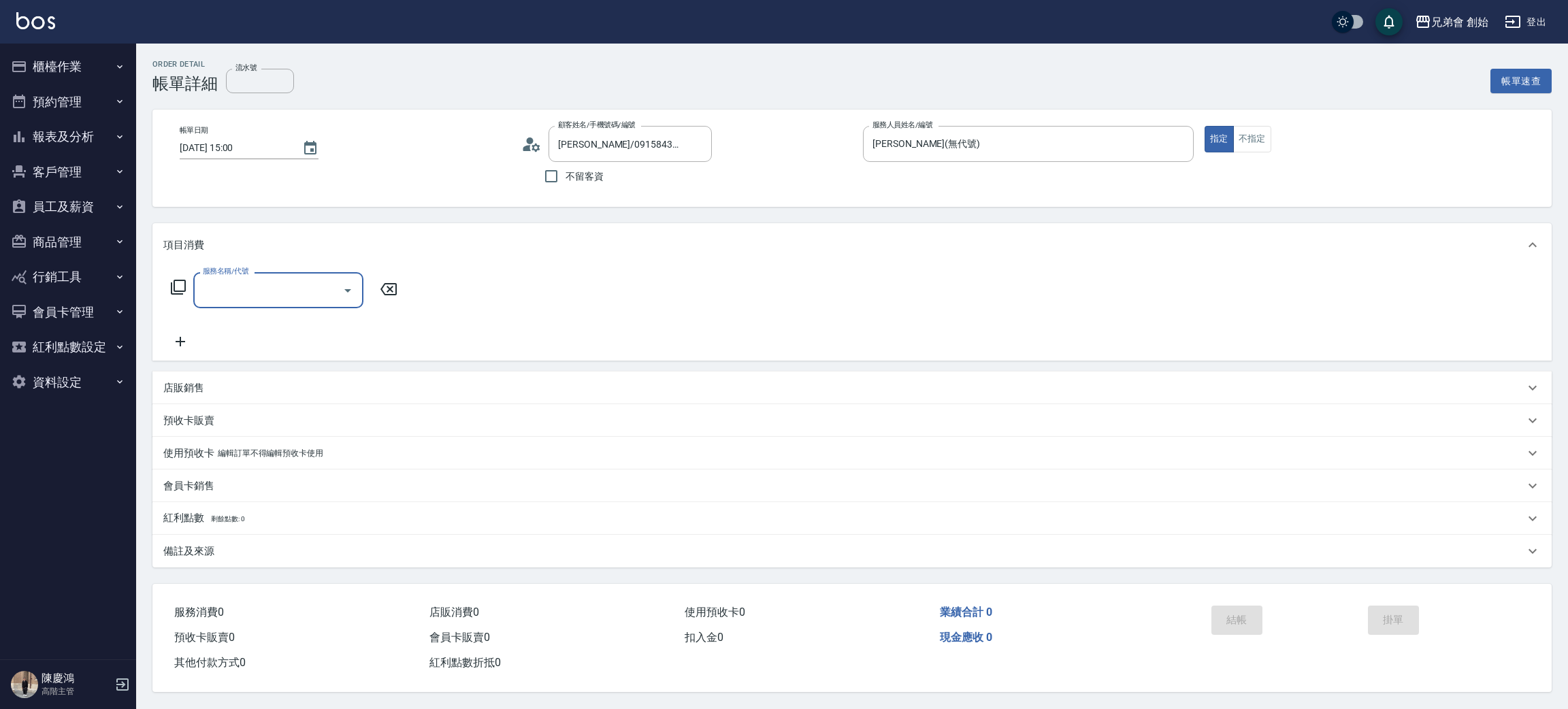
type input "[PERSON_NAME]/0915843822/null"
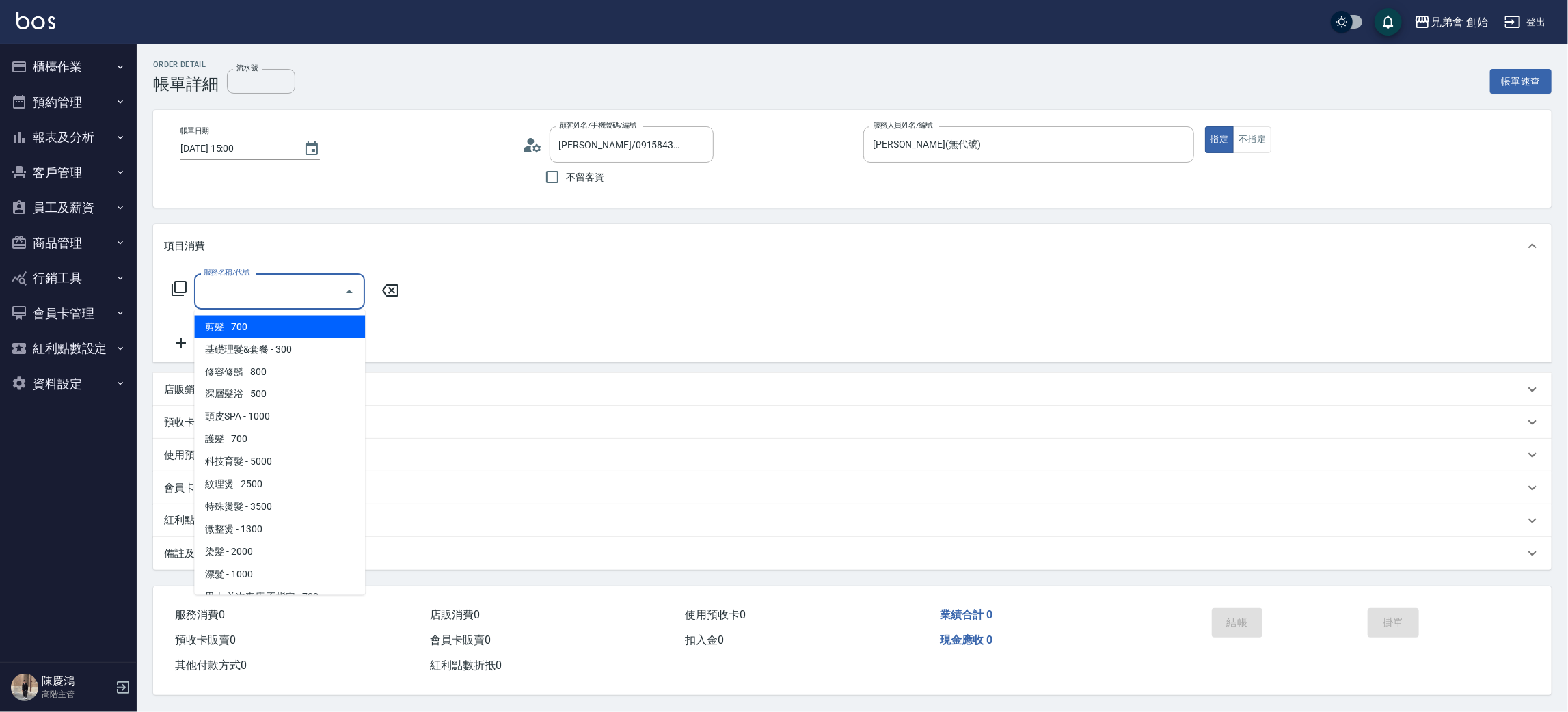
click at [243, 285] on input "服務名稱/代號" at bounding box center [269, 291] width 138 height 24
click at [249, 324] on span "剪髮 - 700" at bounding box center [280, 327] width 171 height 22
type input "剪髮(A01)"
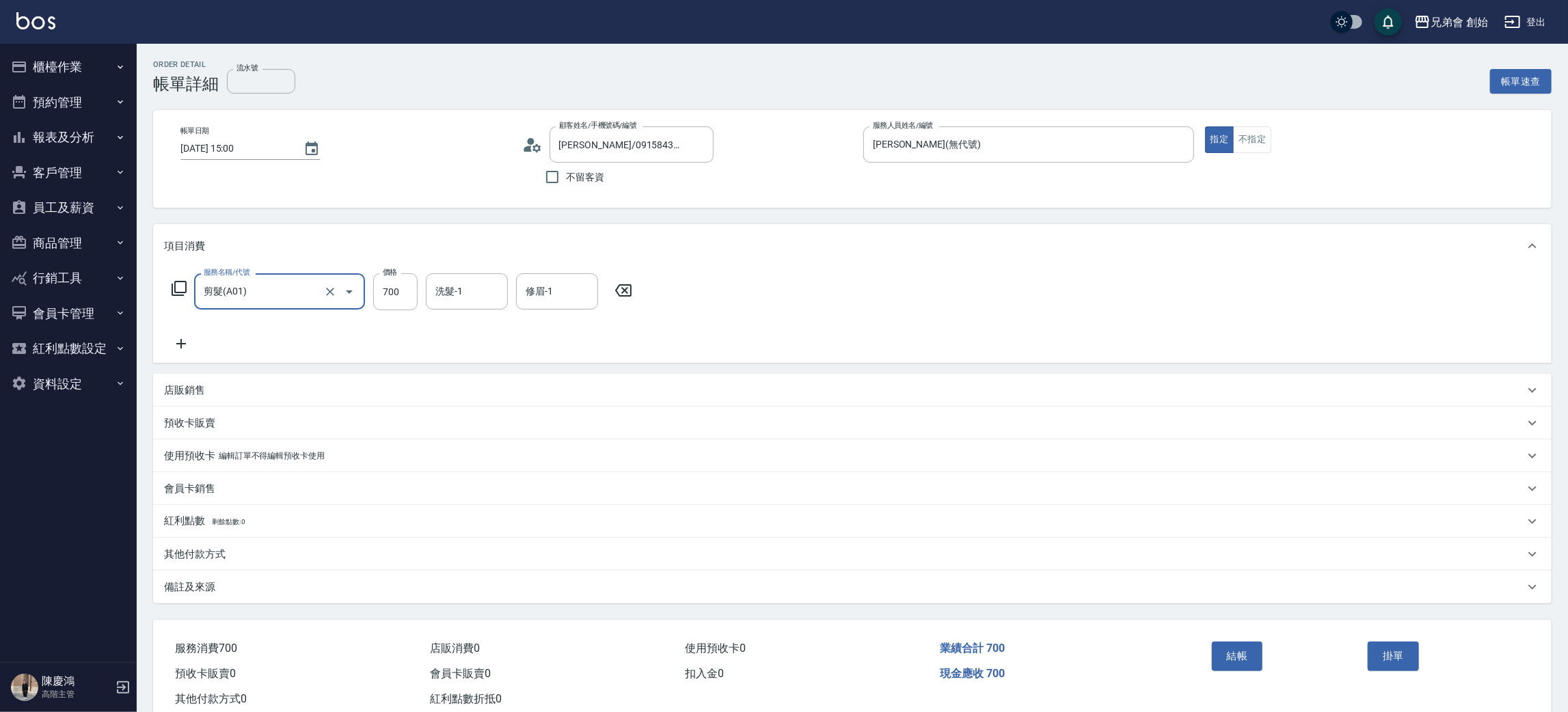
scroll to position [36, 0]
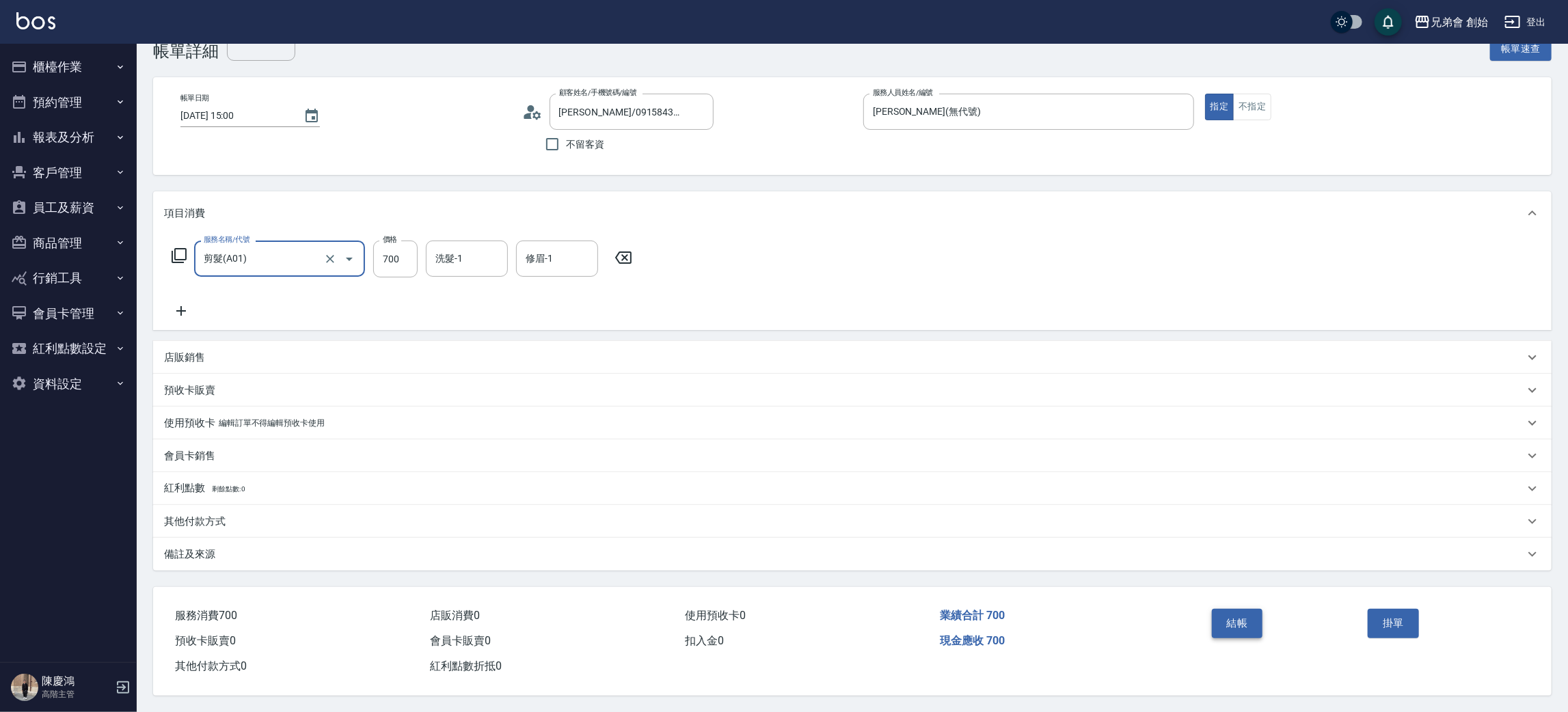
click at [1246, 620] on button "結帳" at bounding box center [1237, 623] width 51 height 29
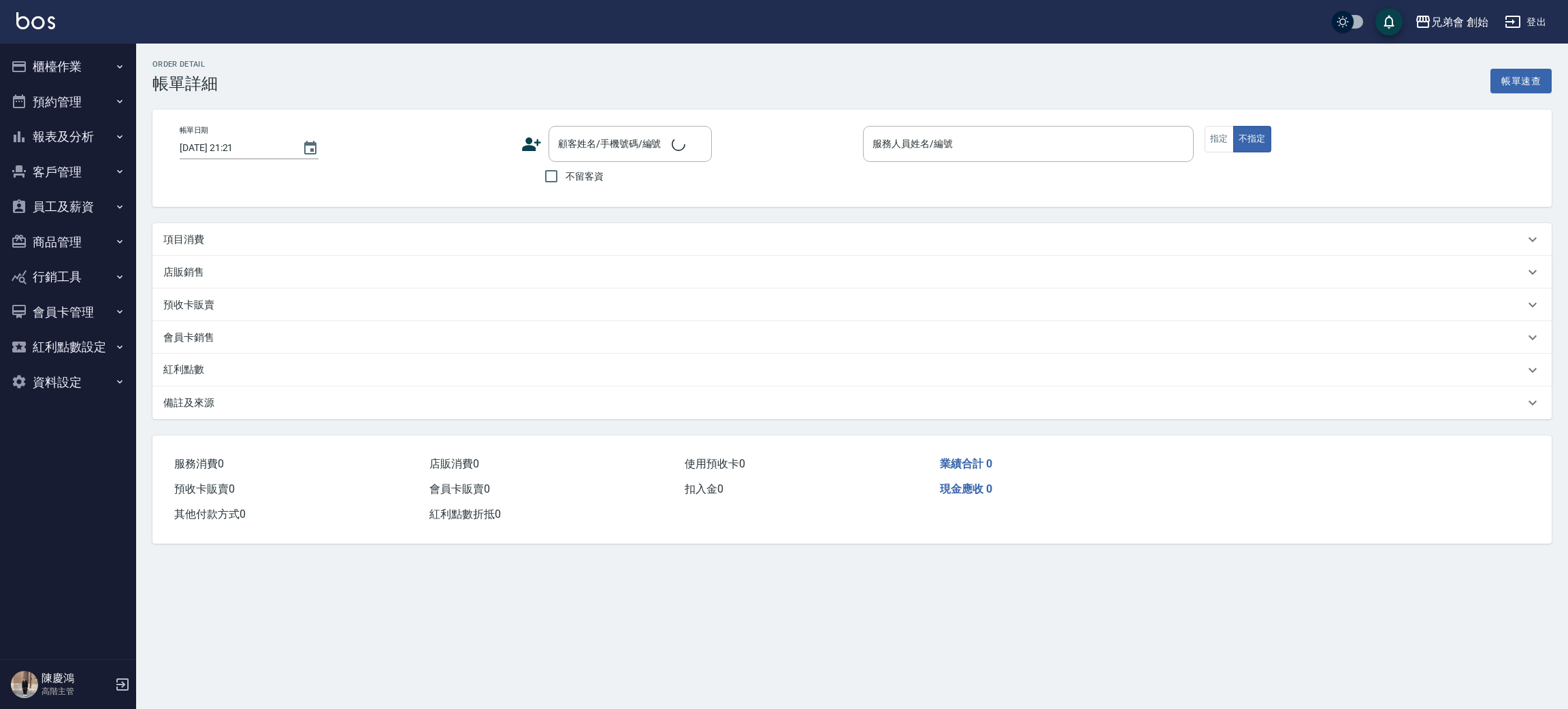
click at [186, 243] on p "項目消費" at bounding box center [183, 240] width 40 height 14
type input "[DATE] 16:00"
type input "[PERSON_NAME](無代號)"
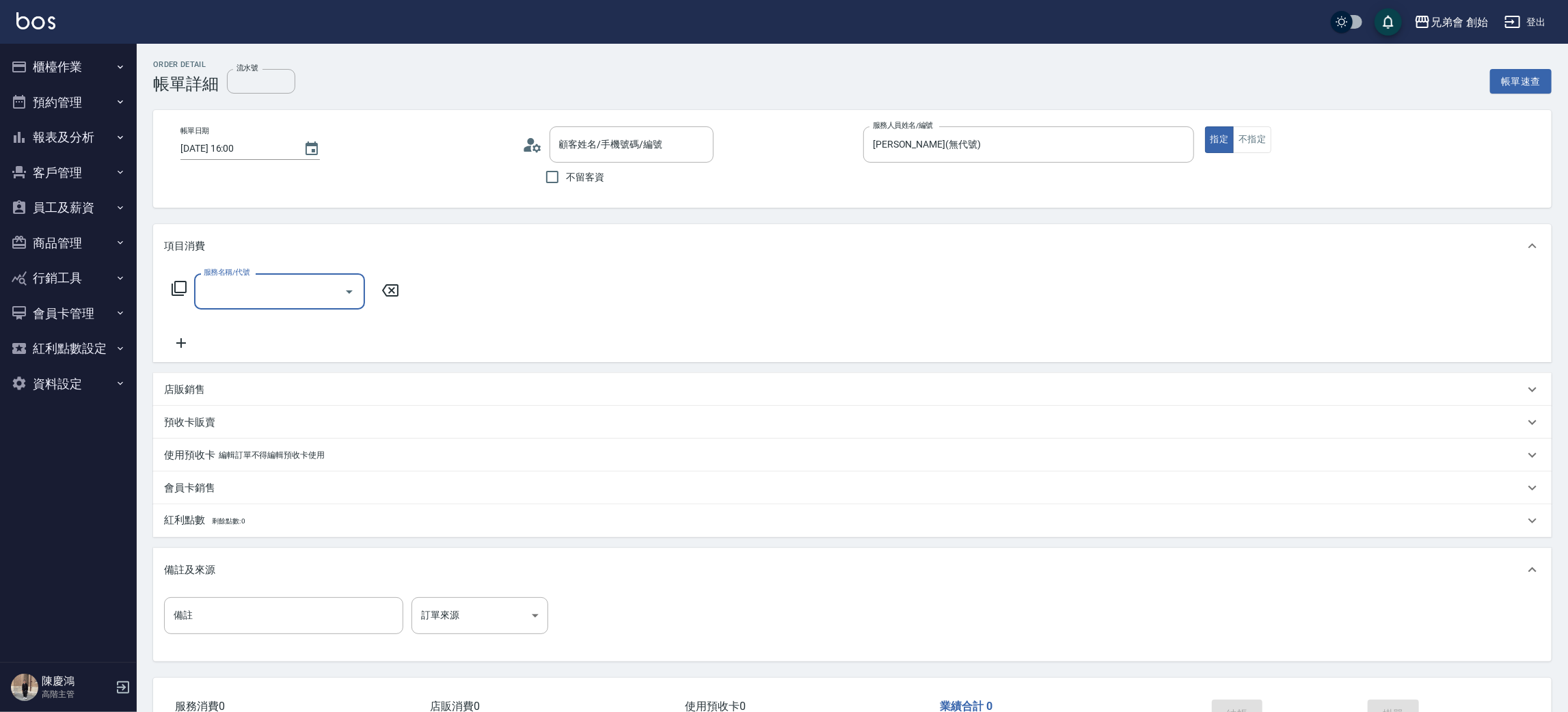
click at [218, 280] on input "服務名稱/代號" at bounding box center [269, 291] width 138 height 24
type input "江冠傑/0910203292/"
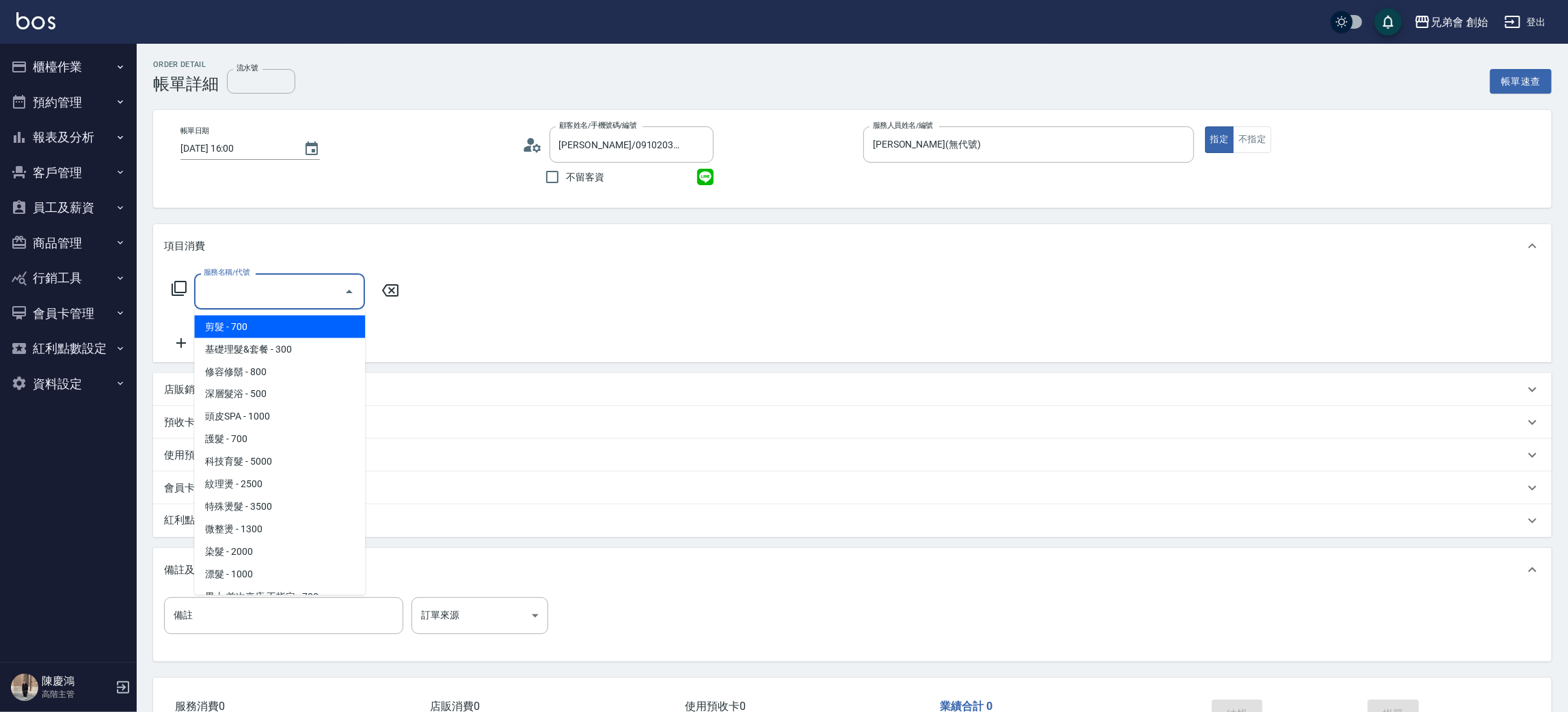
click at [241, 323] on span "剪髮 - 700" at bounding box center [280, 327] width 171 height 22
type input "剪髮(A01)"
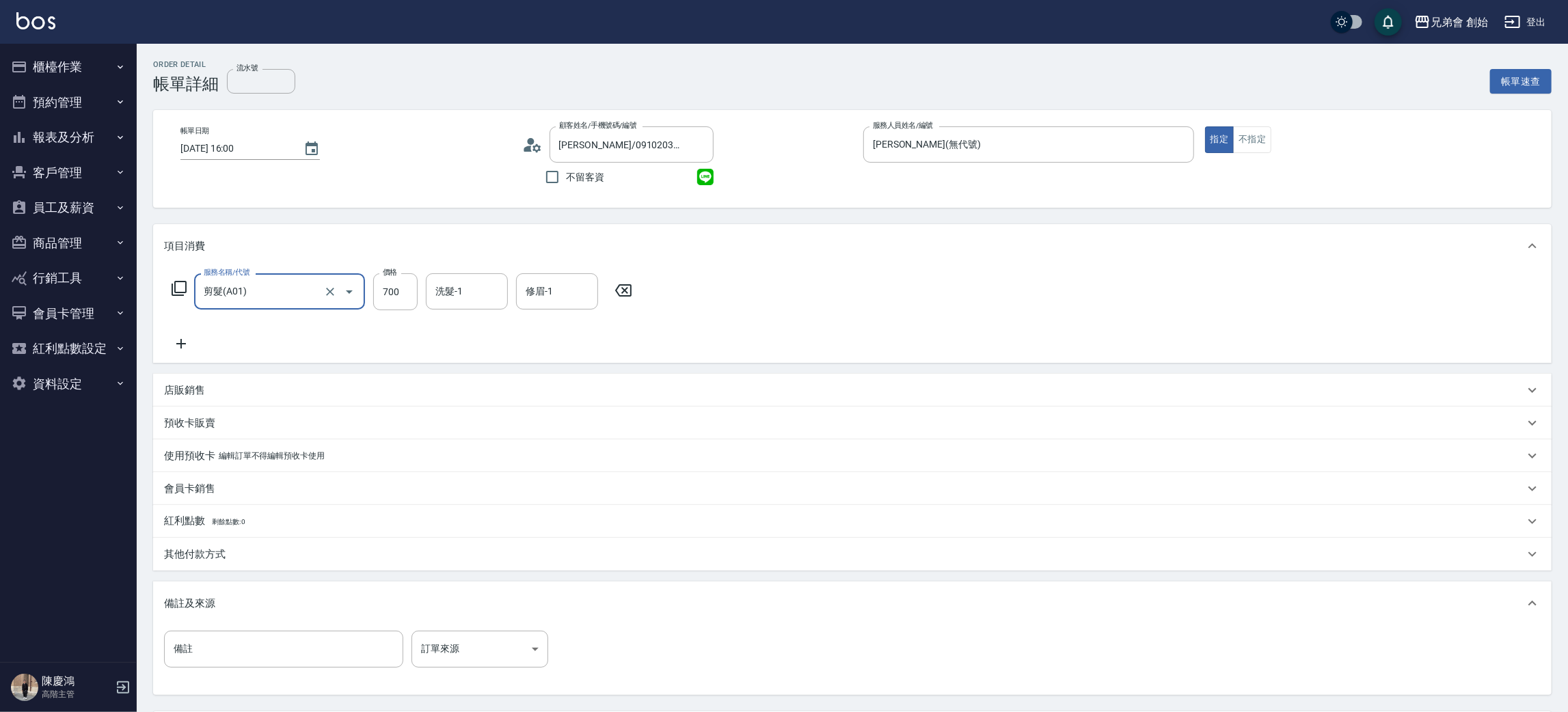
scroll to position [127, 0]
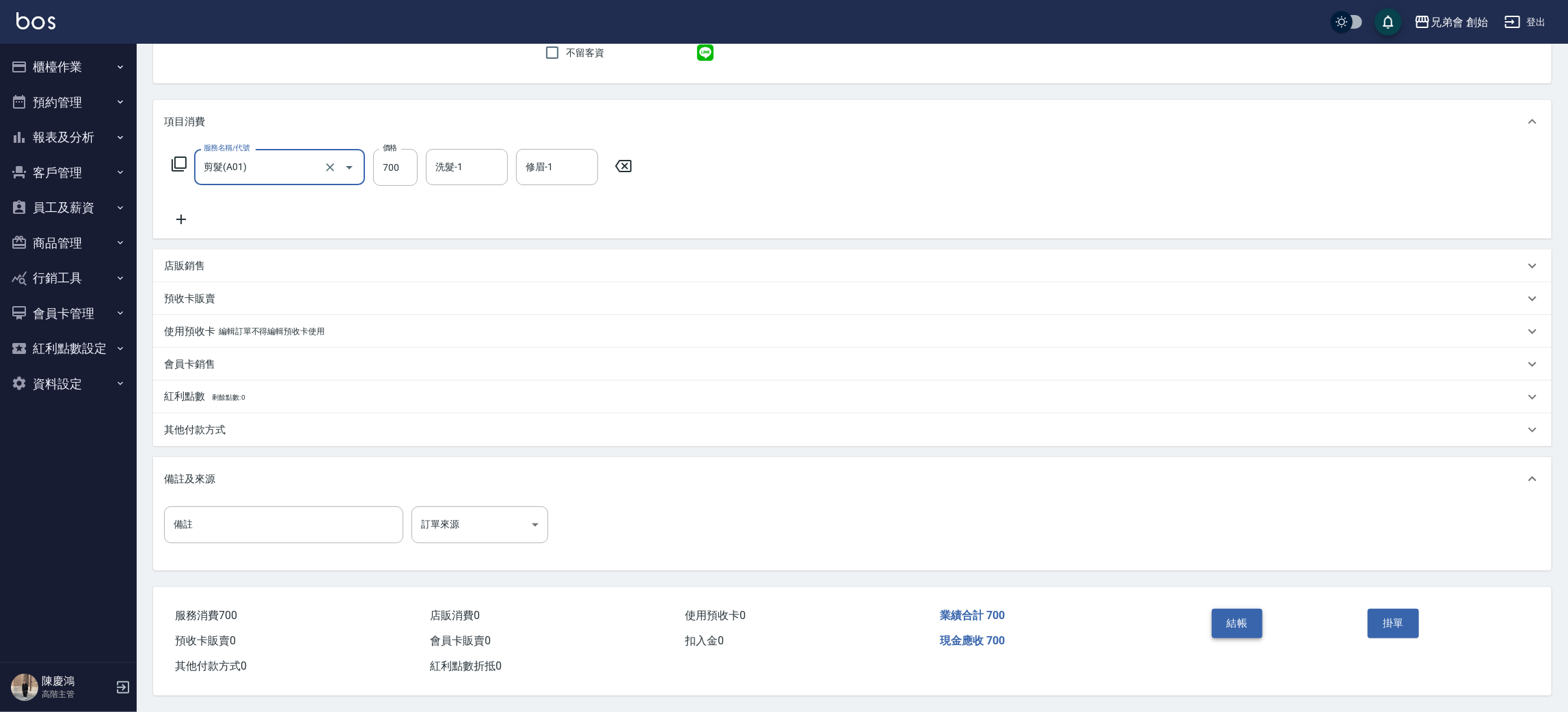
drag, startPoint x: 1238, startPoint y: 611, endPoint x: 1198, endPoint y: 585, distance: 47.7
click at [1236, 610] on button "結帳" at bounding box center [1237, 623] width 51 height 29
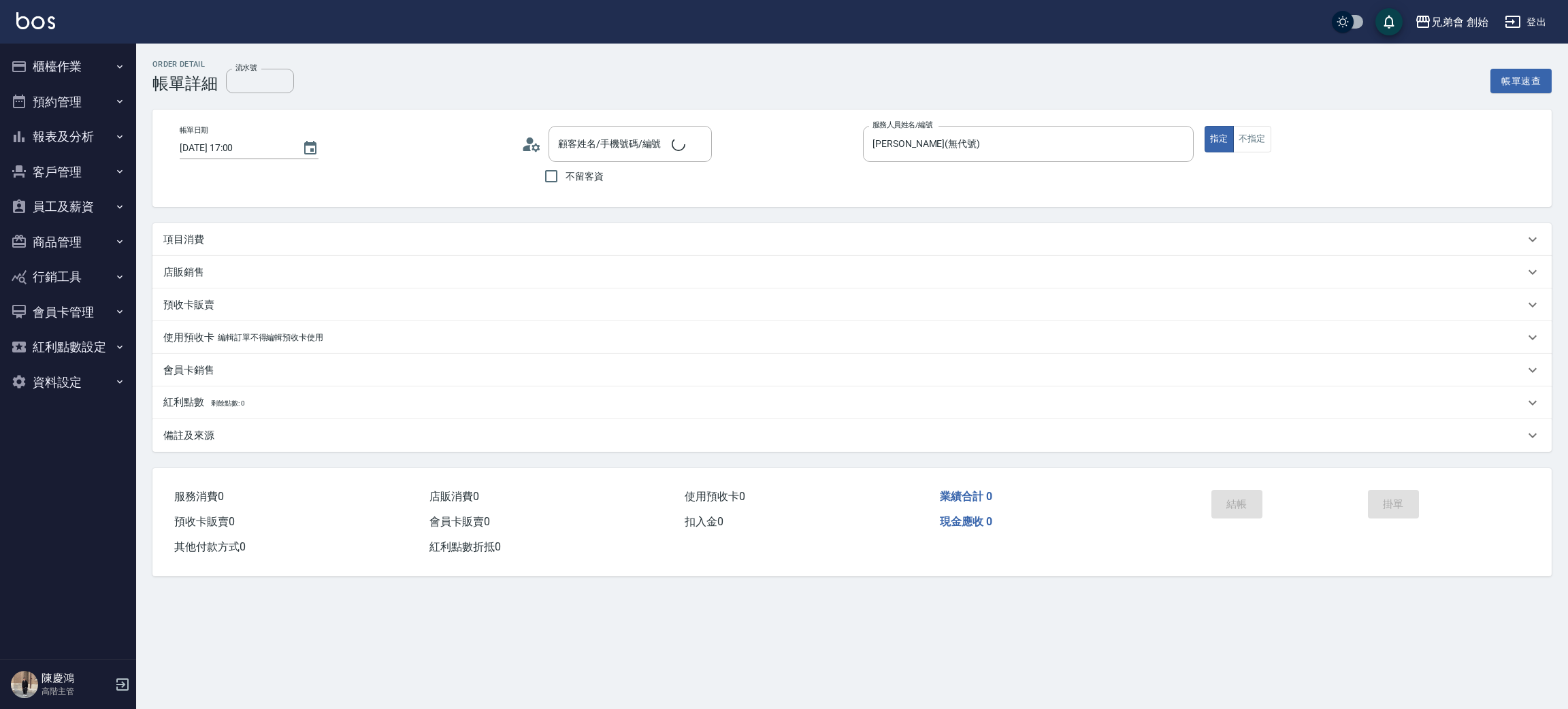
type input "[DATE] 17:00"
type input "[PERSON_NAME](無代號)"
click at [186, 235] on p "項目消費" at bounding box center [183, 240] width 40 height 14
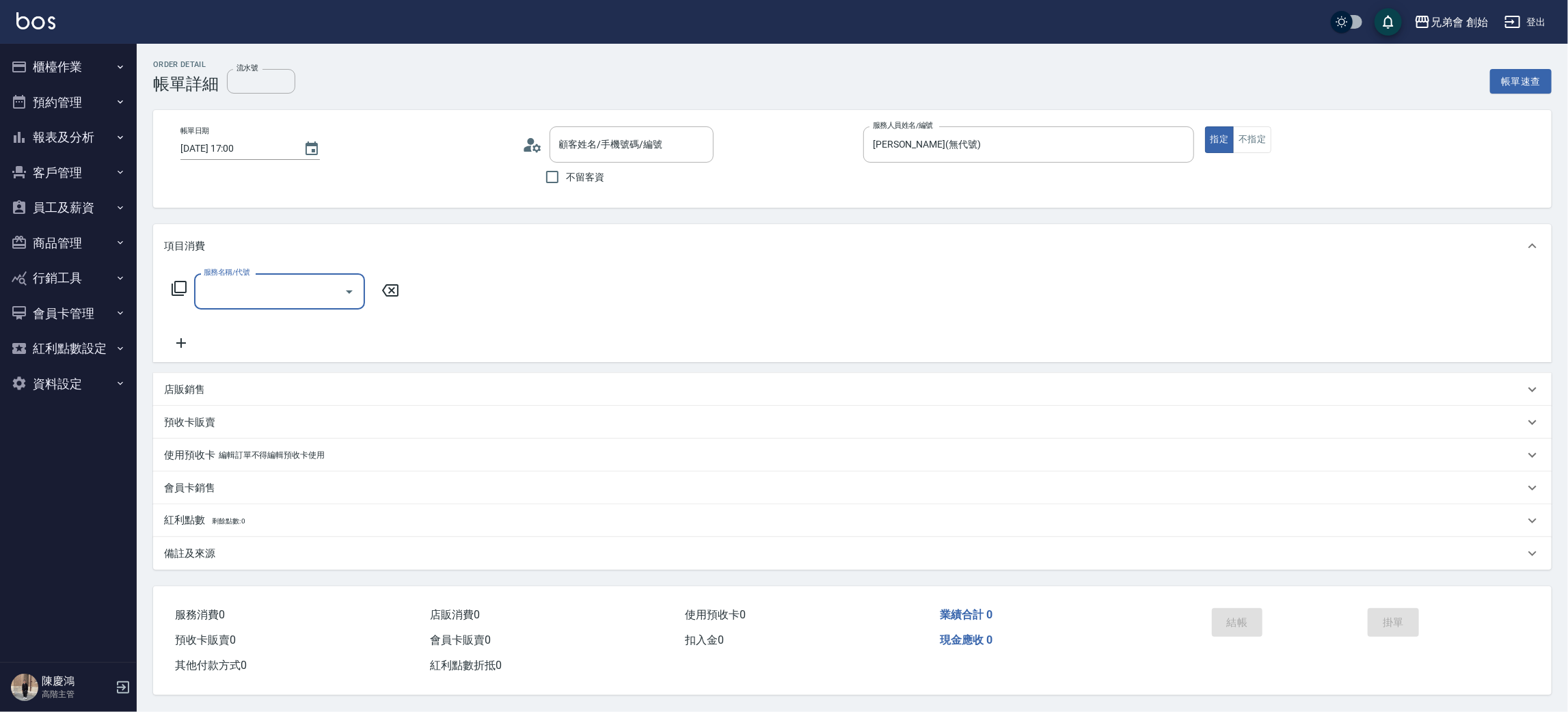
type input "[PERSON_NAME]/0888888888888888888888/null"
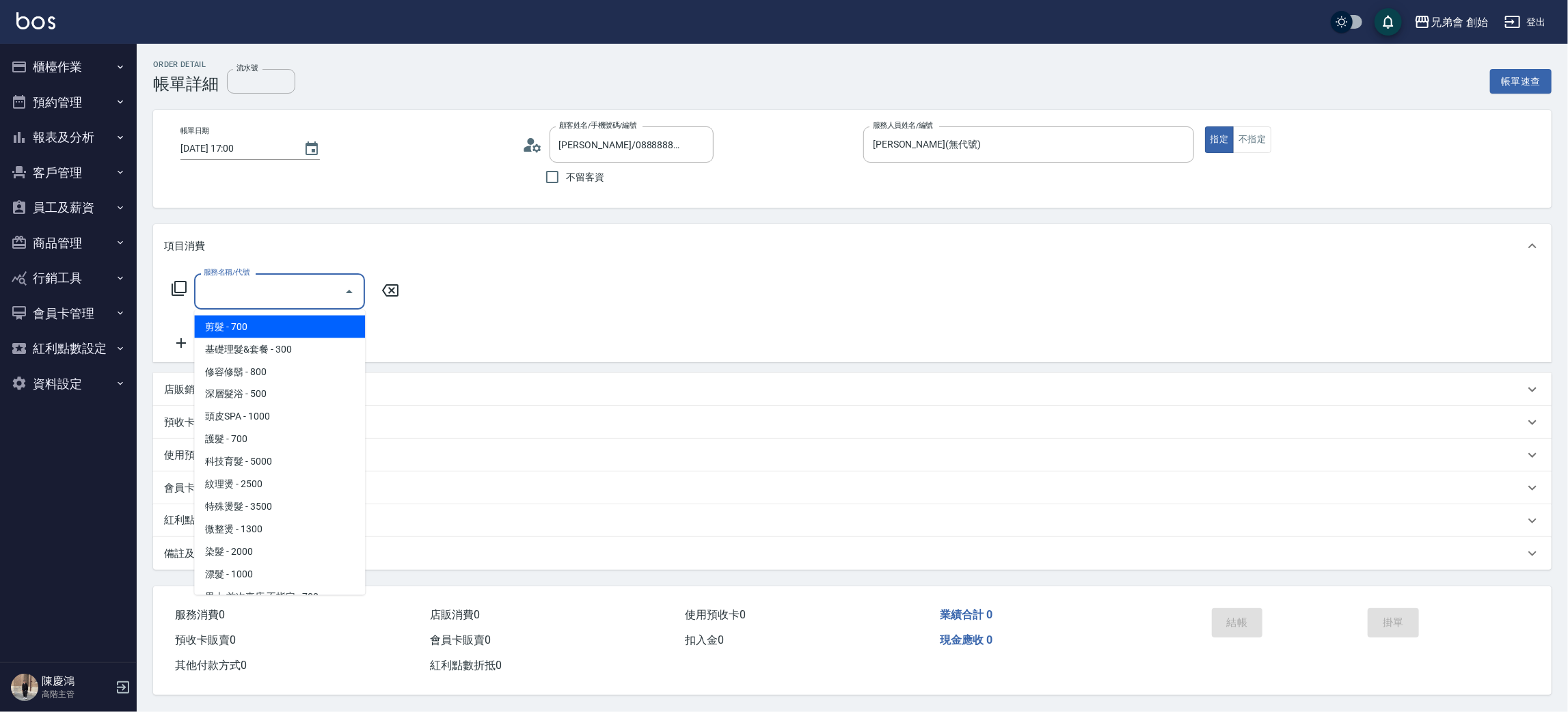
click at [237, 292] on input "服務名稱/代號" at bounding box center [269, 291] width 138 height 24
click at [269, 323] on span "剪髮 - 700" at bounding box center [280, 327] width 171 height 22
type input "剪髮(A01)"
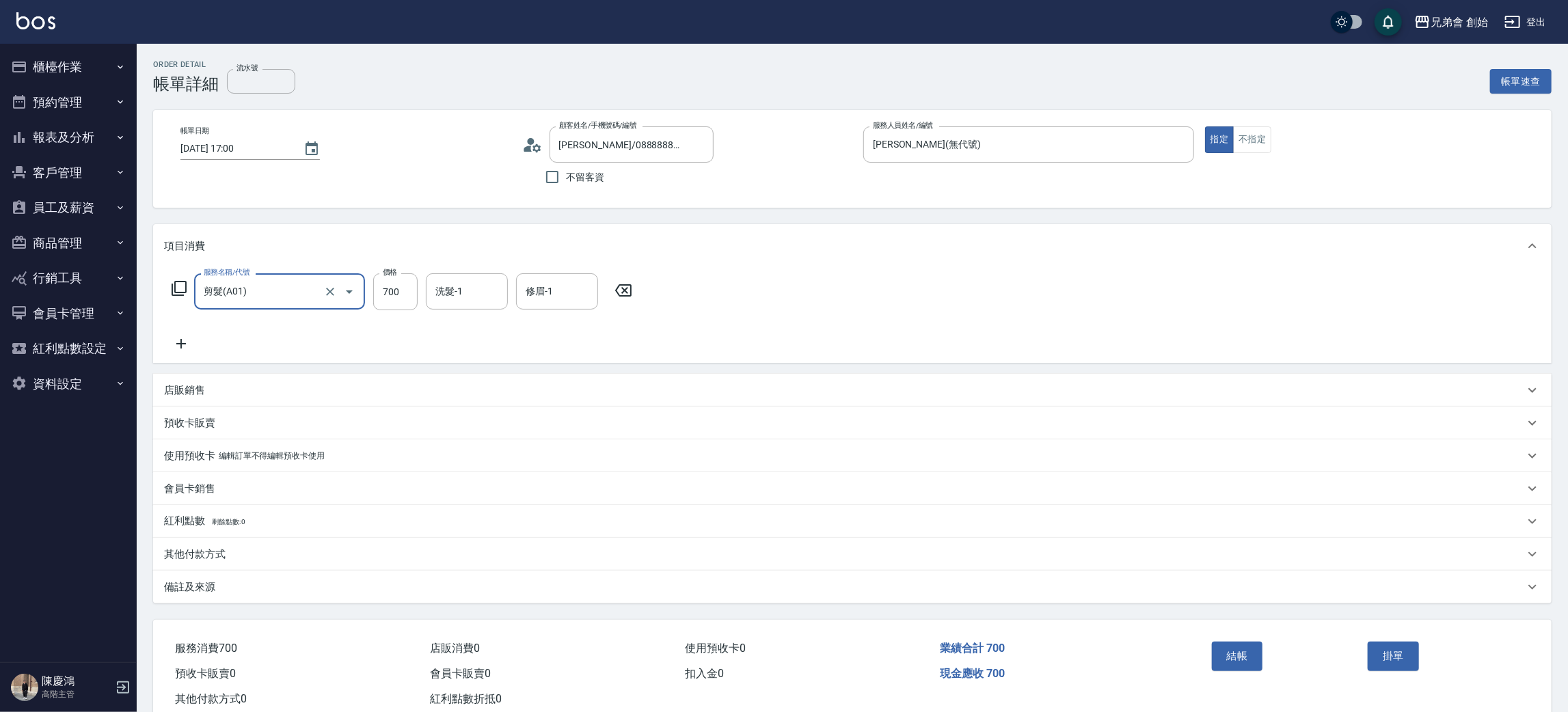
scroll to position [36, 0]
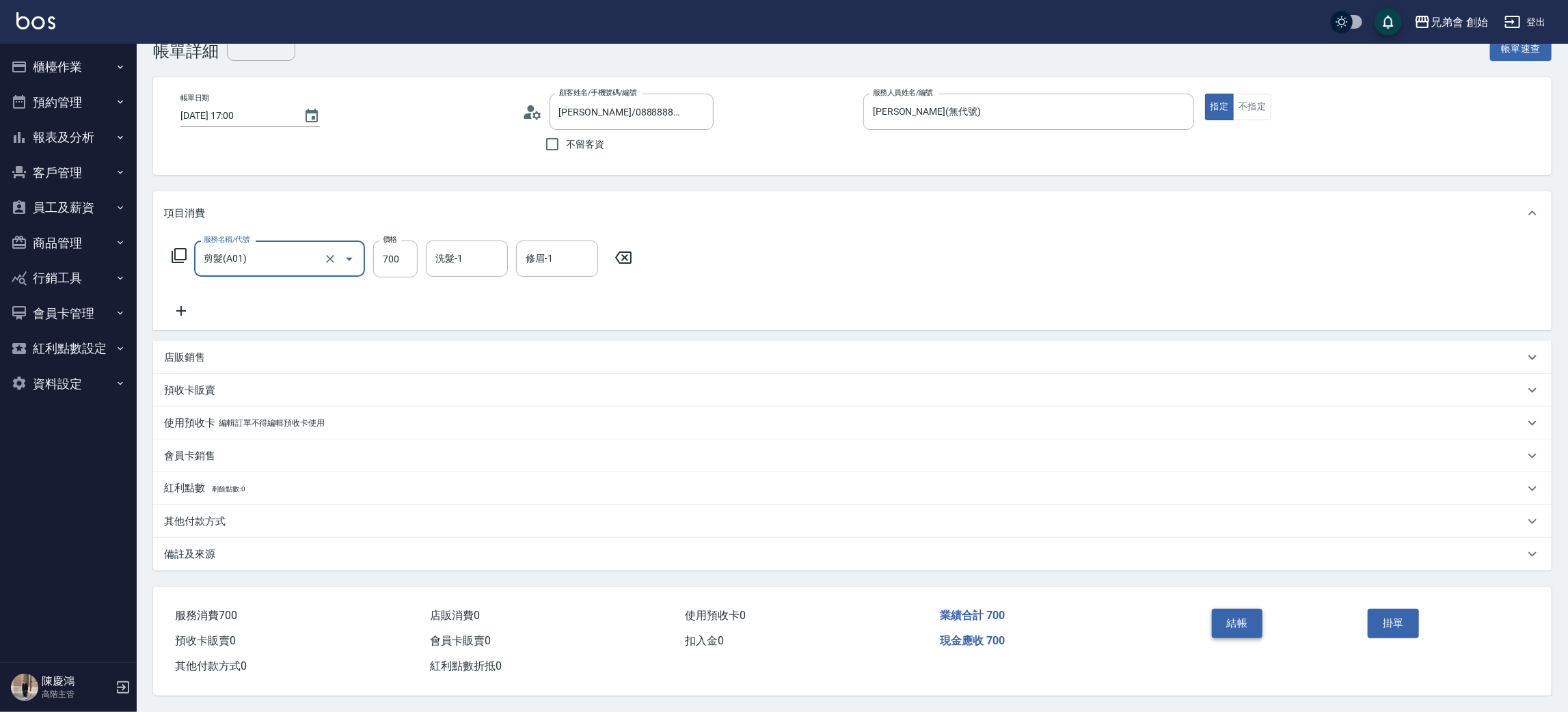
click at [1242, 620] on button "結帳" at bounding box center [1237, 623] width 51 height 29
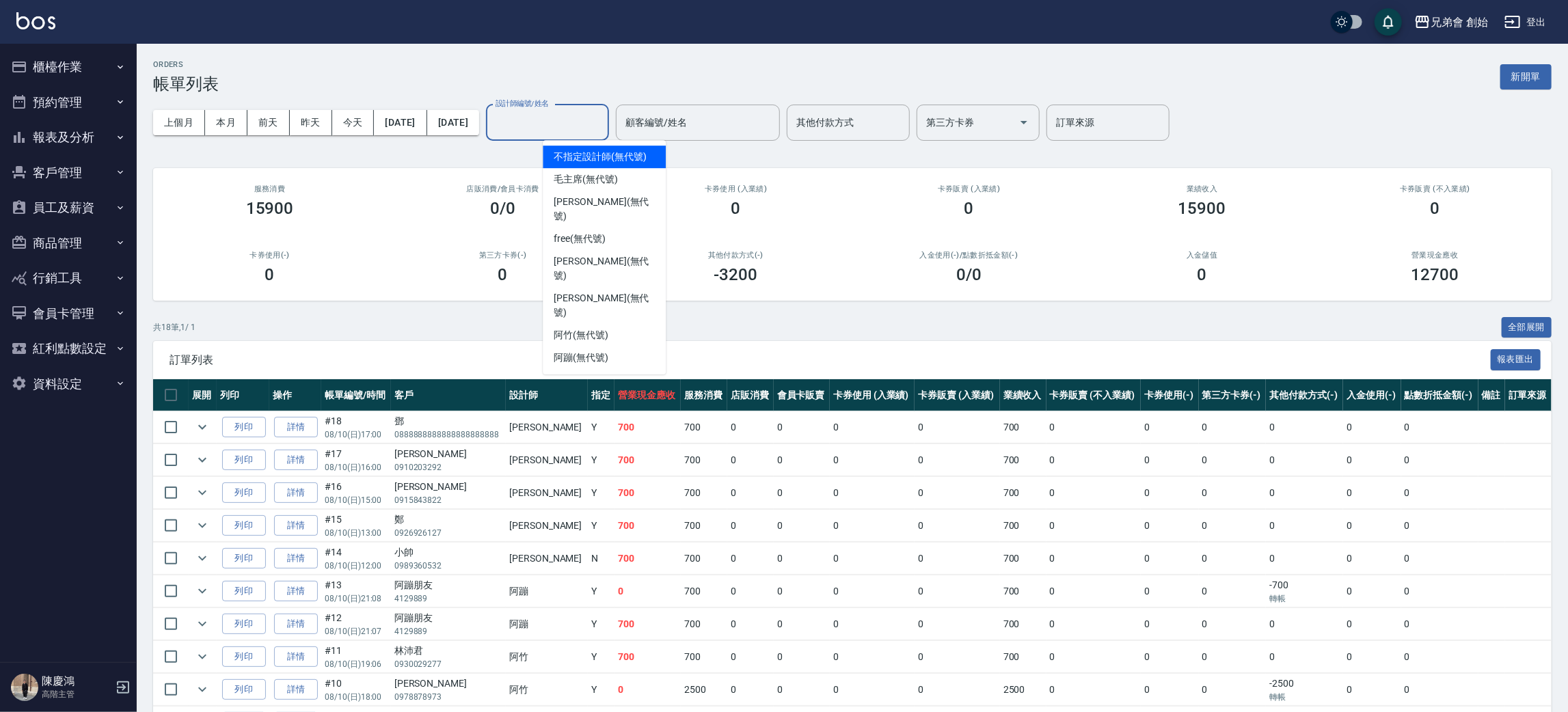
click at [591, 128] on input "設計師編號/姓名" at bounding box center [547, 123] width 111 height 24
click at [591, 291] on span "歐文 (無代號)" at bounding box center [604, 306] width 101 height 29
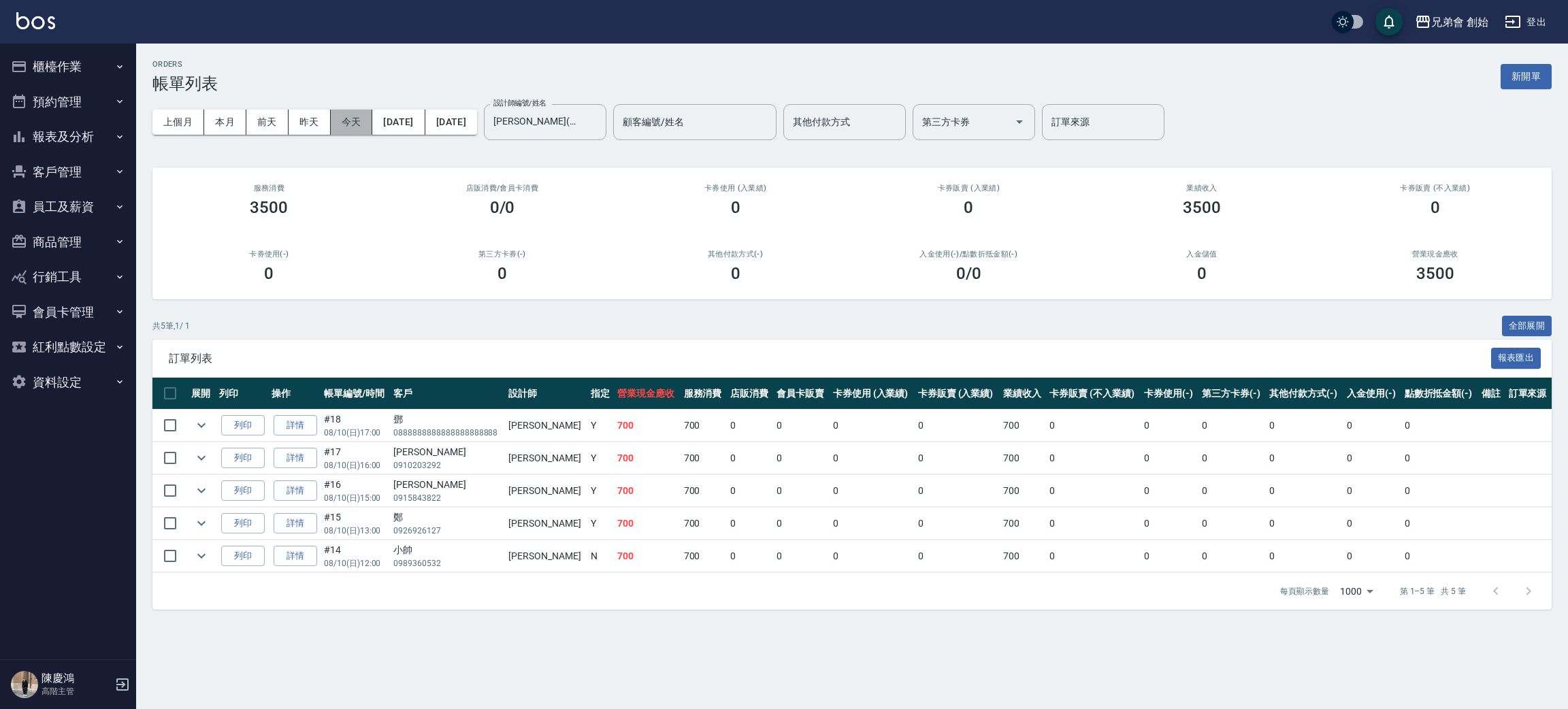
click at [339, 116] on button "今天" at bounding box center [351, 122] width 42 height 25
click at [227, 126] on button "本月" at bounding box center [224, 122] width 42 height 25
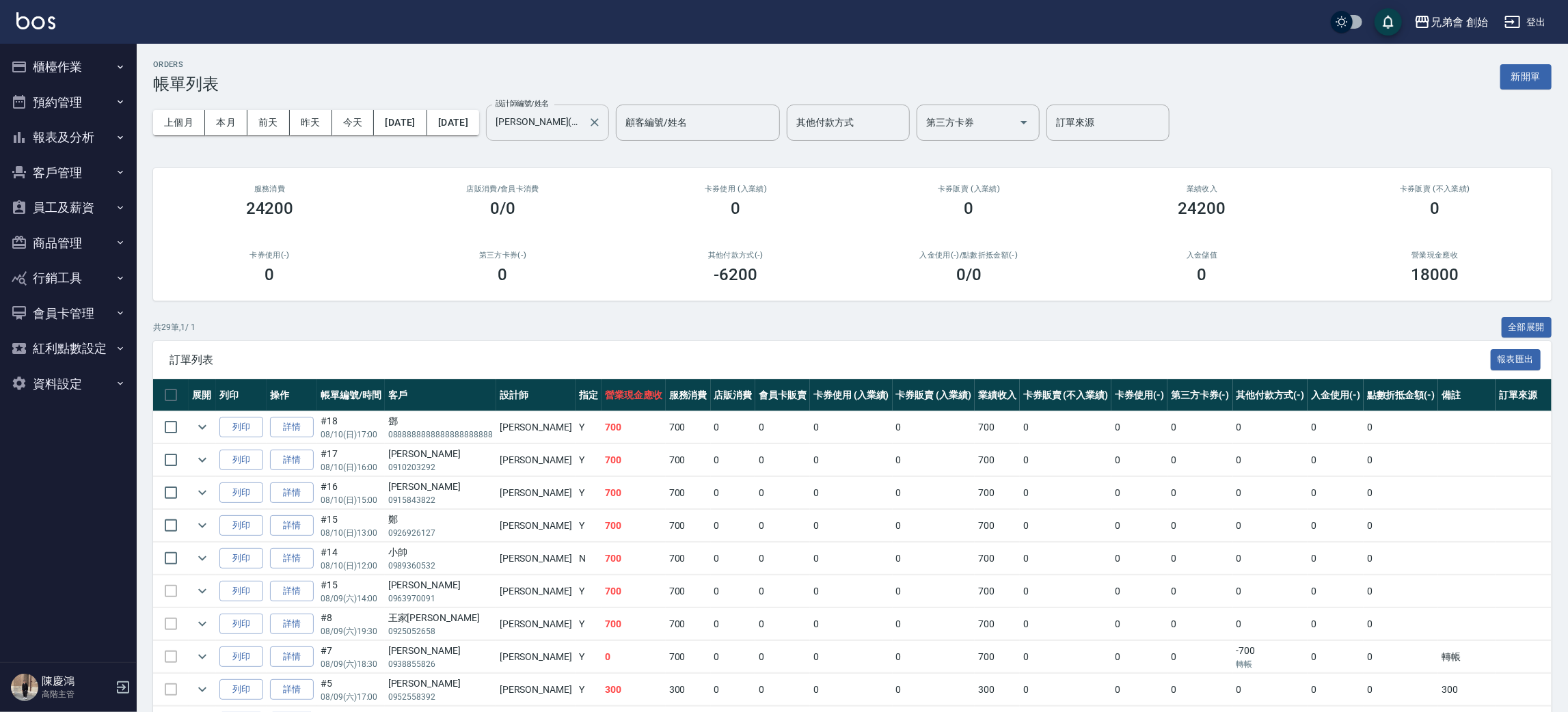
click at [582, 119] on input "[PERSON_NAME](無代號)" at bounding box center [537, 123] width 90 height 24
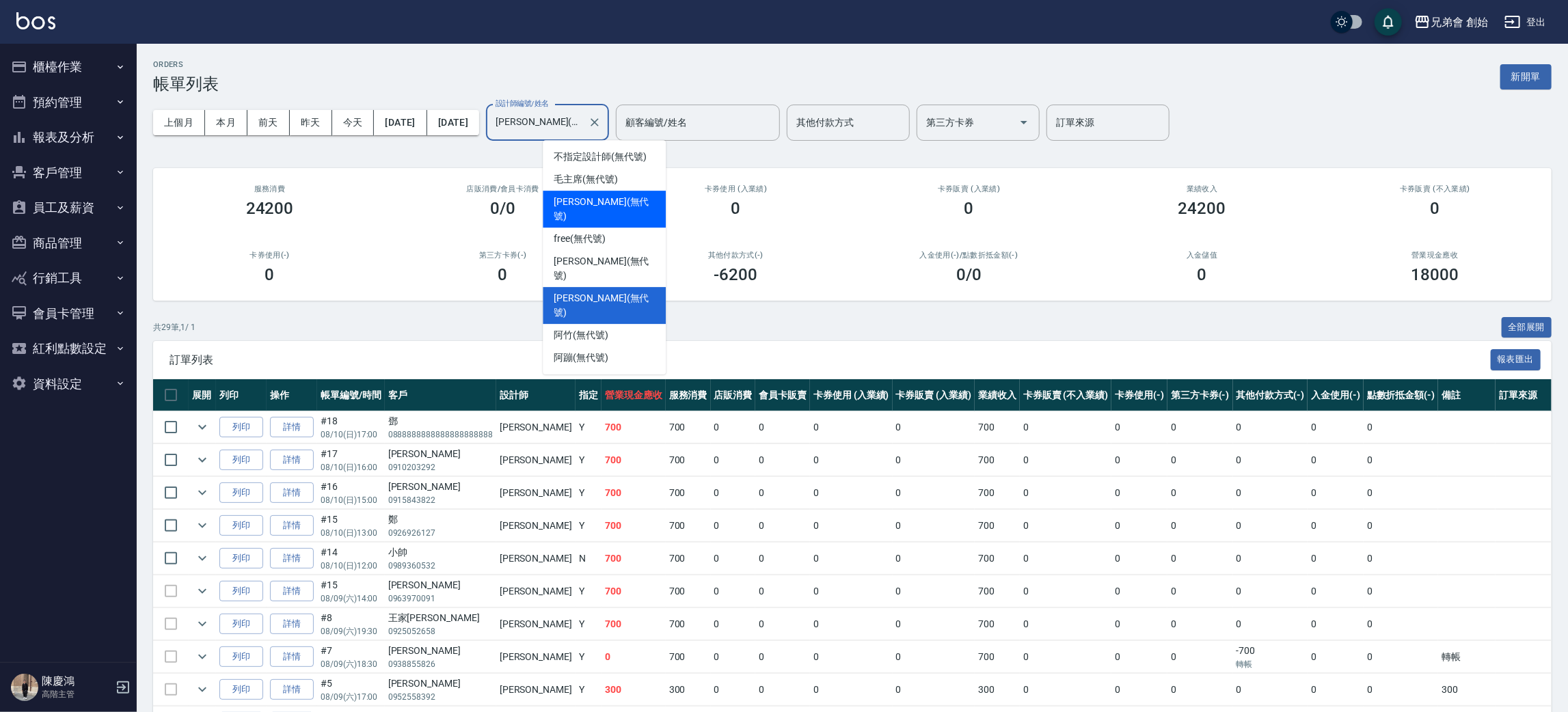
click at [601, 197] on span "威利 (無代號)" at bounding box center [604, 209] width 101 height 29
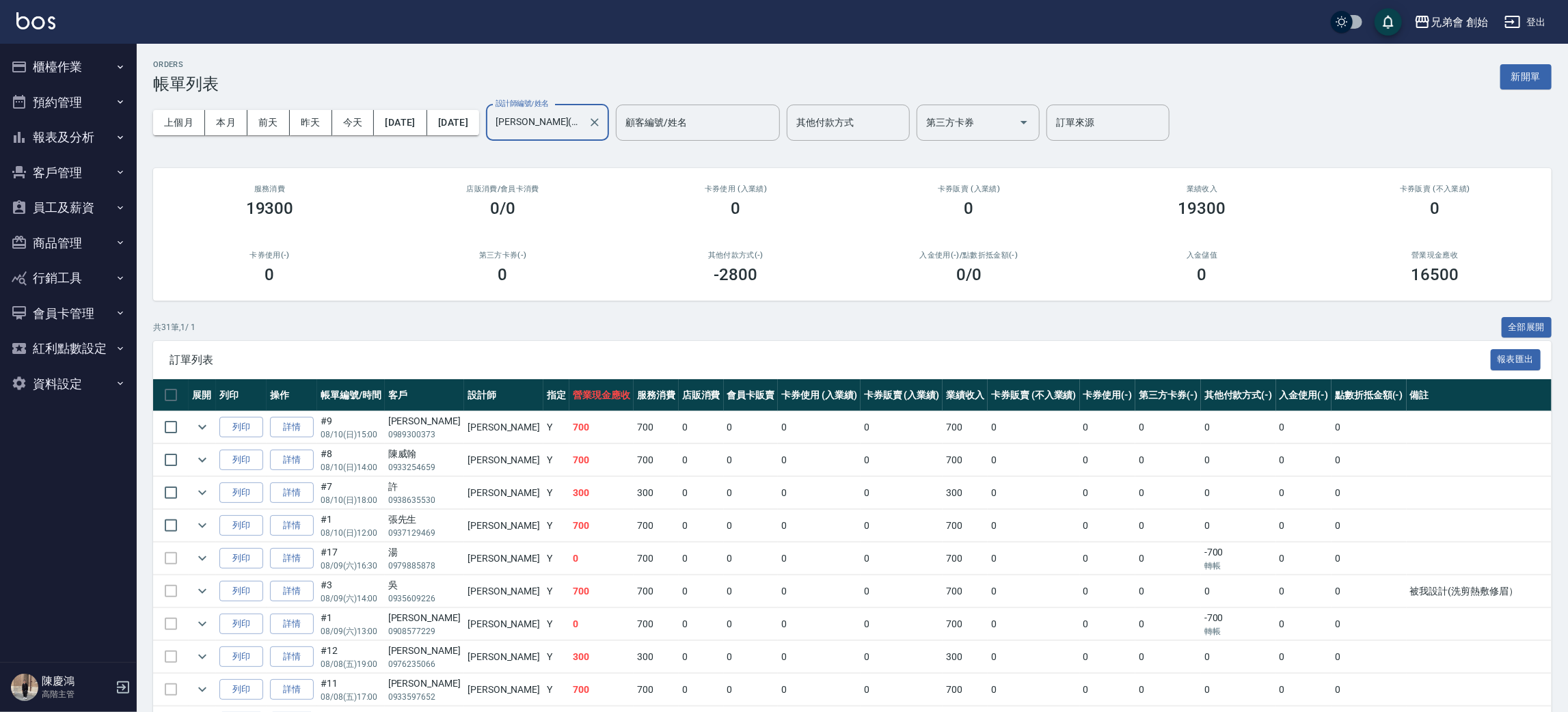
click at [582, 115] on input "威利(無代號)" at bounding box center [537, 123] width 90 height 24
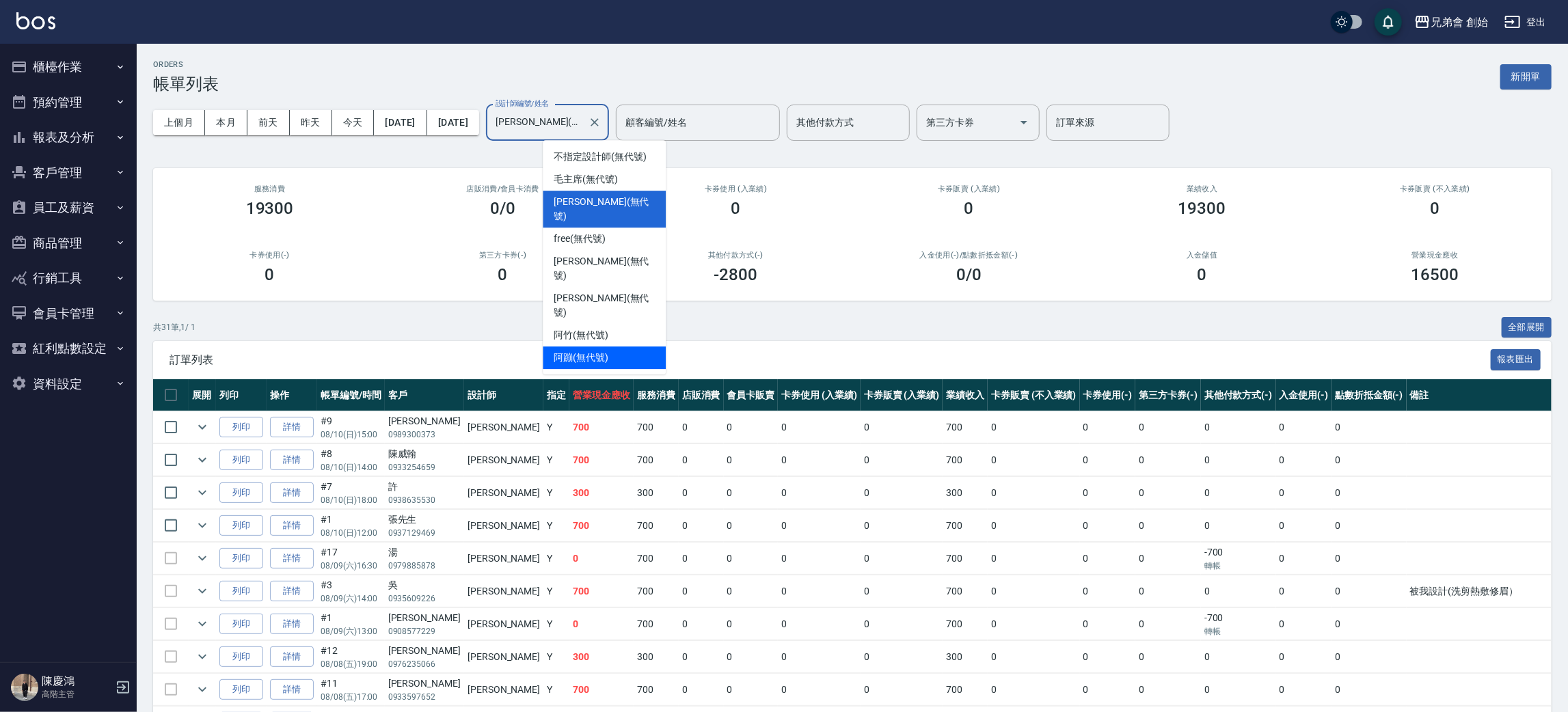
click at [610, 346] on div "阿蹦 (無代號)" at bounding box center [604, 358] width 123 height 22
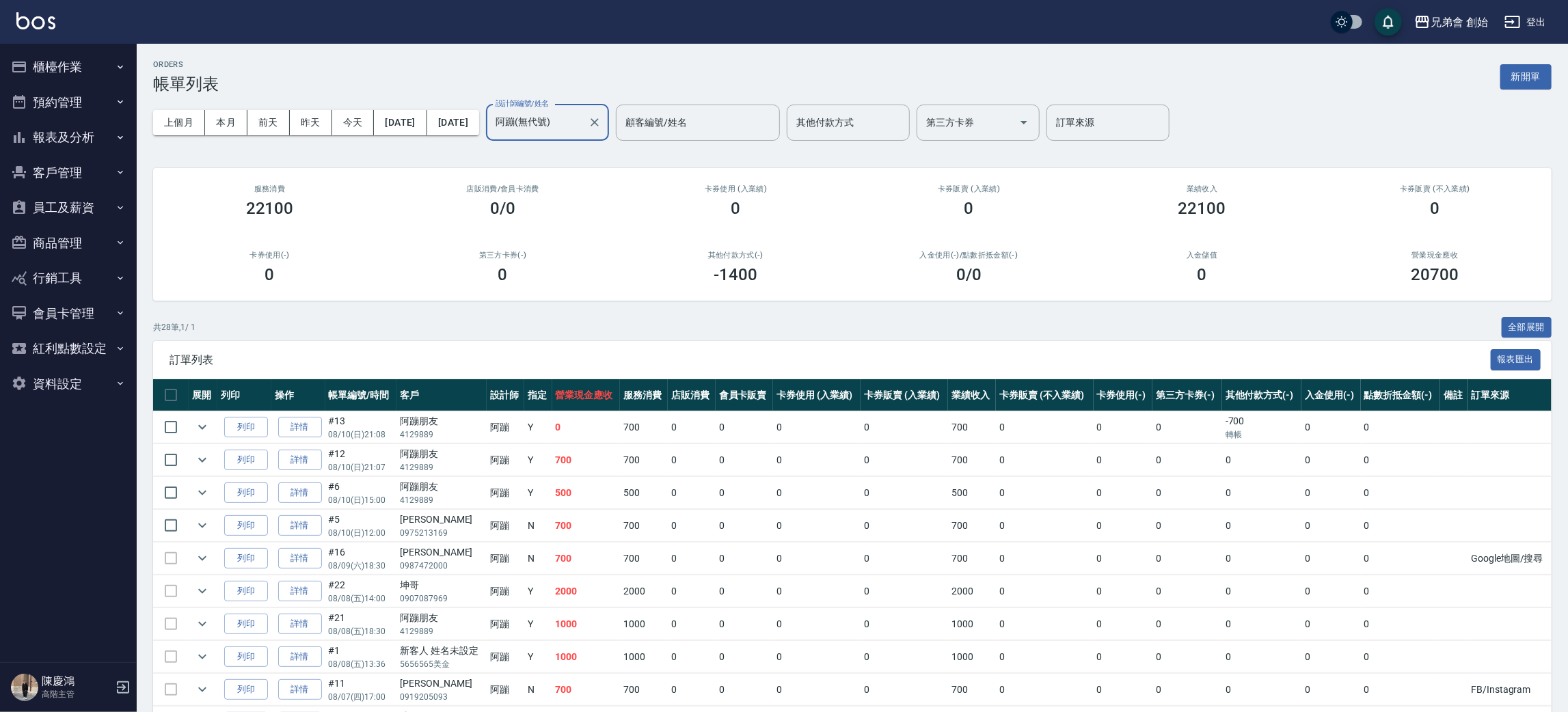
click at [582, 111] on input "阿蹦(無代號)" at bounding box center [537, 123] width 90 height 24
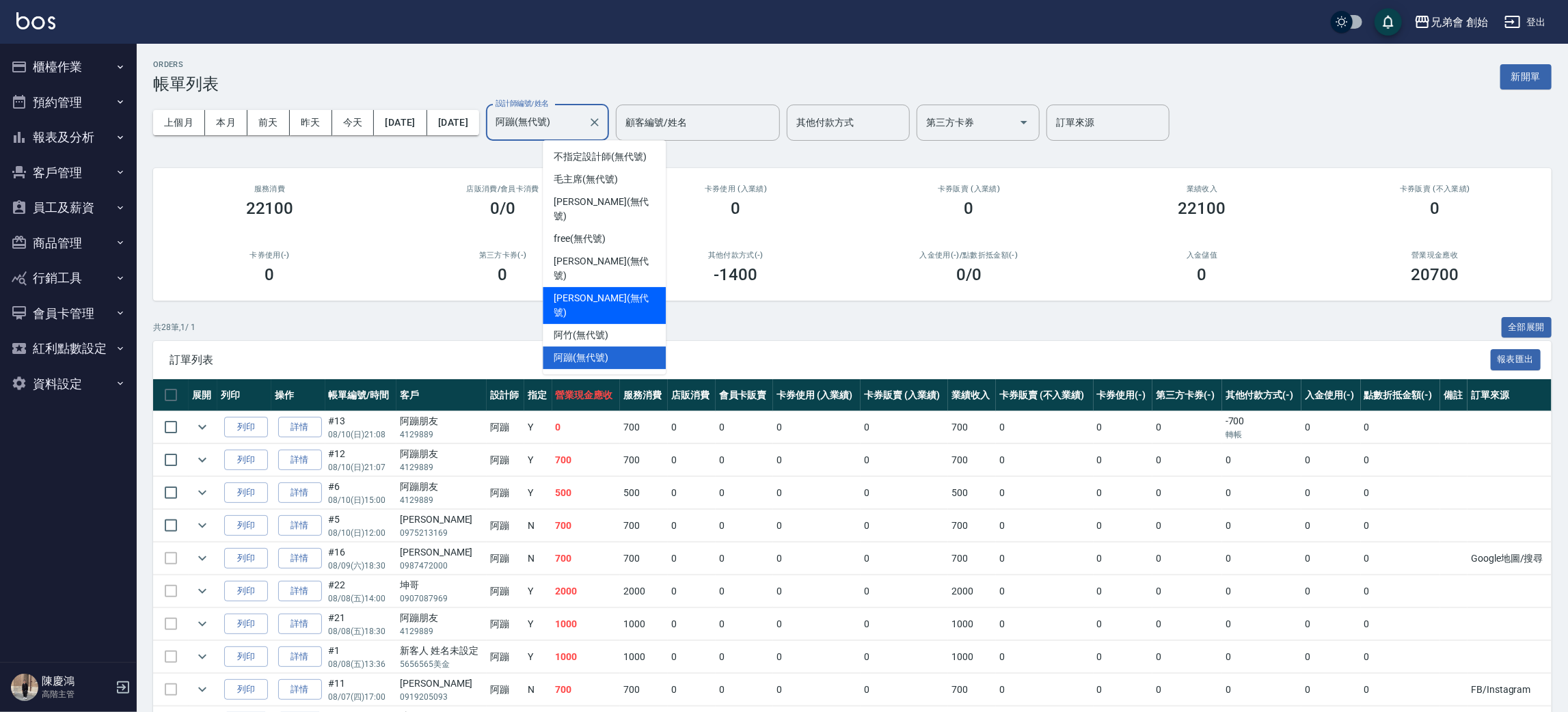
click at [608, 291] on span "歐文 (無代號)" at bounding box center [604, 306] width 101 height 29
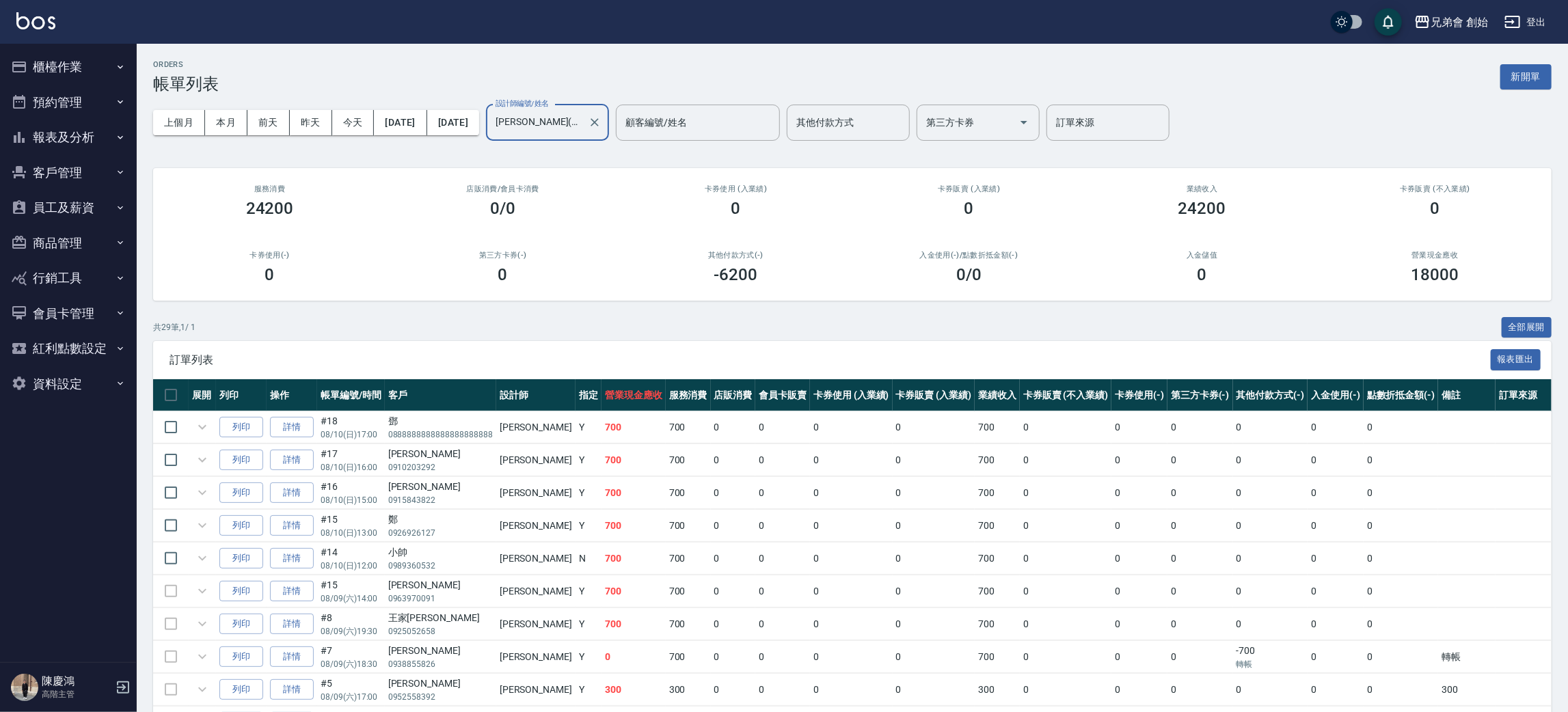
click at [582, 113] on input "[PERSON_NAME](無代號)" at bounding box center [537, 123] width 90 height 24
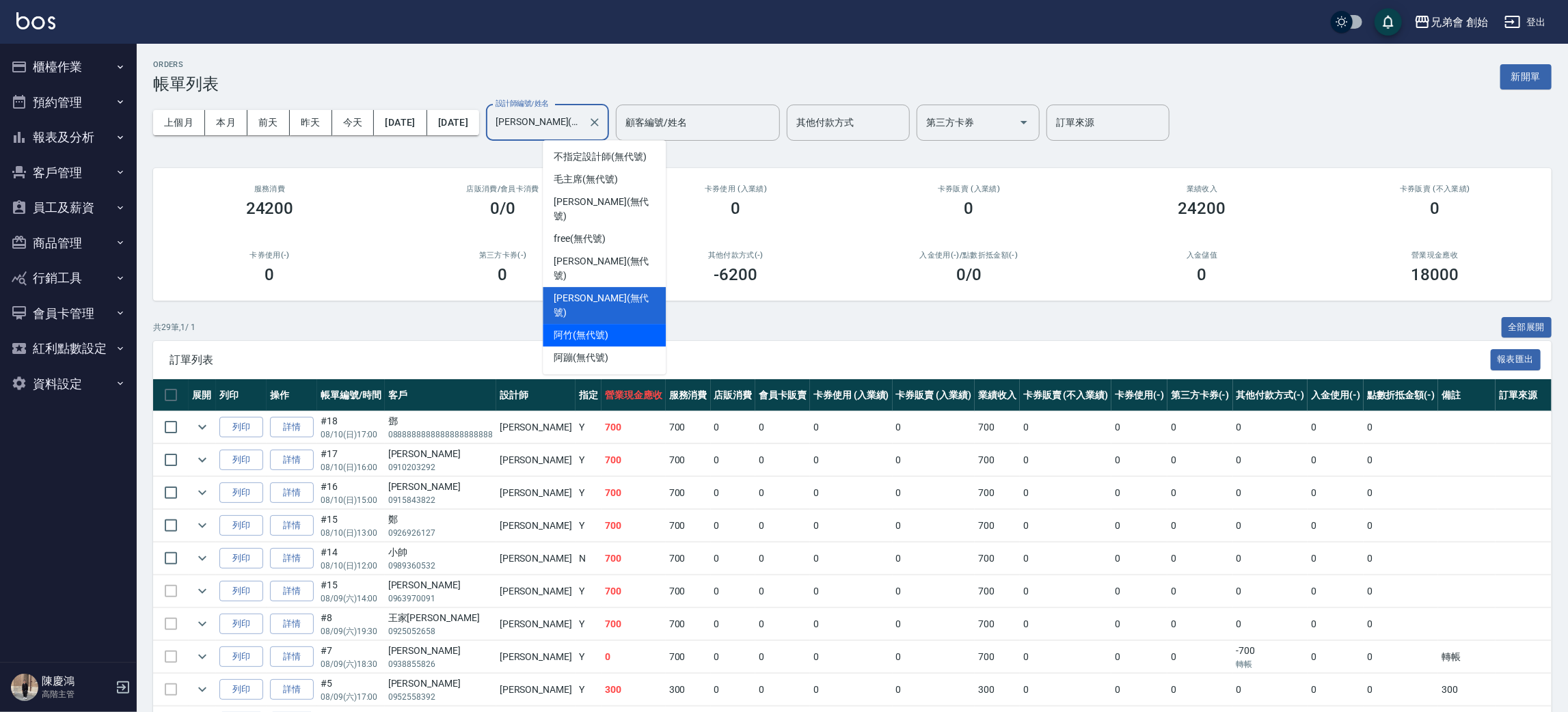
click at [621, 324] on div "阿竹 (無代號)" at bounding box center [604, 335] width 123 height 22
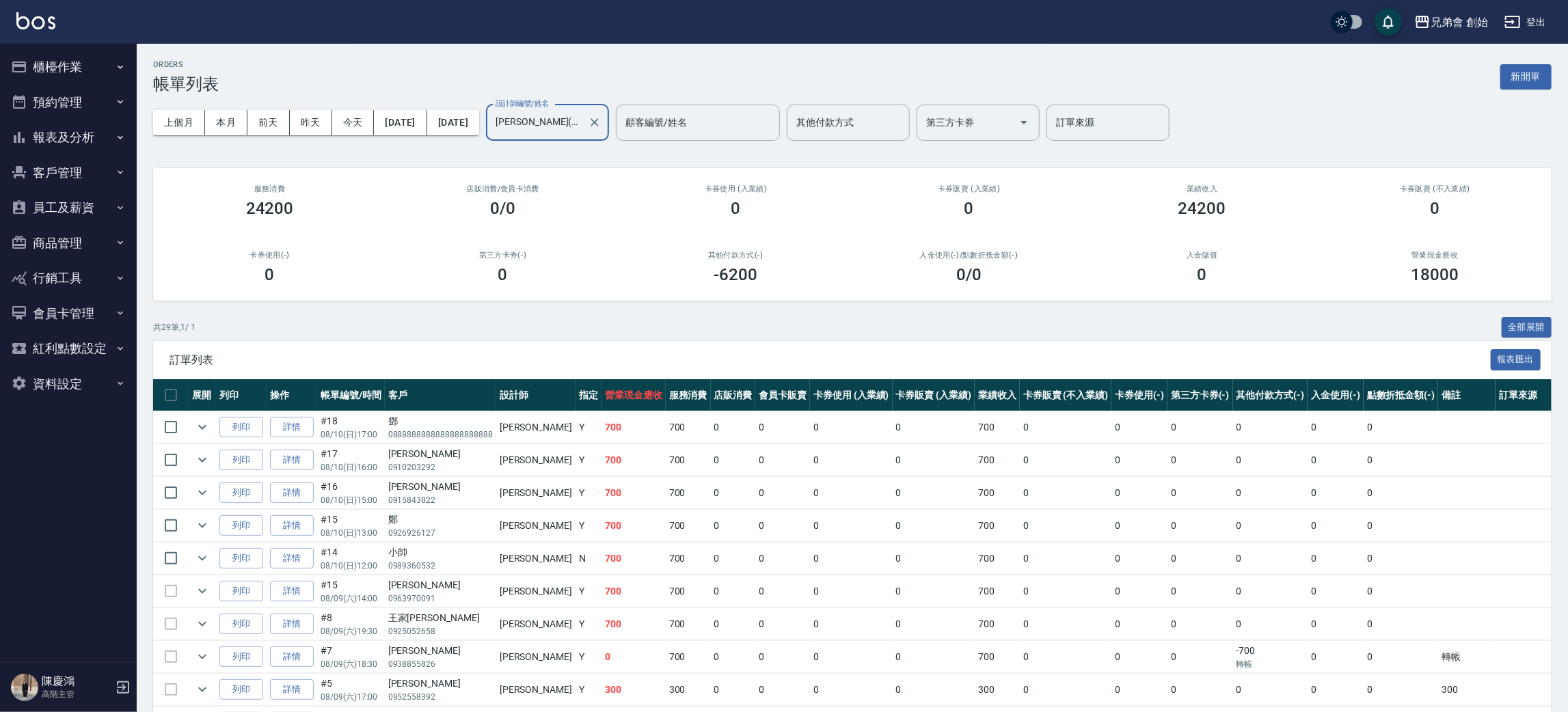
type input "阿竹 (無代號)"
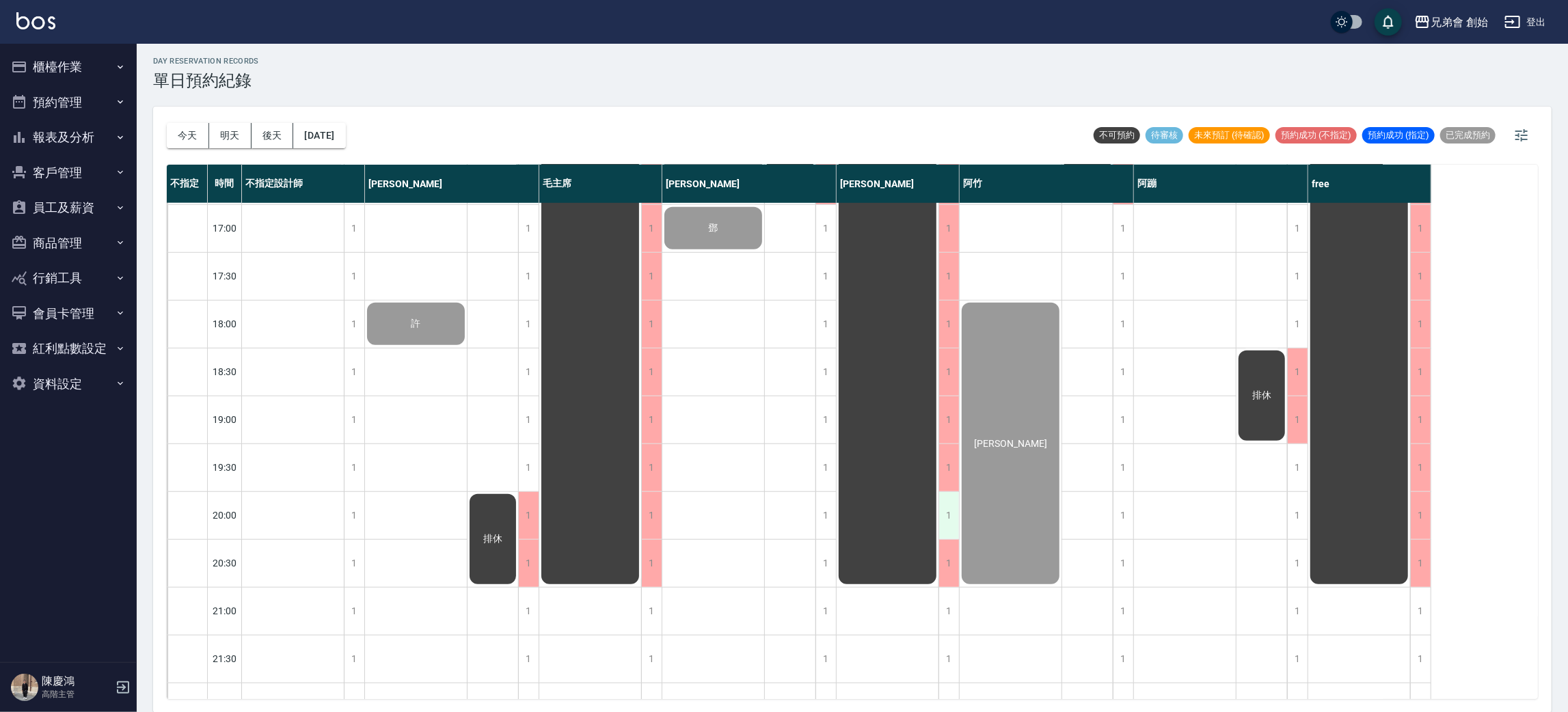
scroll to position [708, 0]
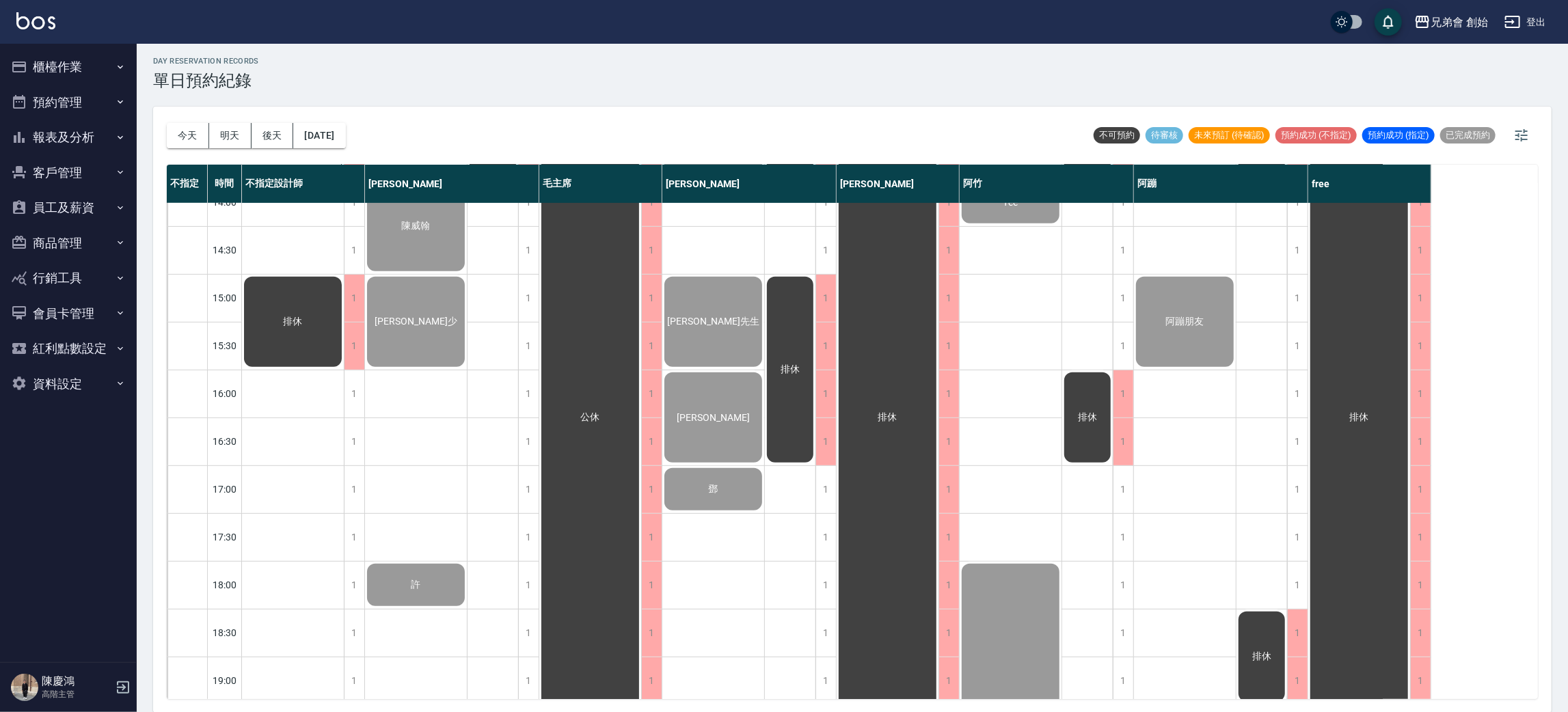
click at [306, 89] on span "[PERSON_NAME]" at bounding box center [293, 82] width 25 height 12
click at [344, 178] on div "[PERSON_NAME]先生" at bounding box center [293, 83] width 102 height 190
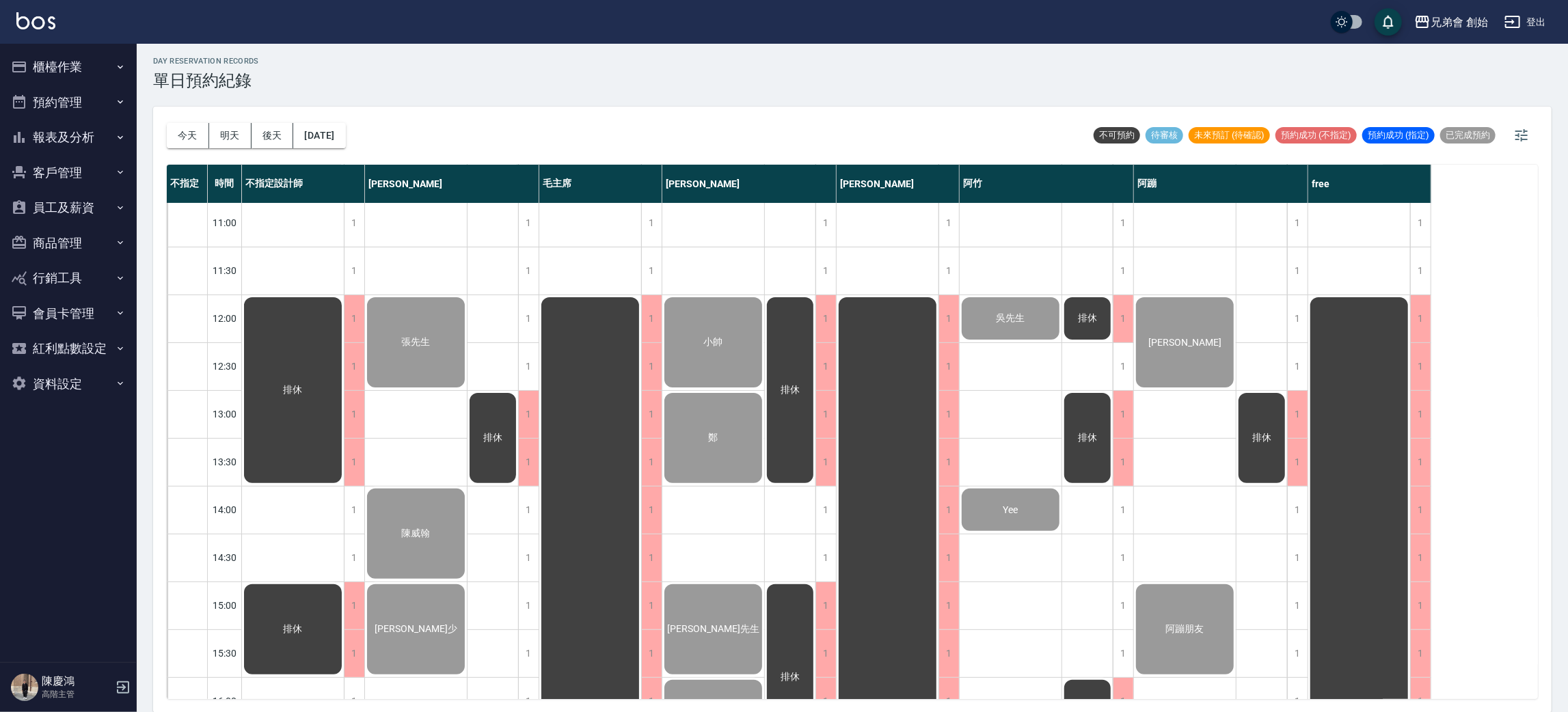
click at [344, 437] on div "鄭" at bounding box center [293, 390] width 102 height 190
click at [344, 340] on div "小帥" at bounding box center [293, 390] width 102 height 190
drag, startPoint x: 1066, startPoint y: 393, endPoint x: 1073, endPoint y: 385, distance: 10.6
click at [1071, 385] on div "排休 排休 排休" at bounding box center [1088, 701] width 51 height 1387
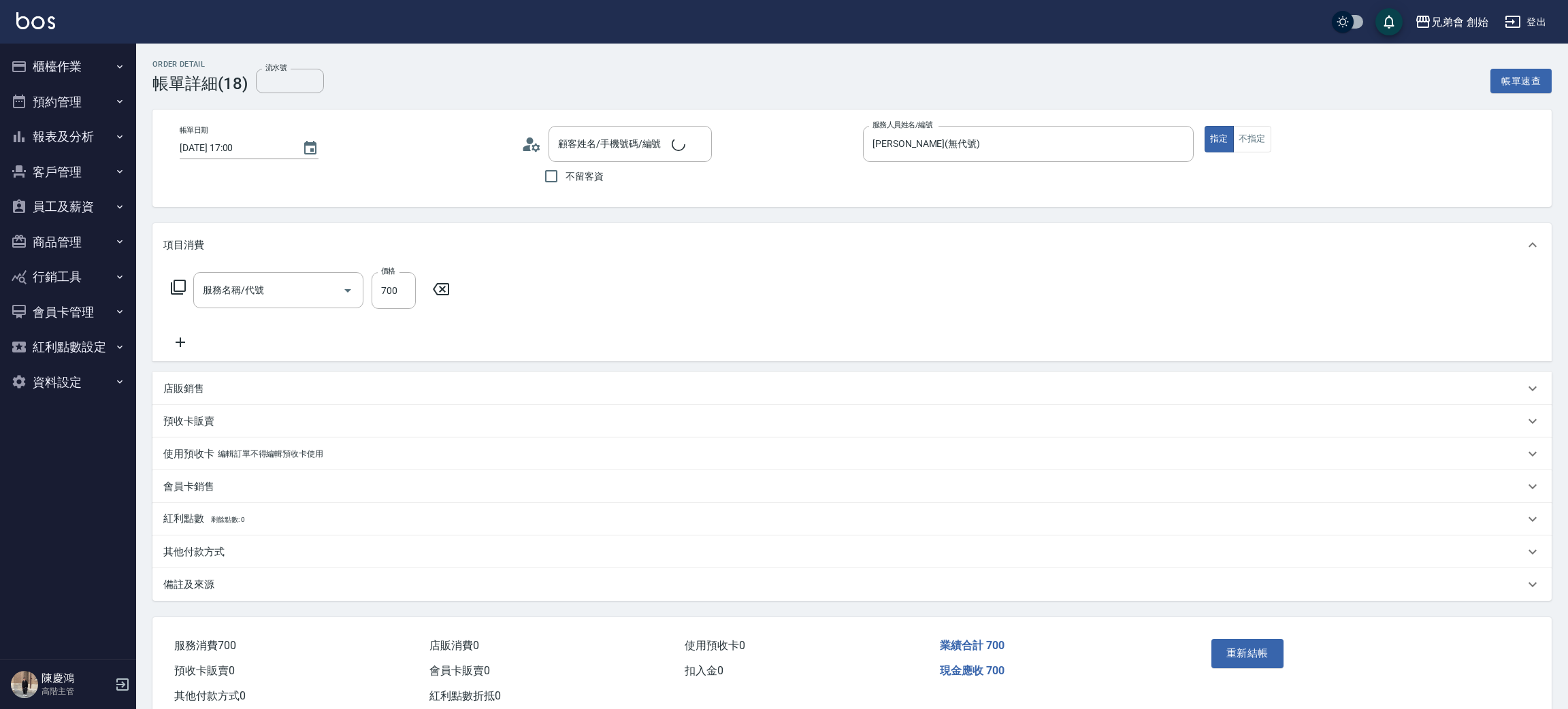
type input "剪髮(A01)"
type input "[PERSON_NAME]/0888888888888888888888/null"
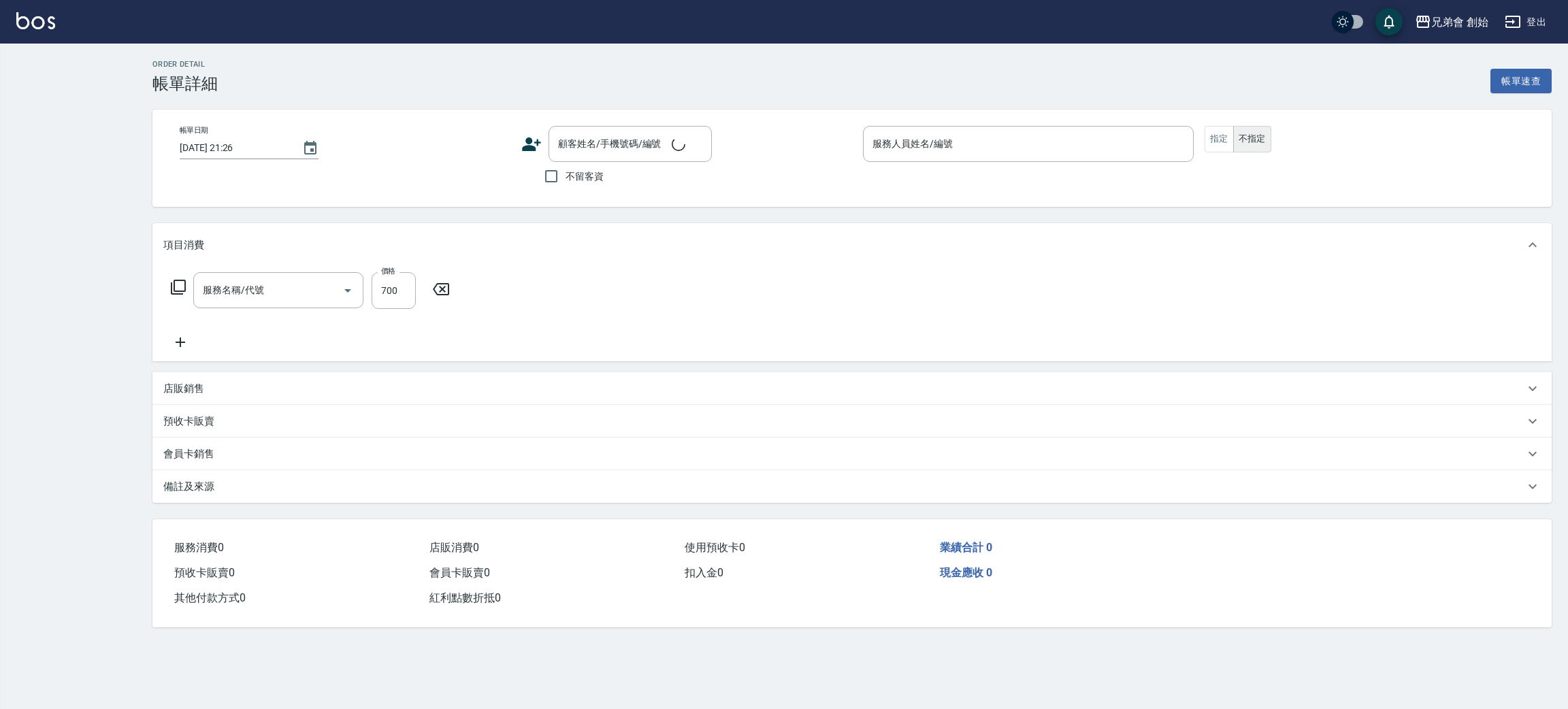
type input "[DATE] 16:00"
type input "[PERSON_NAME](無代號)"
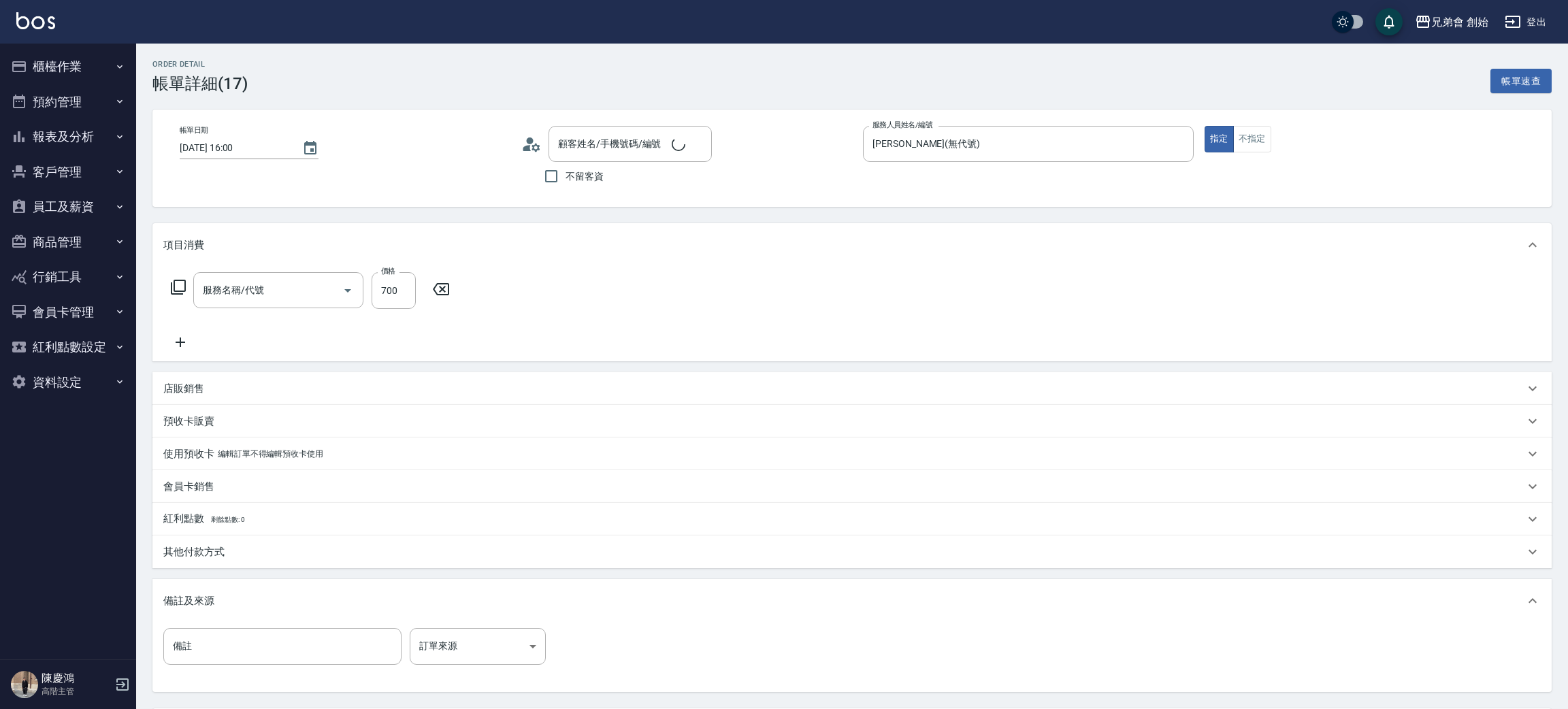
type input "剪髮(A01)"
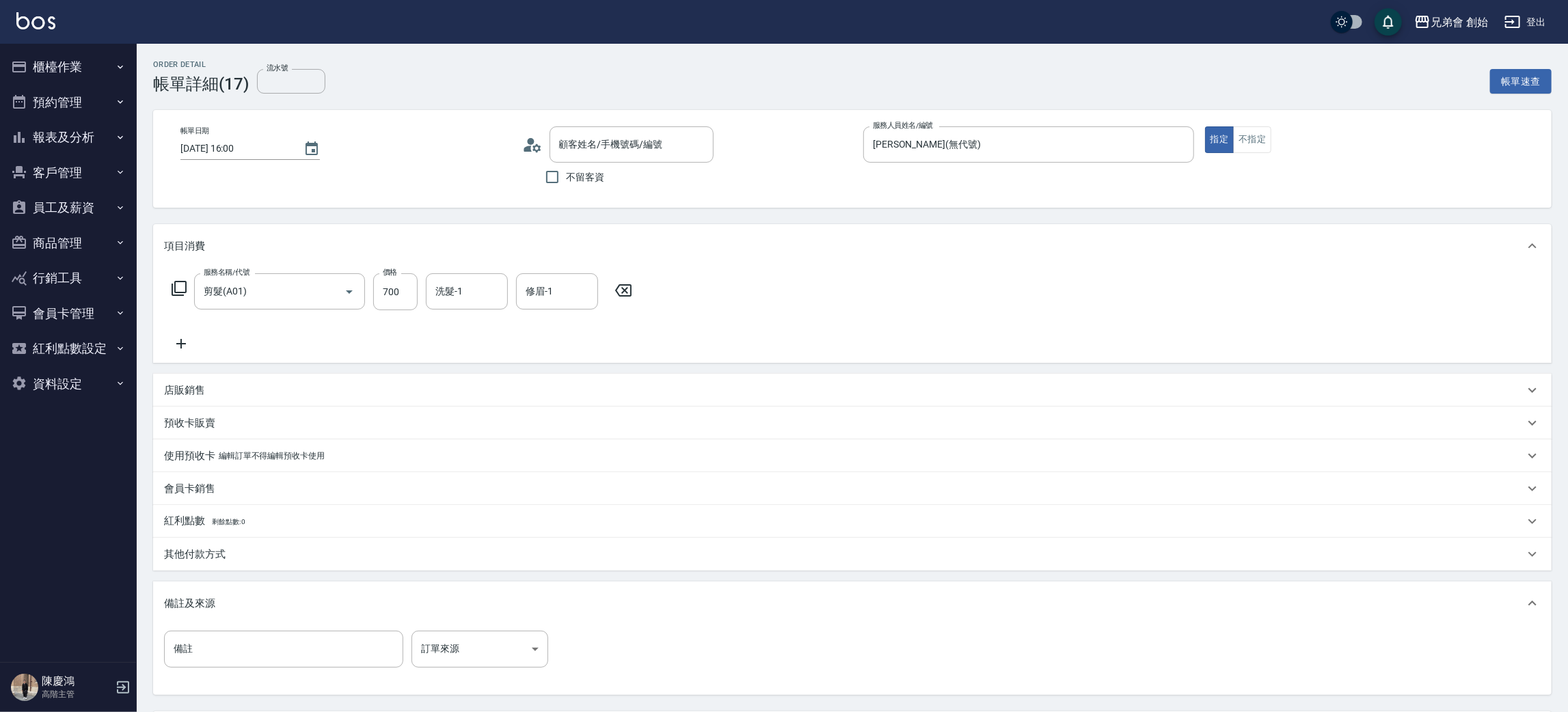
type input "[PERSON_NAME]/0910203292/"
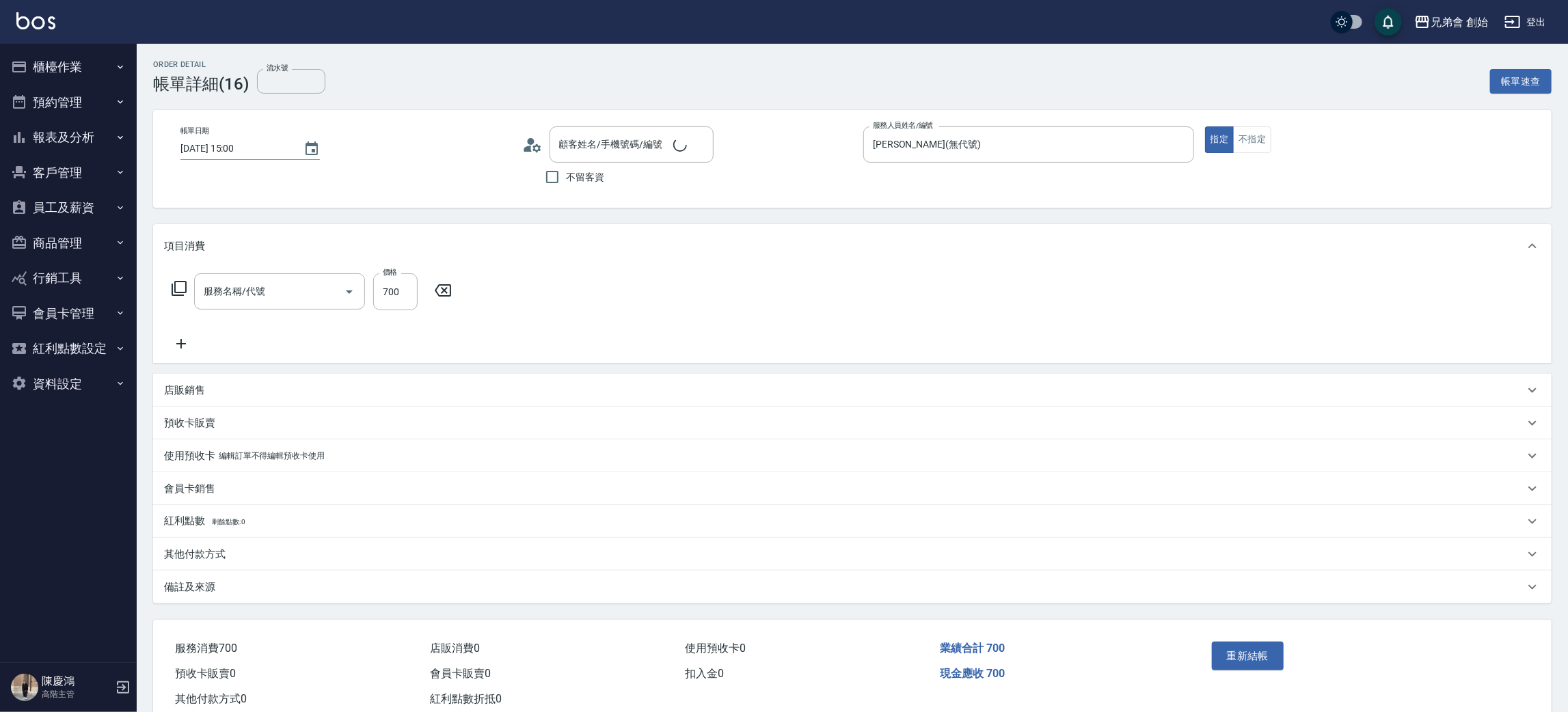
type input "[PERSON_NAME]先生/0915843822/null"
type input "剪髮(A01)"
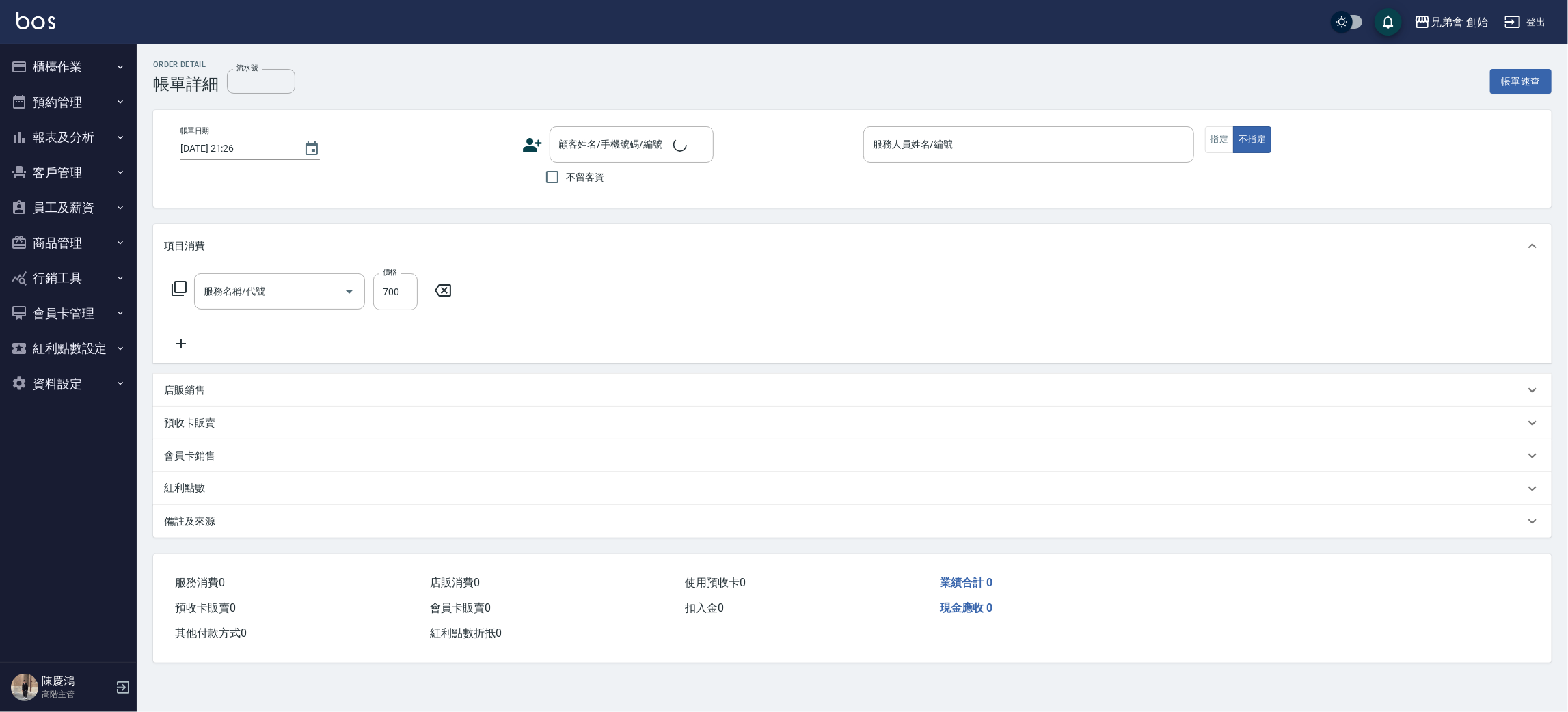
type input "[DATE] 13:00"
type input "[PERSON_NAME](無代號)"
type input "剪髮(A01)"
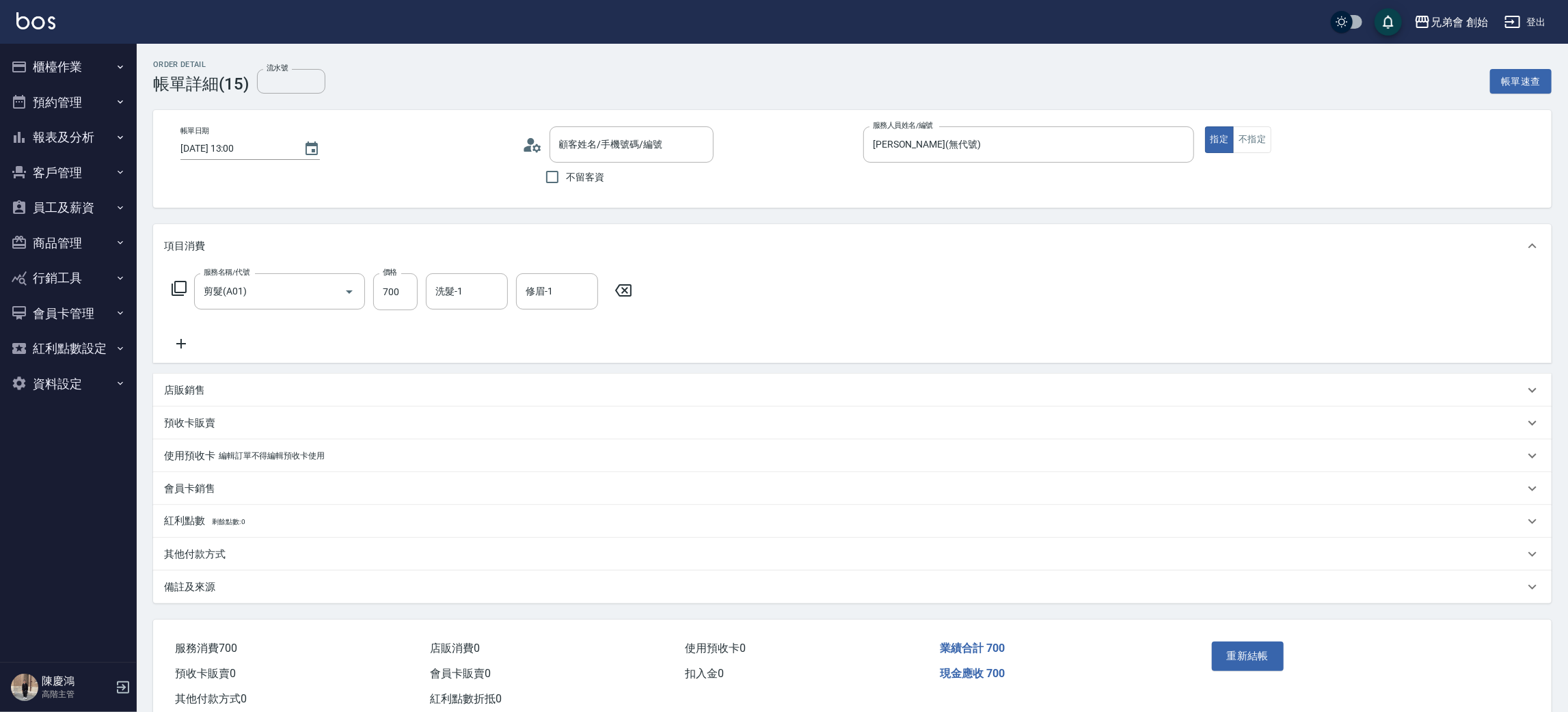
type input "鄭/0926926127/null"
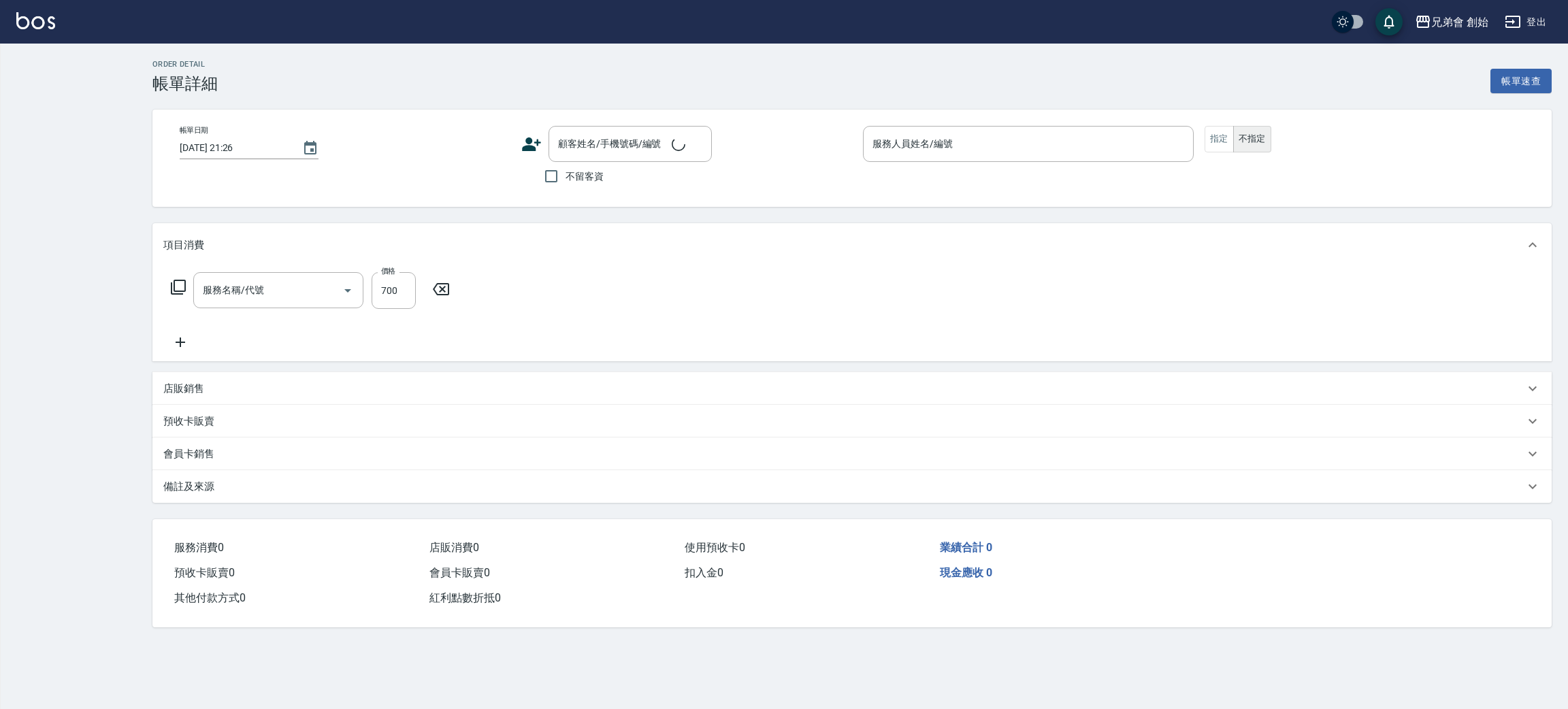
type input "[DATE] 12:00"
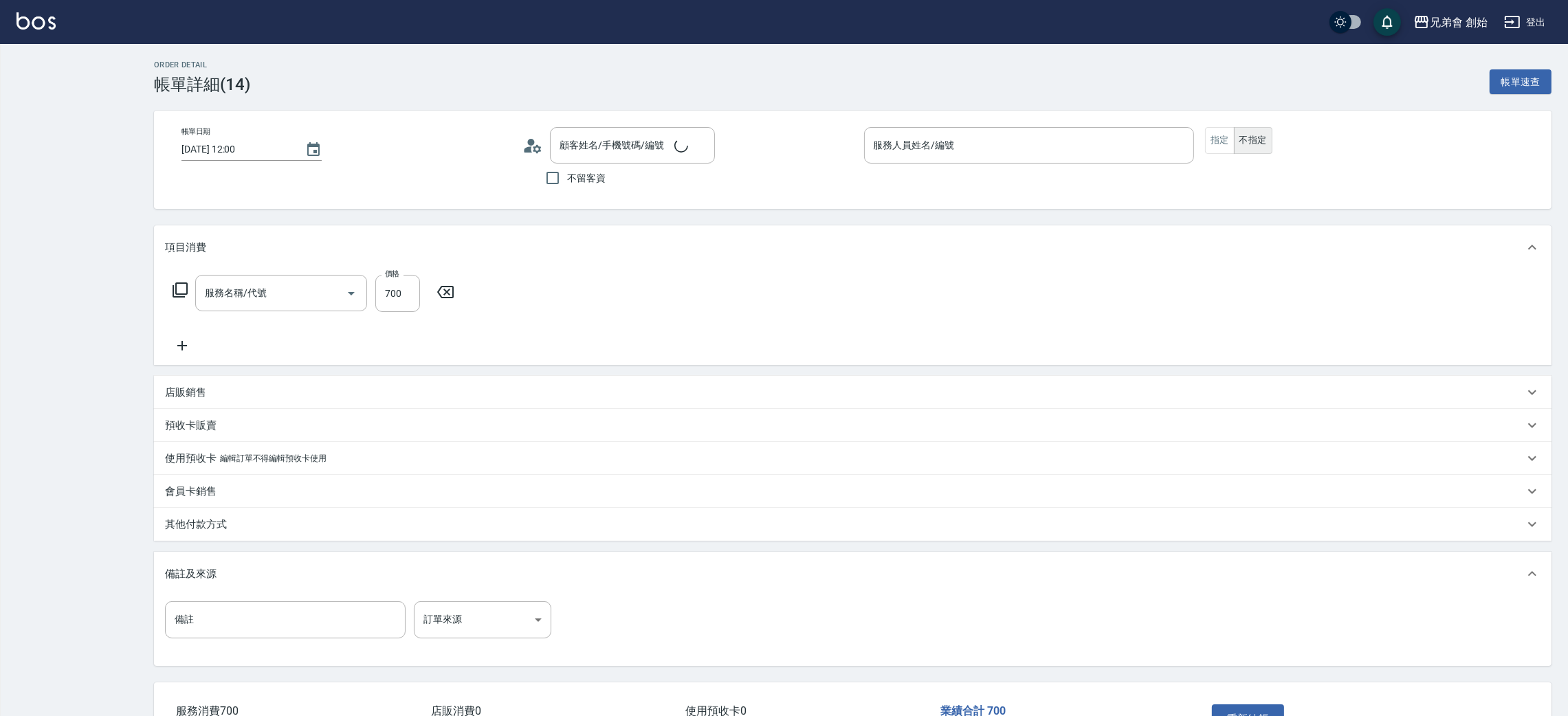
type input "[PERSON_NAME](無代號)"
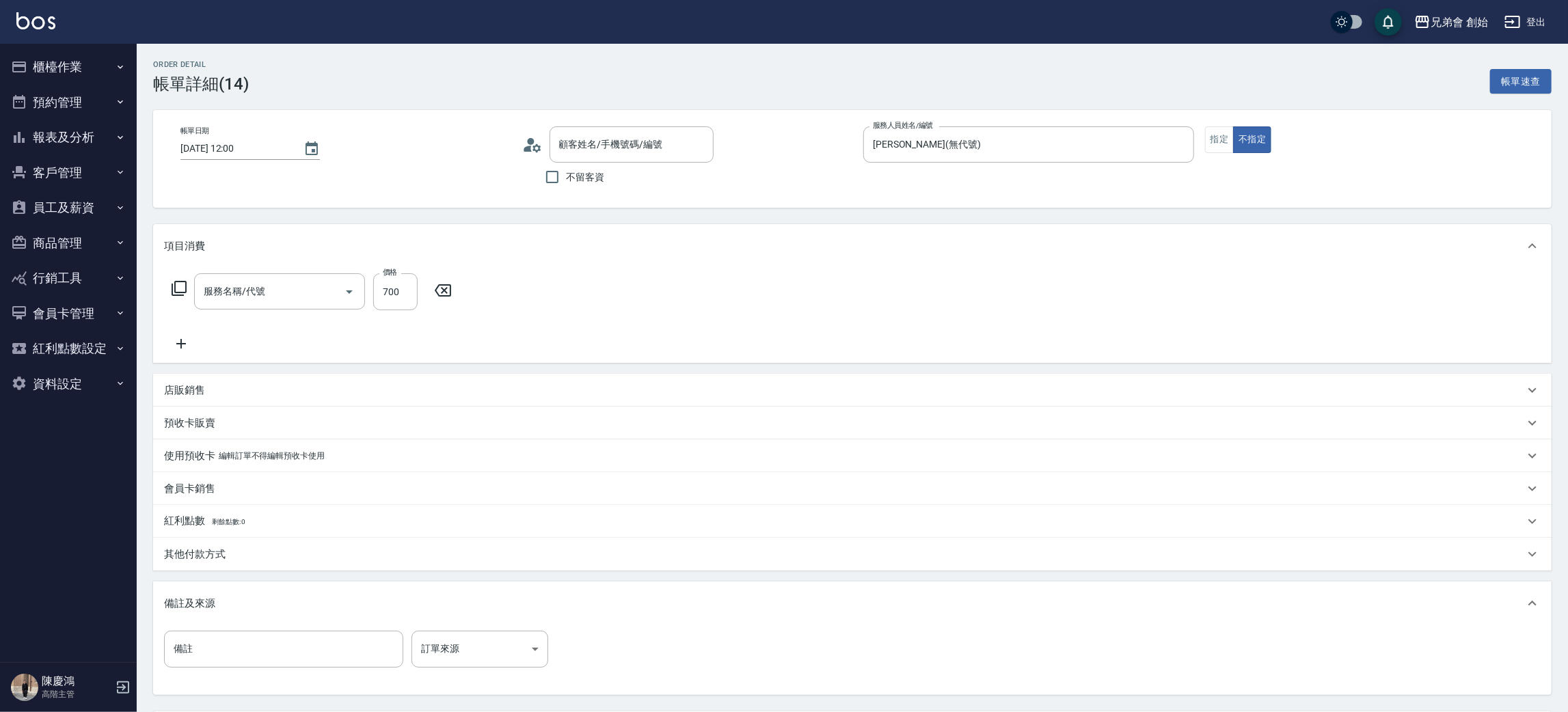
type input "剪髮(A01)"
type input "小帥/0989360532/null"
